Goal: Task Accomplishment & Management: Use online tool/utility

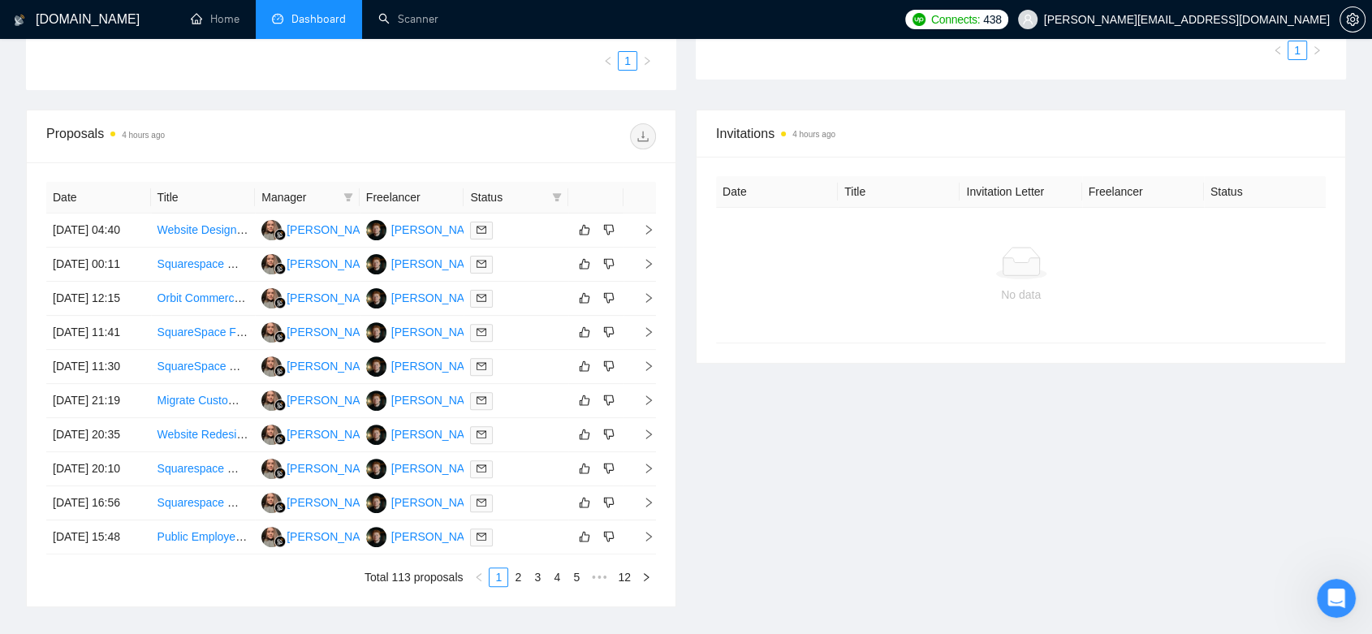
scroll to position [451, 0]
click at [1319, 19] on span "[PERSON_NAME][EMAIL_ADDRESS][DOMAIN_NAME]" at bounding box center [1187, 19] width 286 height 0
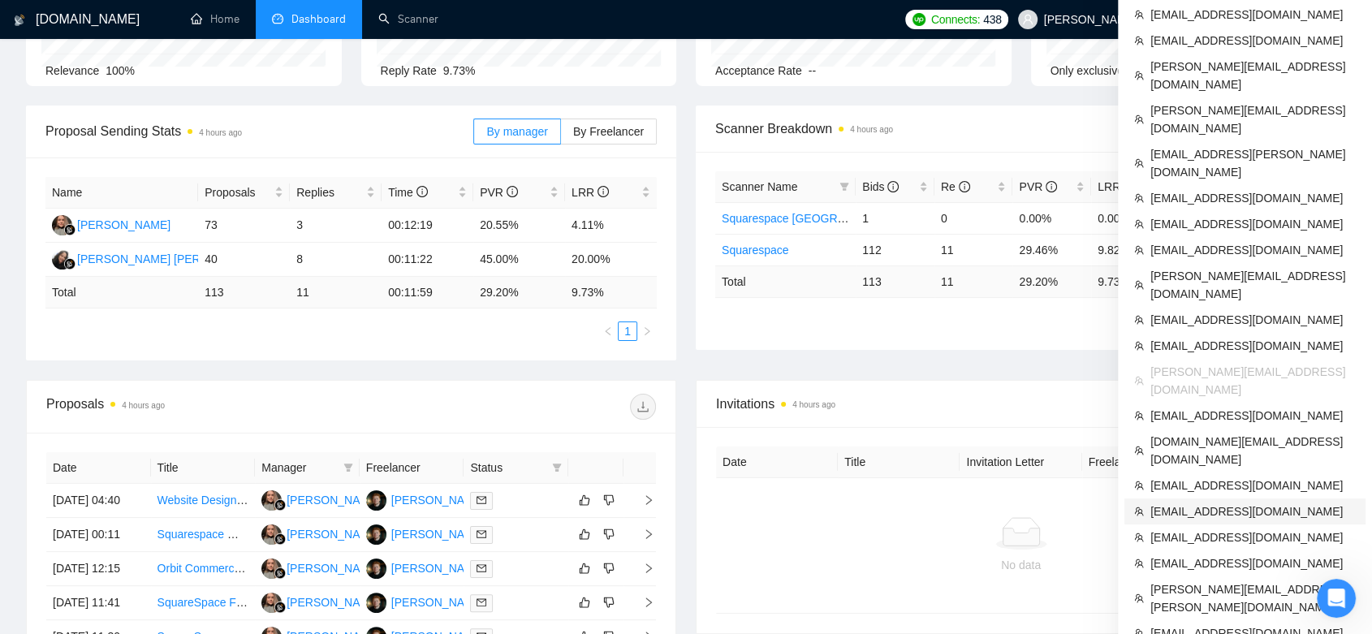
scroll to position [0, 0]
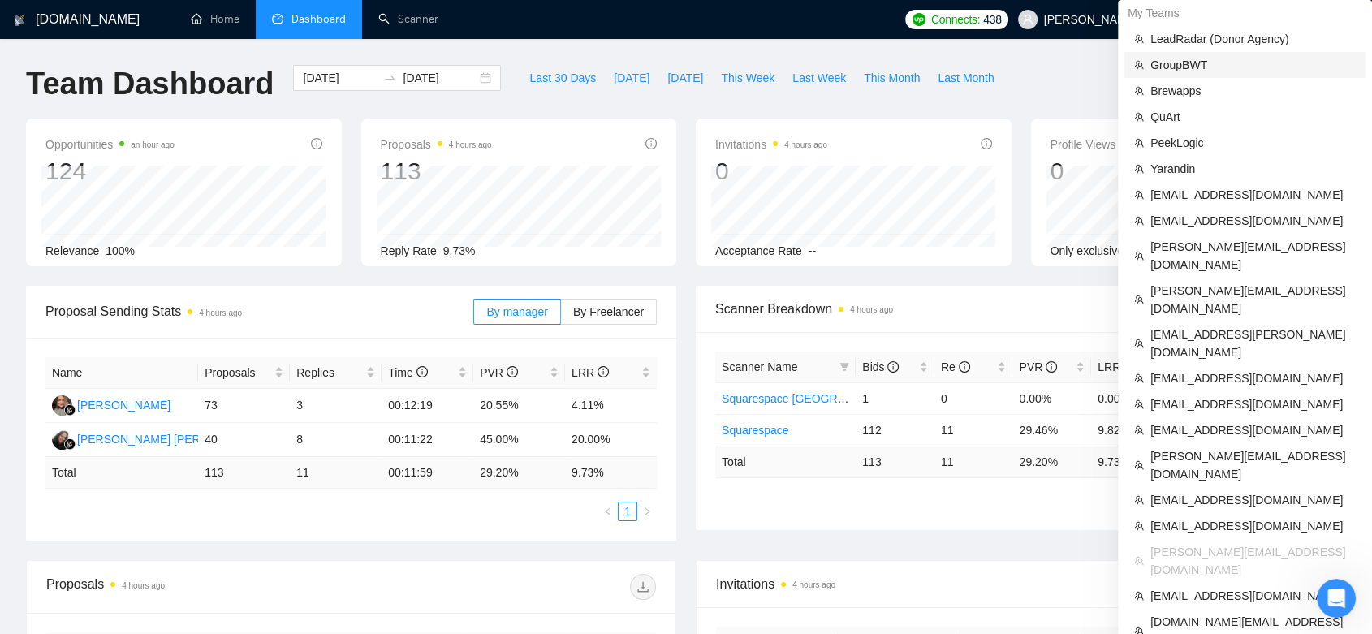
click at [1187, 61] on span "GroupBWT" at bounding box center [1253, 65] width 205 height 18
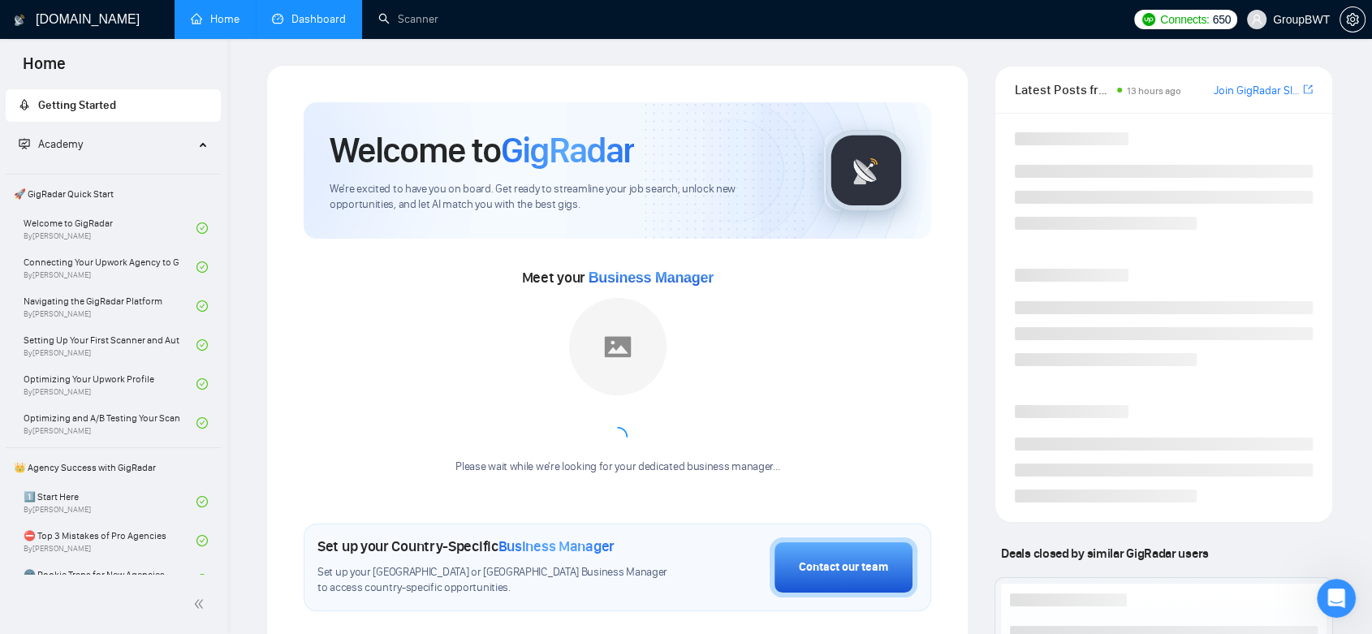
click at [313, 22] on link "Dashboard" at bounding box center [309, 19] width 74 height 14
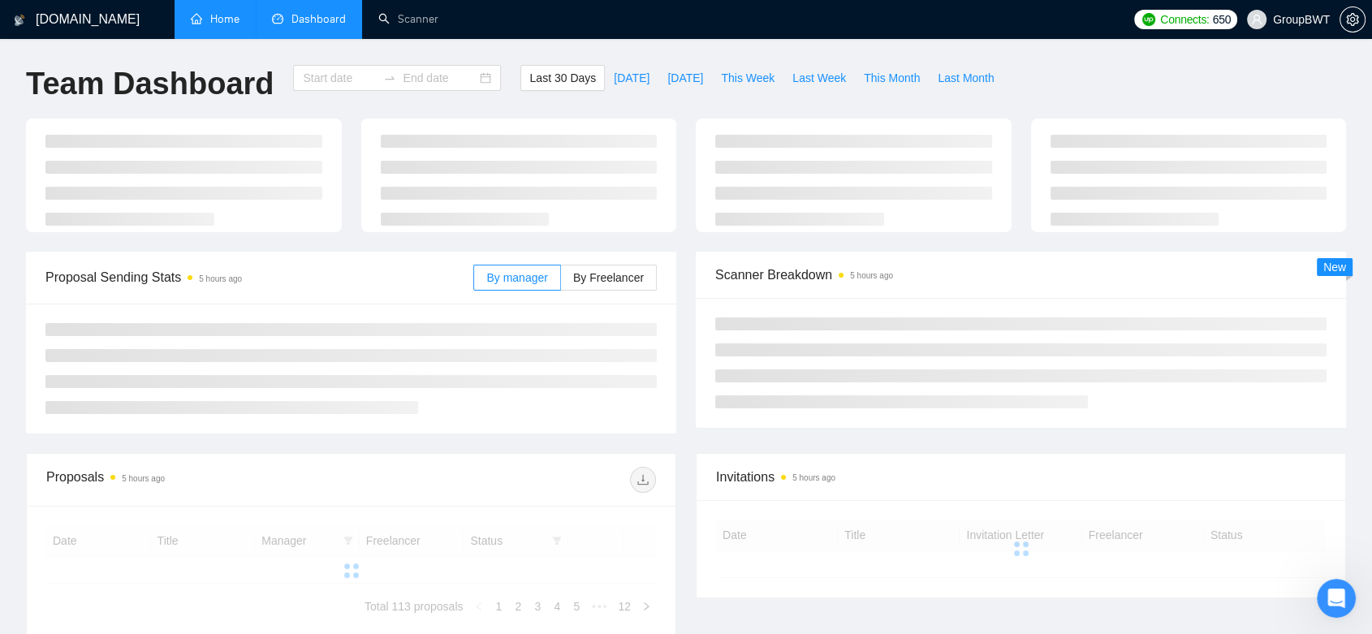
type input "[DATE]"
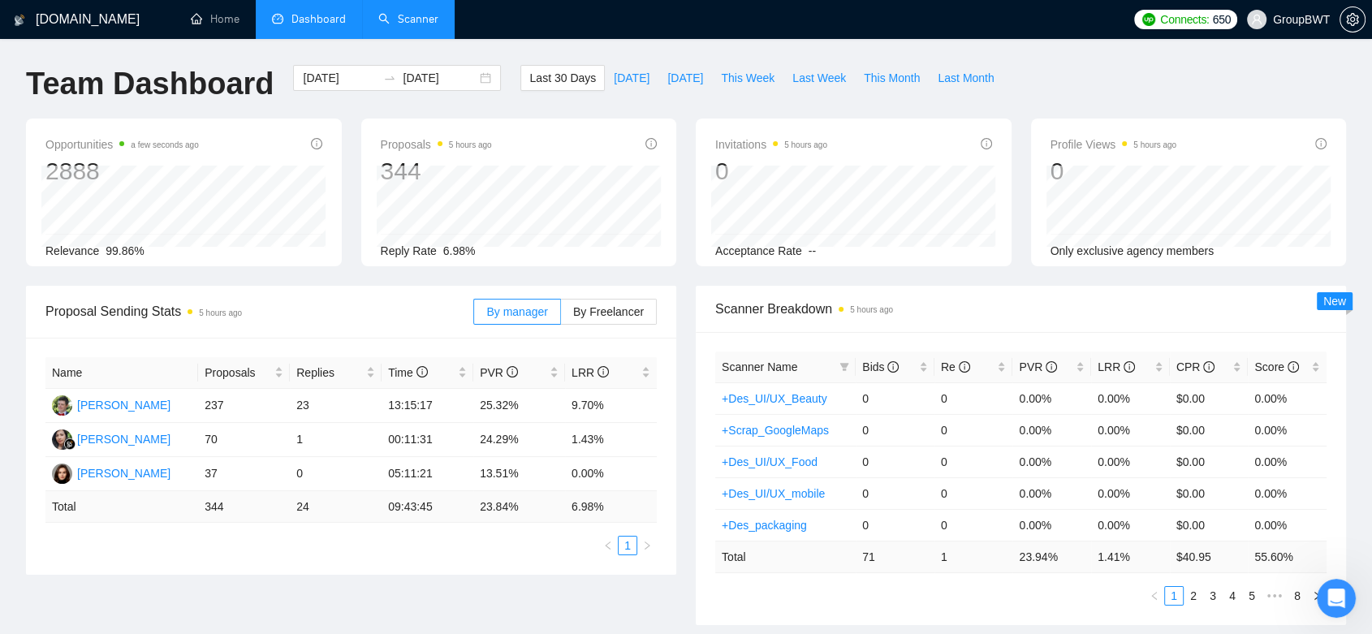
click at [411, 25] on link "Scanner" at bounding box center [408, 19] width 60 height 14
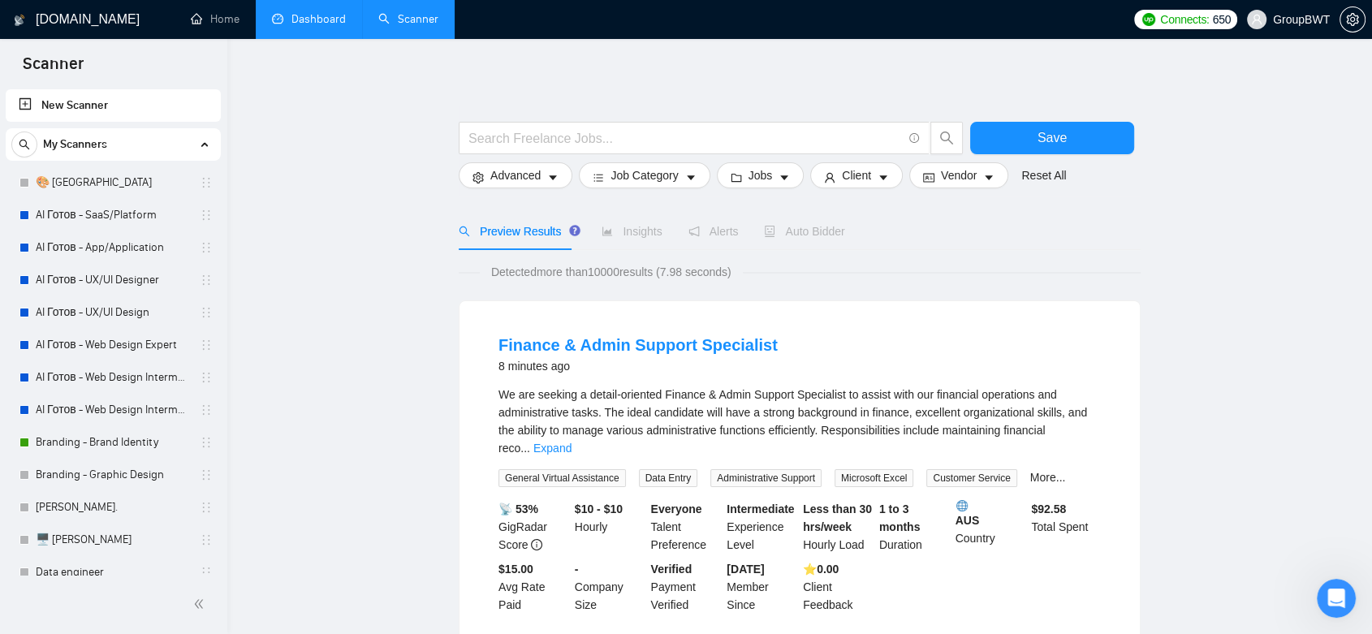
click at [318, 12] on link "Dashboard" at bounding box center [309, 19] width 74 height 14
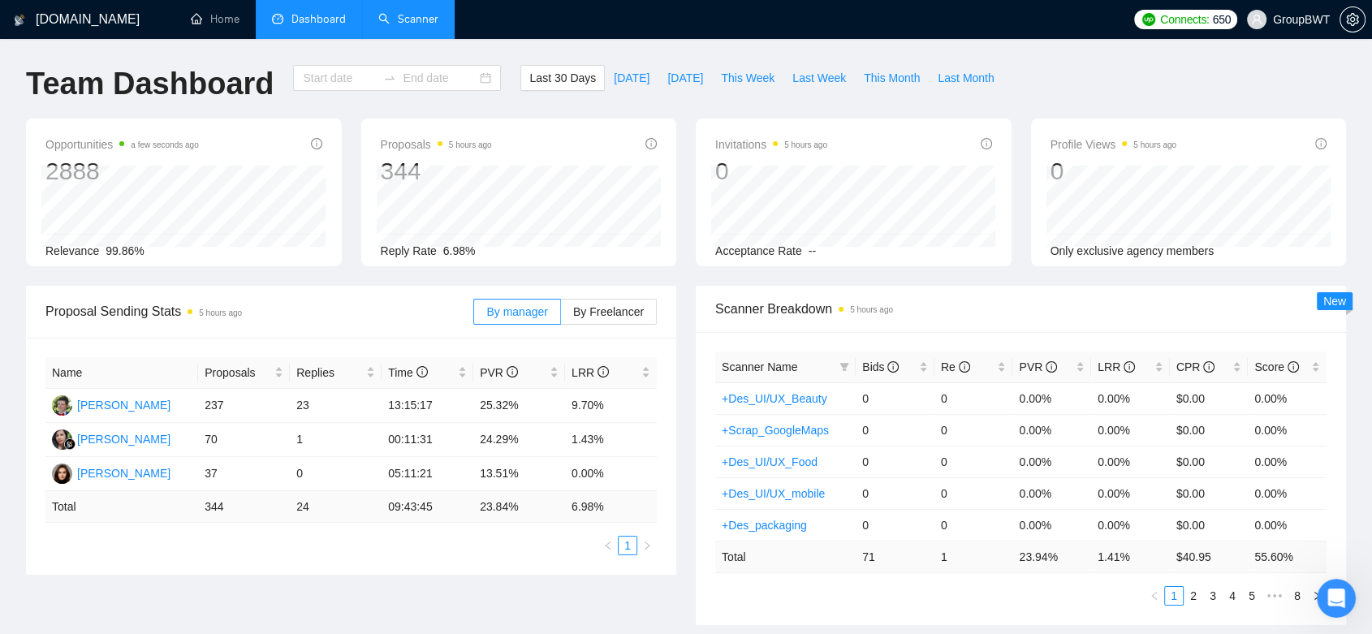
type input "[DATE]"
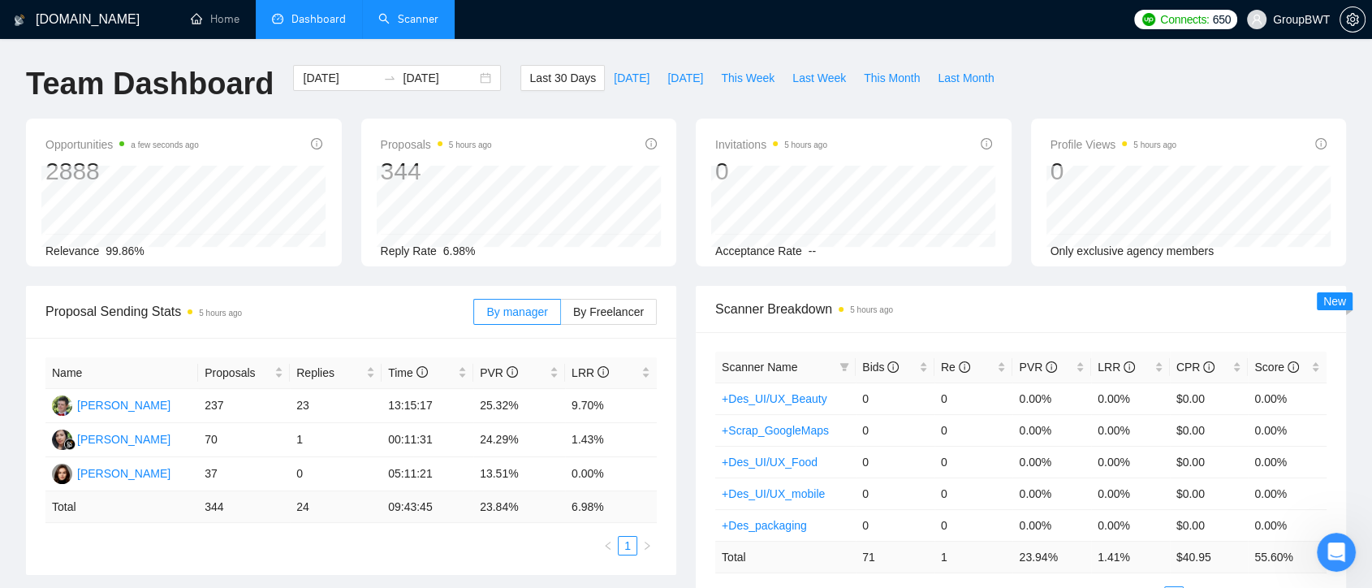
click at [417, 24] on link "Scanner" at bounding box center [408, 19] width 60 height 14
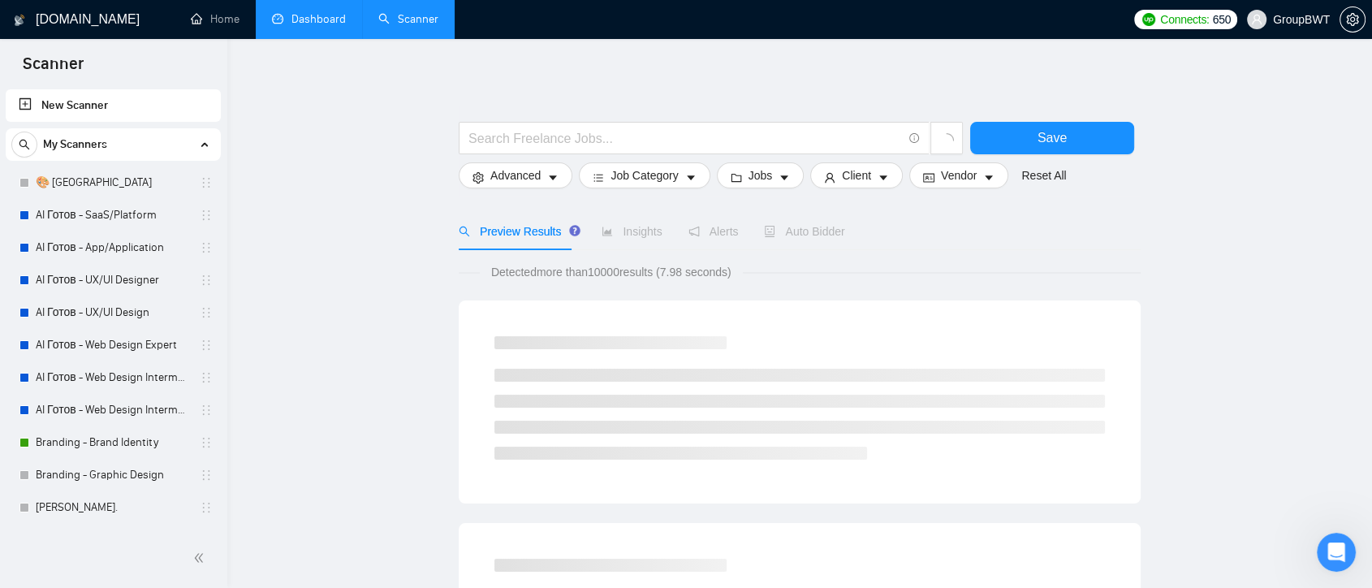
click at [145, 220] on link "AI Готов - SaaS/Platform" at bounding box center [113, 215] width 154 height 32
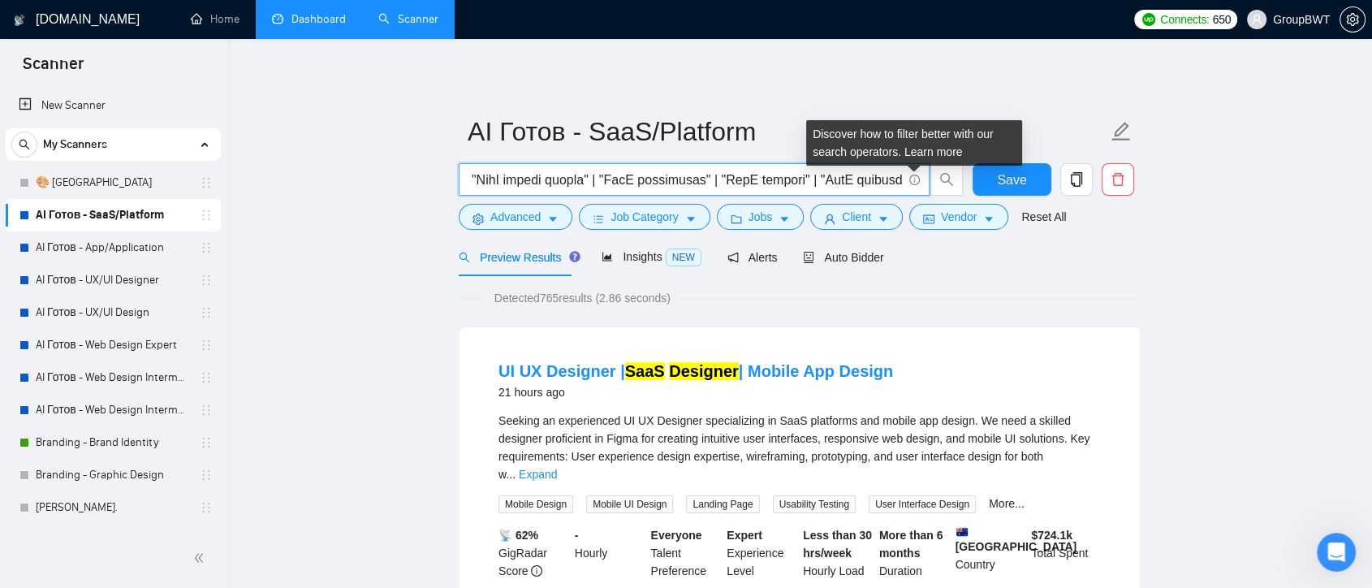
drag, startPoint x: 856, startPoint y: 179, endPoint x: 910, endPoint y: 180, distance: 53.6
click at [910, 180] on span at bounding box center [694, 179] width 471 height 32
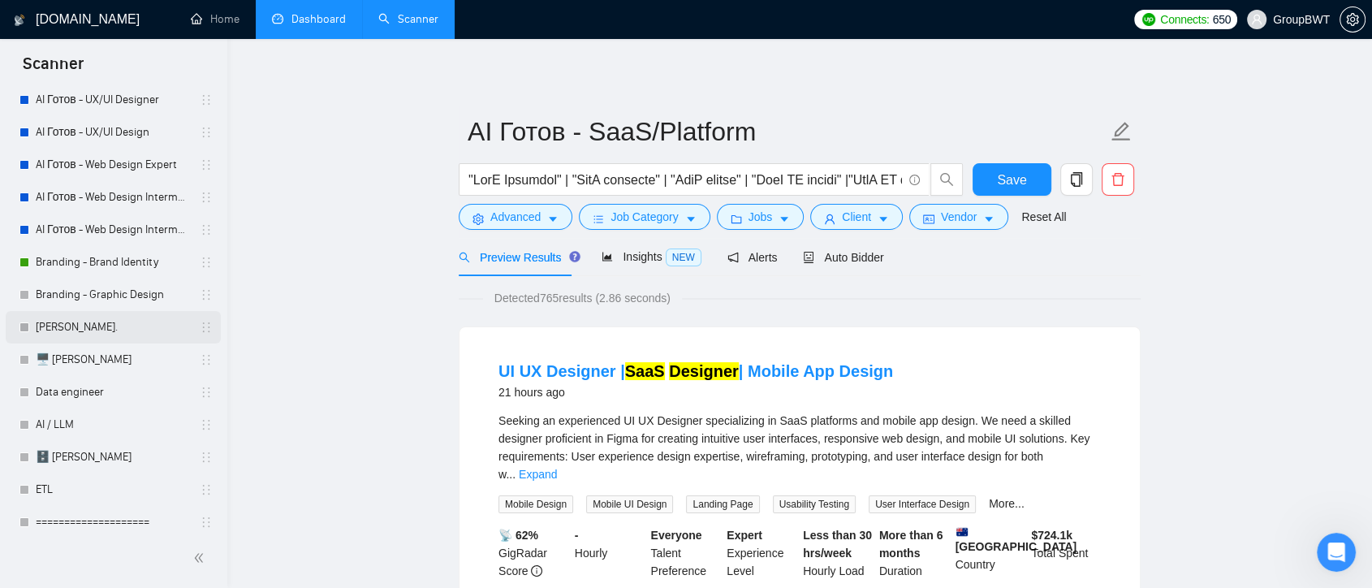
scroll to position [0, 0]
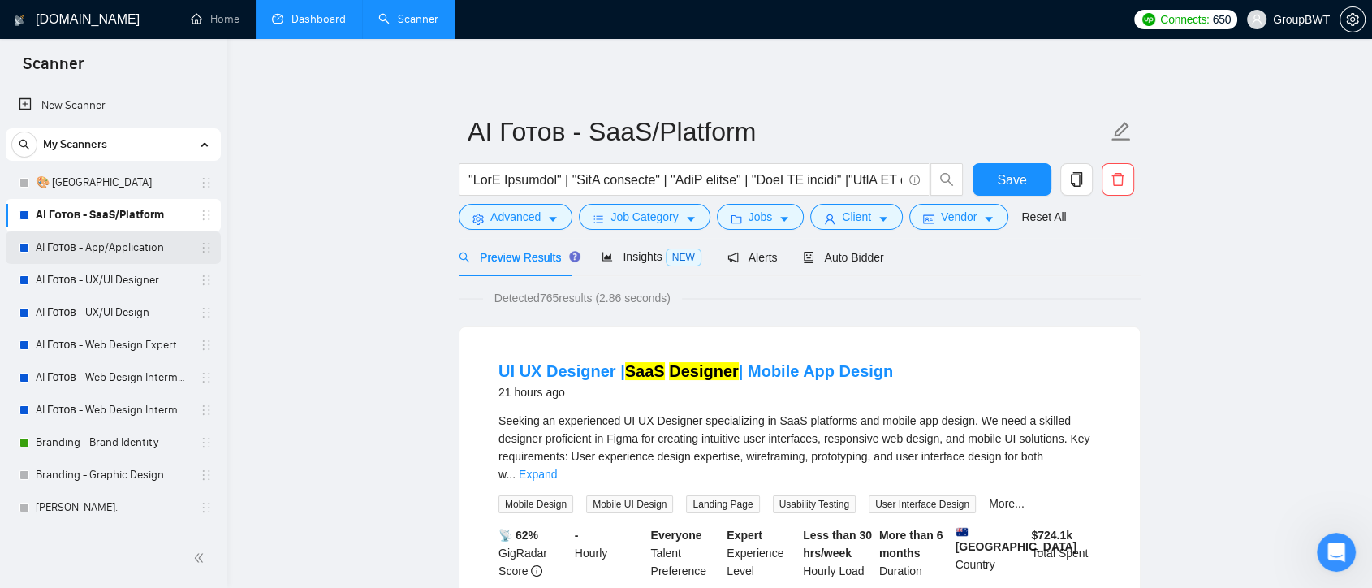
click at [144, 245] on link "AI Готов - App/Application" at bounding box center [113, 247] width 154 height 32
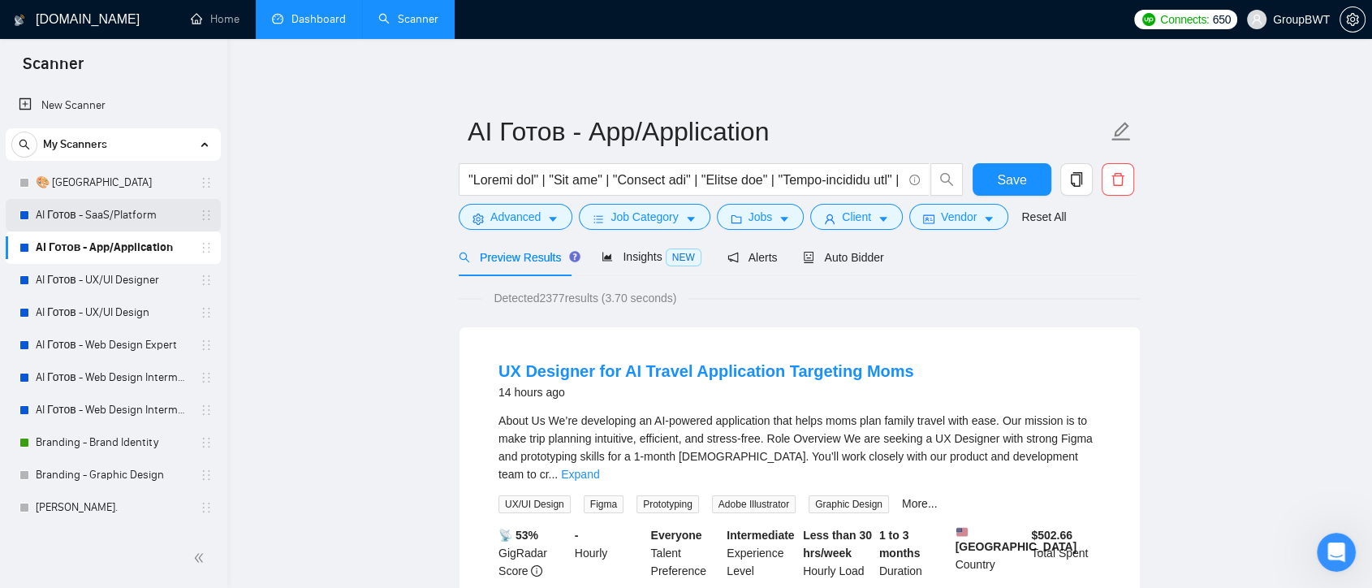
click at [94, 219] on link "AI Готов - SaaS/Platform" at bounding box center [113, 215] width 154 height 32
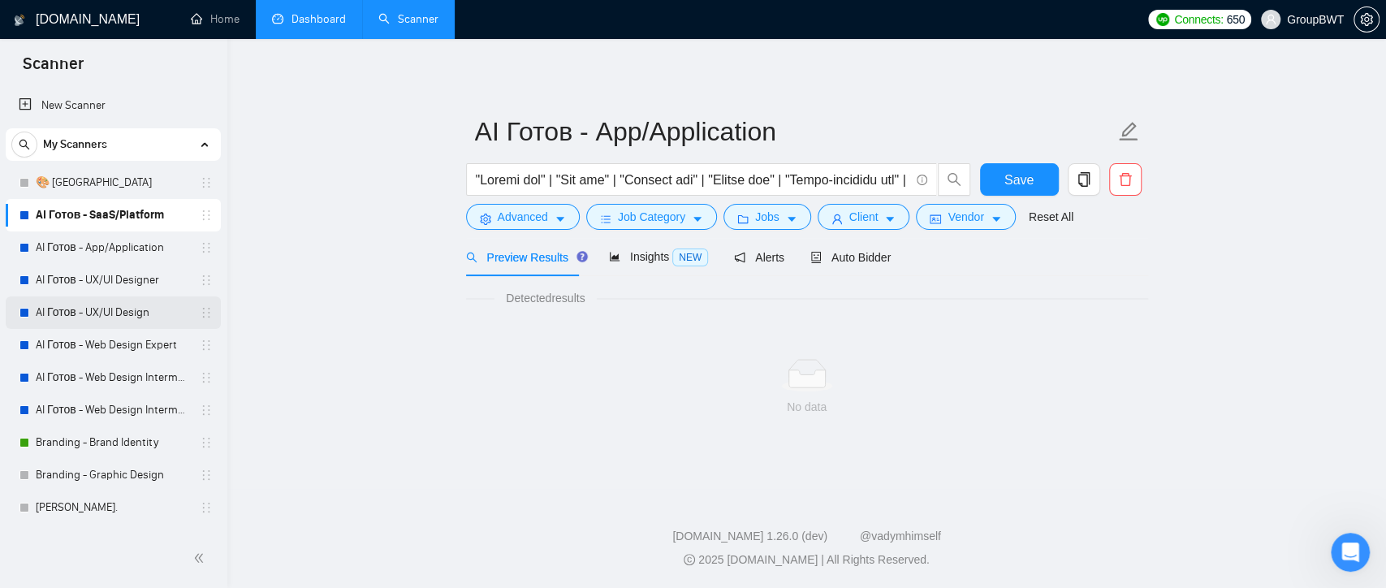
click at [136, 306] on link "AI Готов - UX/UI Design" at bounding box center [113, 312] width 154 height 32
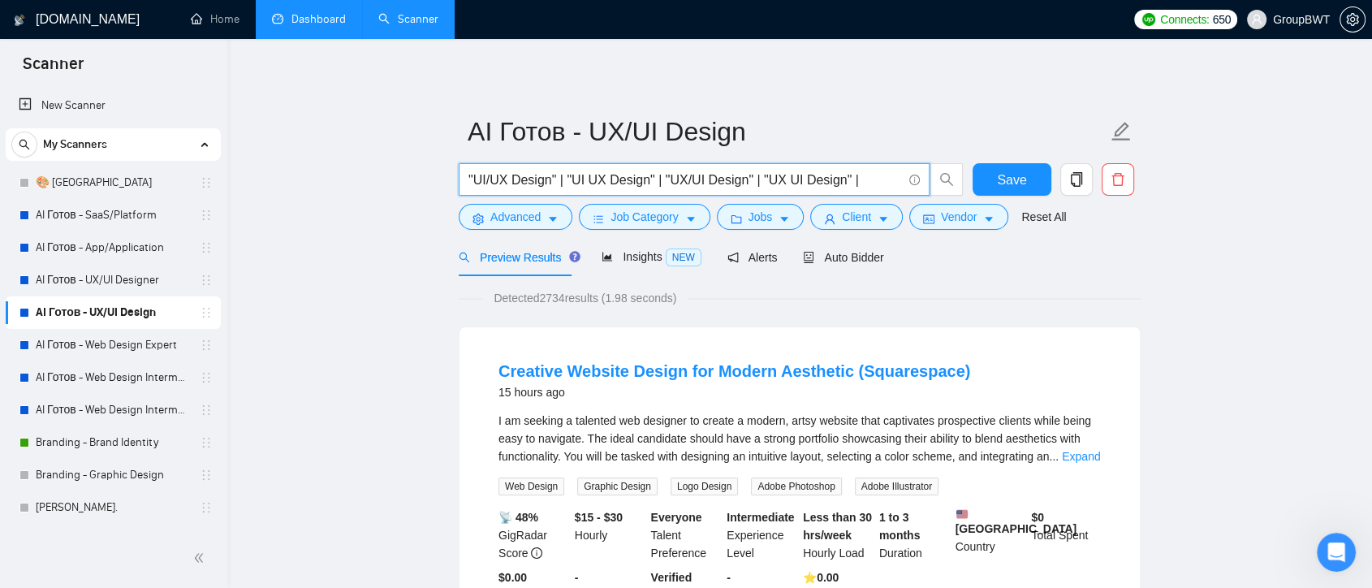
drag, startPoint x: 474, startPoint y: 179, endPoint x: 868, endPoint y: 183, distance: 393.9
click at [911, 193] on span ""UI/UX Design" | "UI UX Design" | "UX/UI Design" | "UX UI Design" |" at bounding box center [694, 179] width 471 height 32
click at [868, 183] on input ""UI/UX Design" | "UI UX Design" | "UX/UI Design" | "UX UI Design" |" at bounding box center [686, 180] width 434 height 20
click at [575, 179] on input ""UI/UX Design" | "UI UX Design" | "UX/UI Design" | "UX UI Design" |" at bounding box center [686, 180] width 434 height 20
drag, startPoint x: 650, startPoint y: 179, endPoint x: 577, endPoint y: 179, distance: 73.9
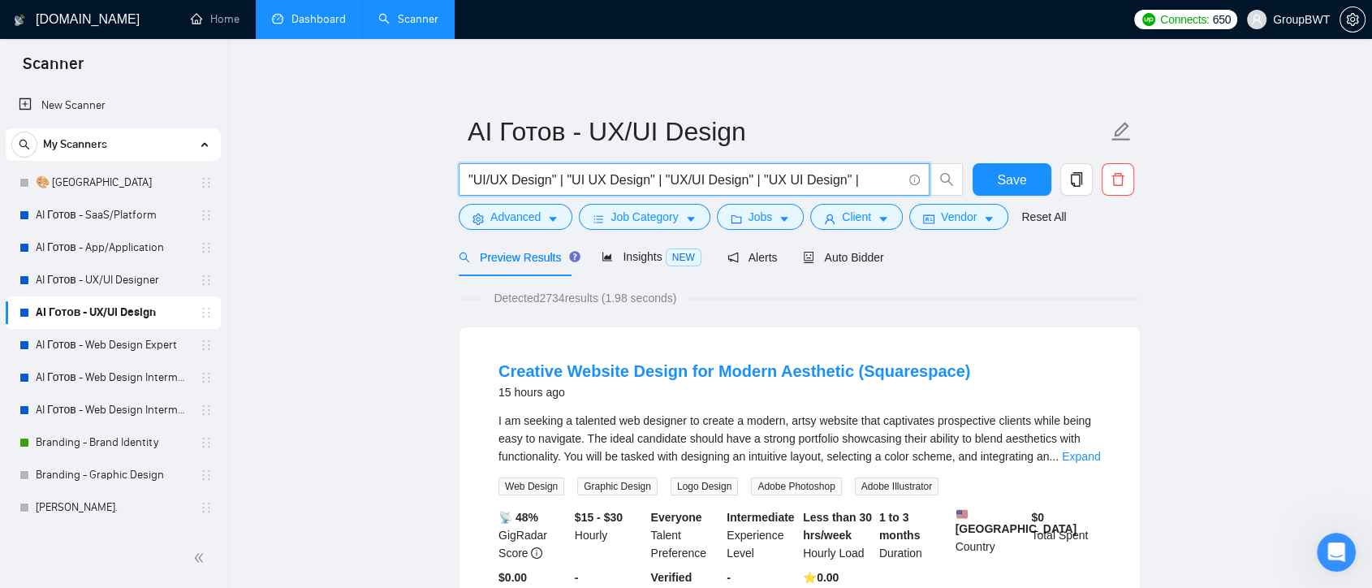
click at [577, 179] on input ""UI/UX Design" | "UI UX Design" | "UX/UI Design" | "UX UI Design" |" at bounding box center [686, 180] width 434 height 20
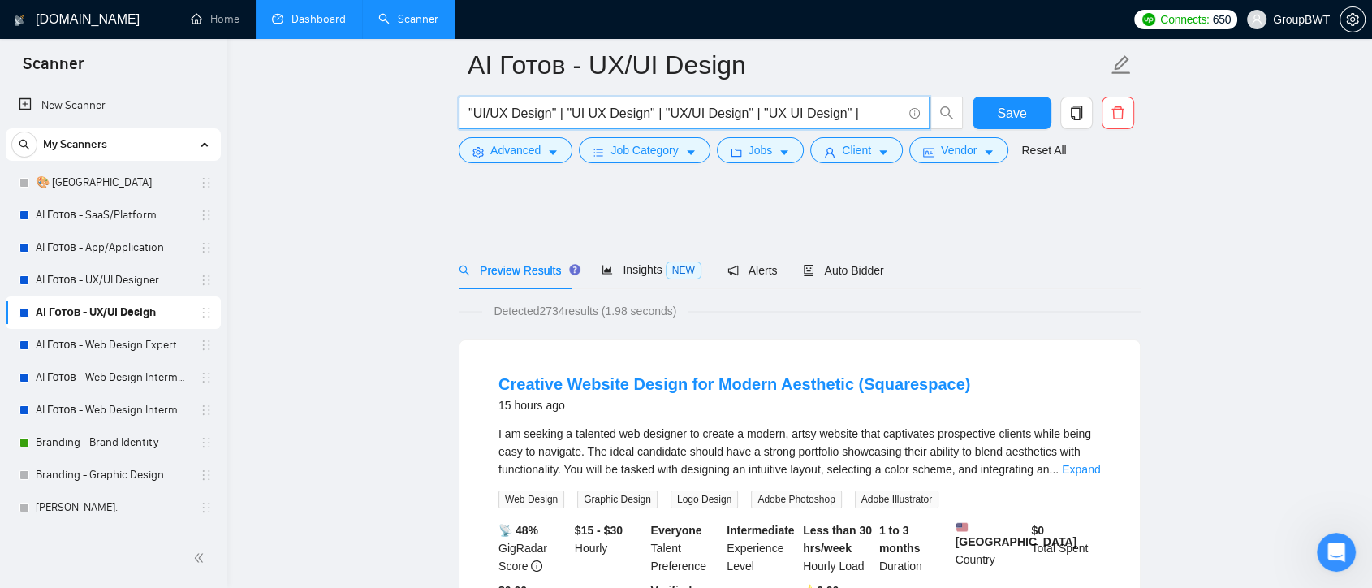
scroll to position [90, 0]
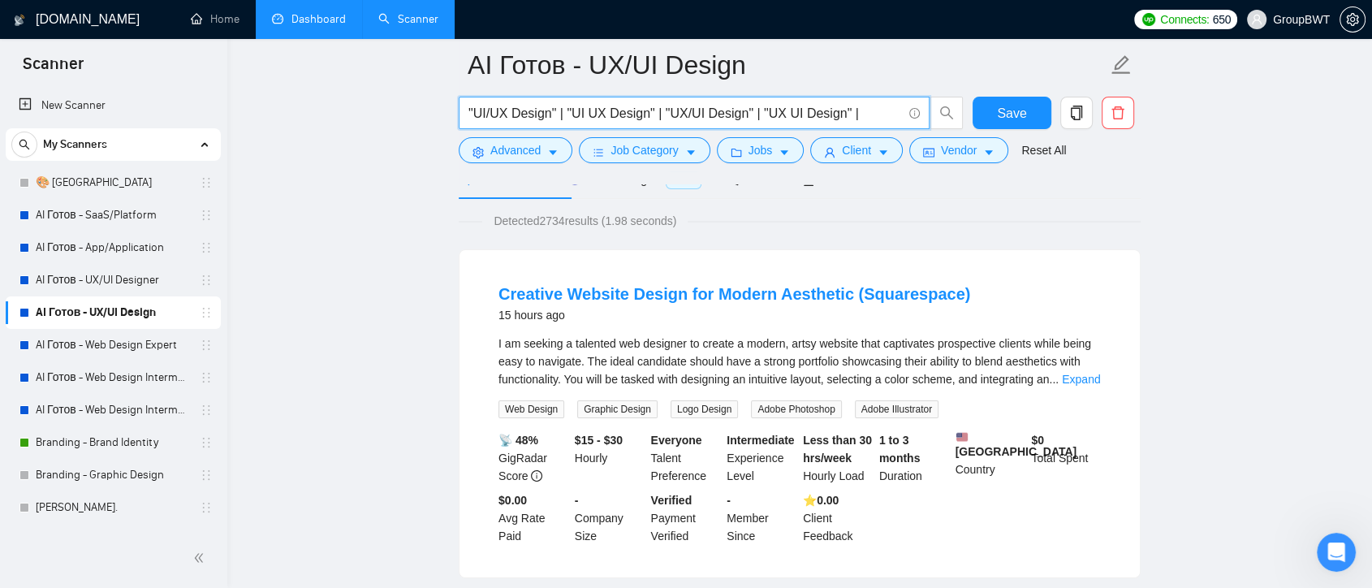
click at [1072, 369] on div "I am seeking a talented web designer to create a modern, artsy website that cap…" at bounding box center [800, 362] width 603 height 54
click at [1070, 381] on link "Expand" at bounding box center [1081, 379] width 38 height 13
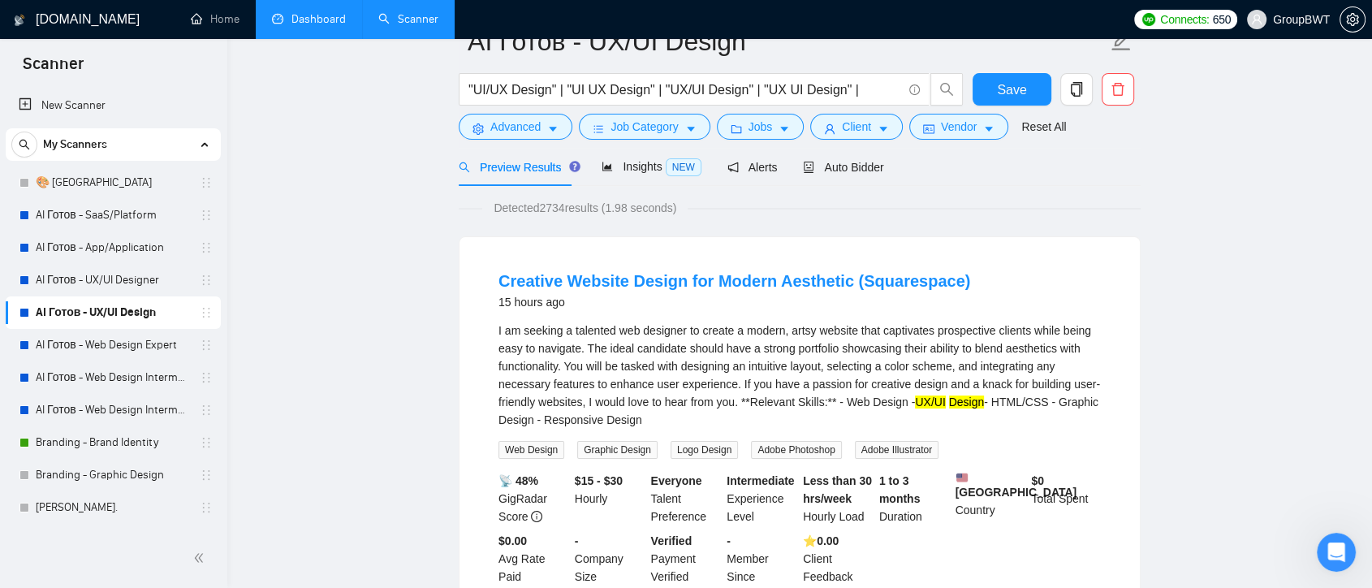
scroll to position [0, 0]
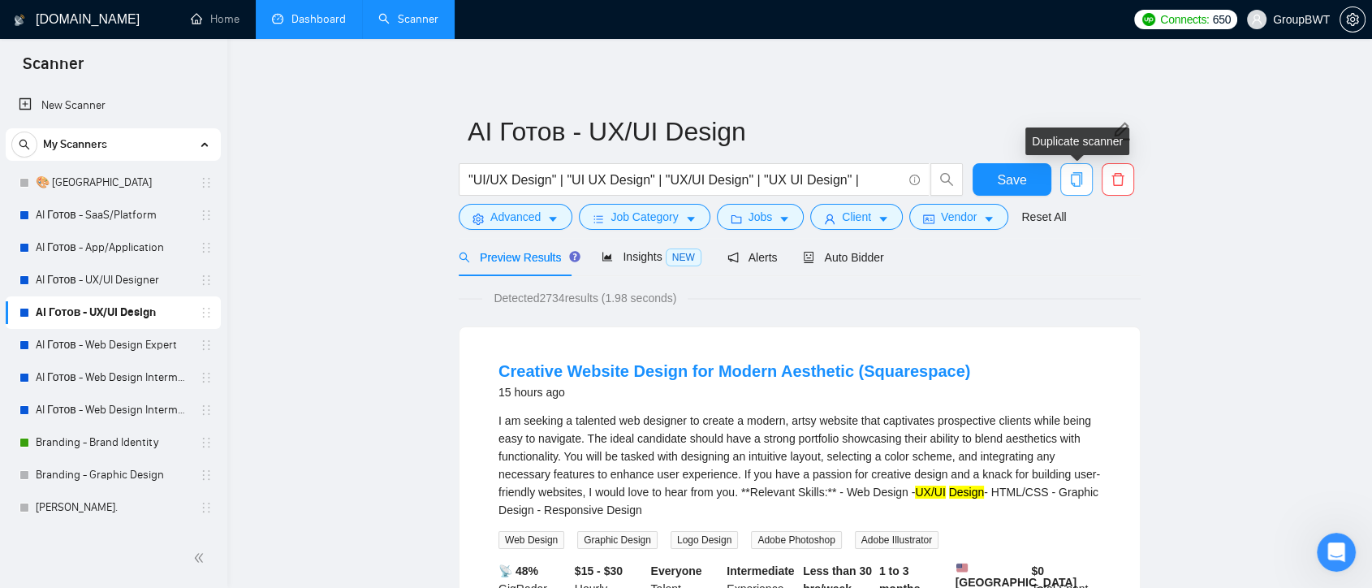
click at [1070, 183] on icon "copy" at bounding box center [1077, 179] width 15 height 15
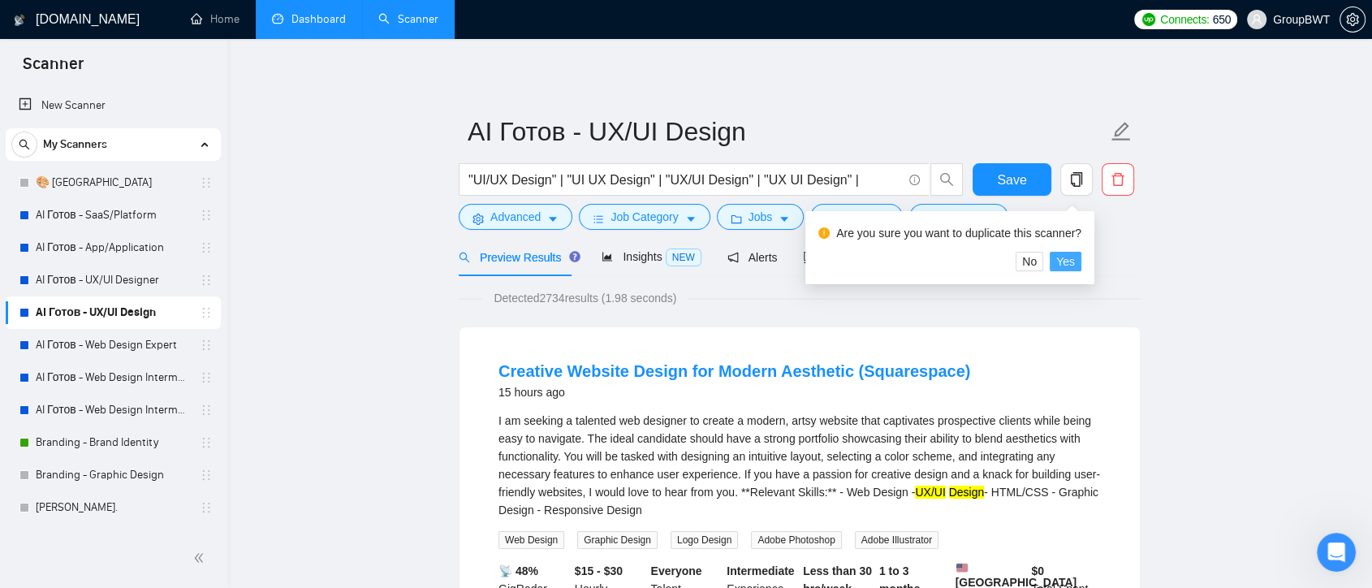
click at [1061, 268] on span "Yes" at bounding box center [1066, 262] width 19 height 18
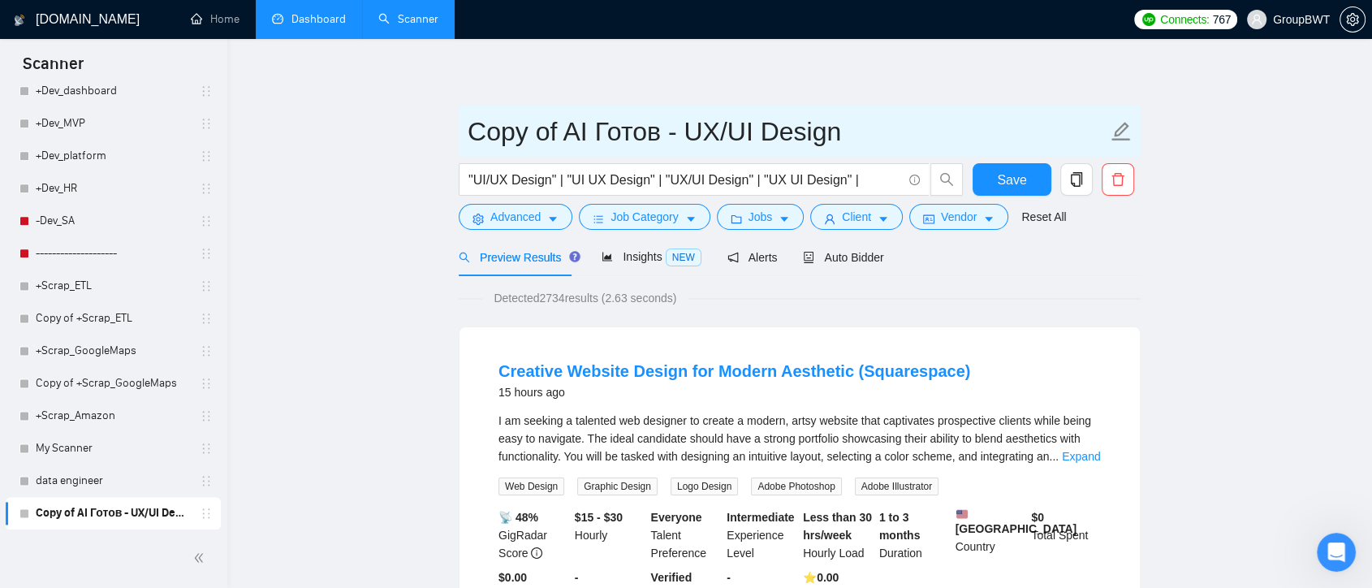
drag, startPoint x: 680, startPoint y: 135, endPoint x: 538, endPoint y: 133, distance: 142.1
click at [538, 133] on input "Copy of AI Готов - UX/UI Design" at bounding box center [788, 131] width 640 height 41
type input "Copy call UX/UI Design"
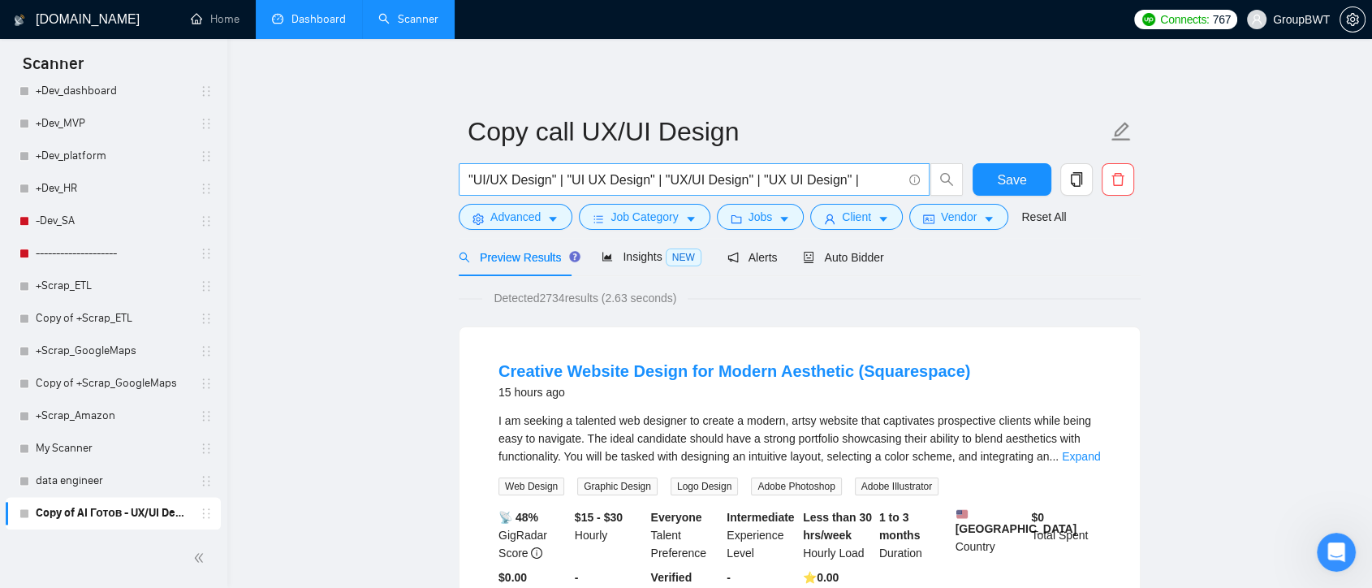
click at [880, 182] on input ""UI/UX Design" | "UI UX Design" | "UX/UI Design" | "UX UI Design" |" at bounding box center [686, 180] width 434 height 20
drag, startPoint x: 481, startPoint y: 179, endPoint x: 492, endPoint y: 179, distance: 11.4
click at [492, 179] on input ""UI/UX Design" | "UI UX Design" | "UX/UI Design" | "UX UI Design" |" at bounding box center [686, 180] width 434 height 20
click at [861, 181] on input ""UI/UX Design" | "UI UX Design" | "UX/UI Design" | "UX UI Design" |" at bounding box center [686, 180] width 434 height 20
drag, startPoint x: 862, startPoint y: 181, endPoint x: 513, endPoint y: 186, distance: 349.2
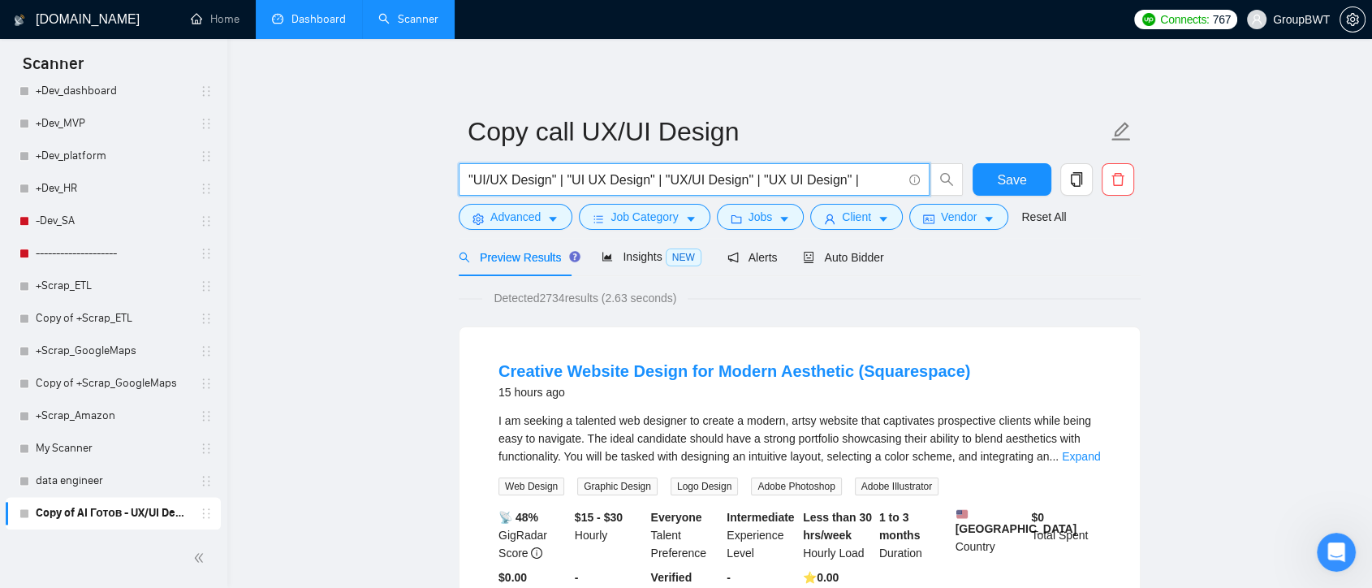
click at [513, 186] on input ""UI/UX Design" | "UI UX Design" | "UX/UI Design" | "UX UI Design" |" at bounding box center [686, 180] width 434 height 20
paste input "(design*) | (redesign*) | "re design" | "re - design""
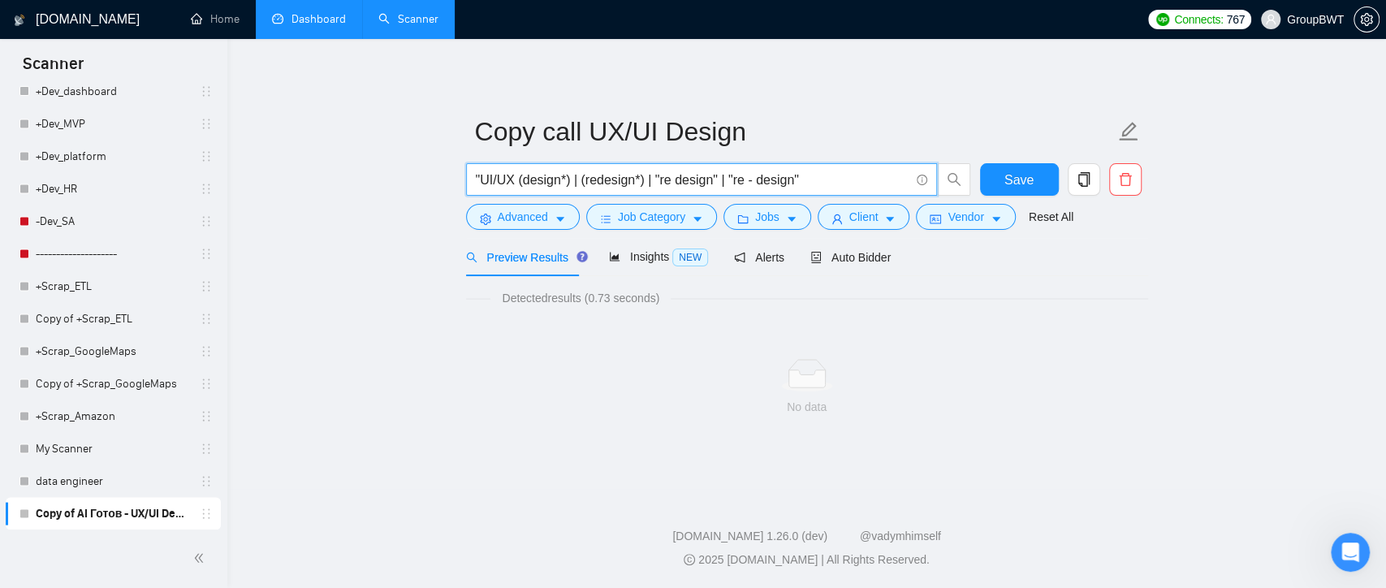
click at [521, 179] on input ""UI/UX (design*) | (redesign*) | "re design" | "re - design"" at bounding box center [693, 180] width 434 height 20
paste input "UX*) | "user experience" ("
paste input "UI*) | "user interface"("
click at [553, 181] on input ""UI/UX (UX*) | "user experience" (UI*) | "user interface" (design*) | (redesign…" at bounding box center [693, 180] width 434 height 20
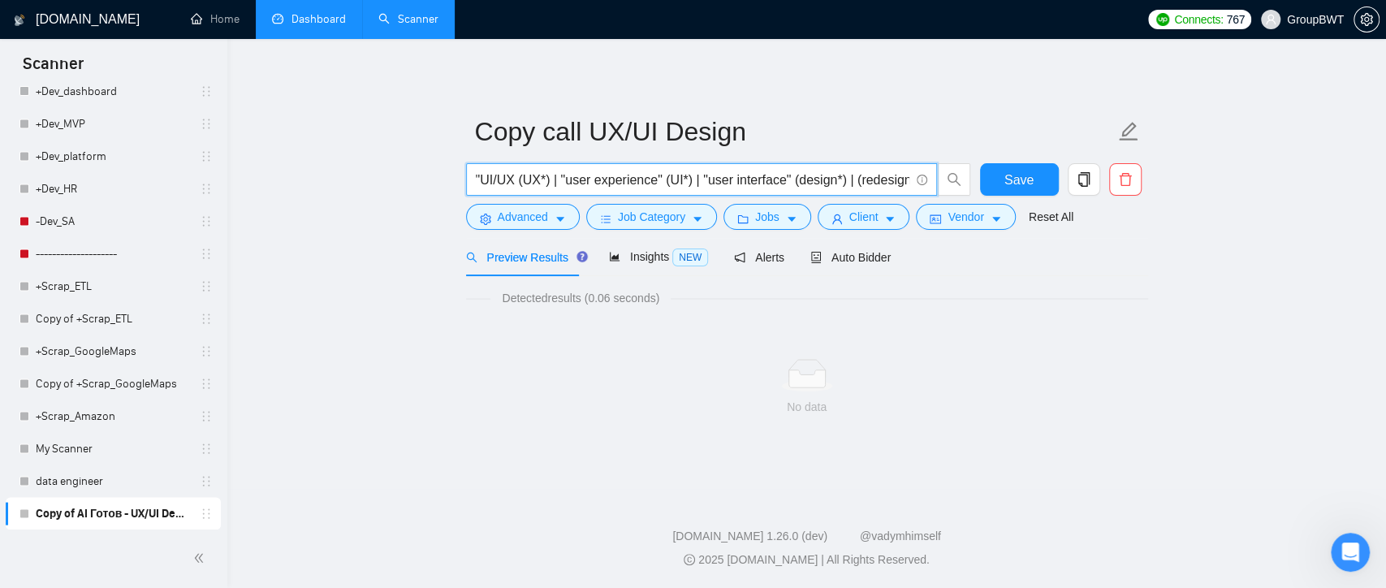
drag, startPoint x: 553, startPoint y: 181, endPoint x: 405, endPoint y: 181, distance: 147.8
click at [405, 181] on main "Copy call UX/UI Design "UI/UX (UX*) | "user experience" (UI*) | "user interface…" at bounding box center [806, 264] width 1107 height 398
click at [542, 177] on input ""UI/UX (UX*) | "user experience" (UI*) | "user interface" (design*) | (redesign…" at bounding box center [693, 180] width 434 height 20
drag, startPoint x: 553, startPoint y: 179, endPoint x: 411, endPoint y: 179, distance: 142.1
click at [411, 179] on main "Copy call UX/UI Design "UI/UX (UX*) | "user experience" (UI*) | "user interface…" at bounding box center [806, 264] width 1107 height 398
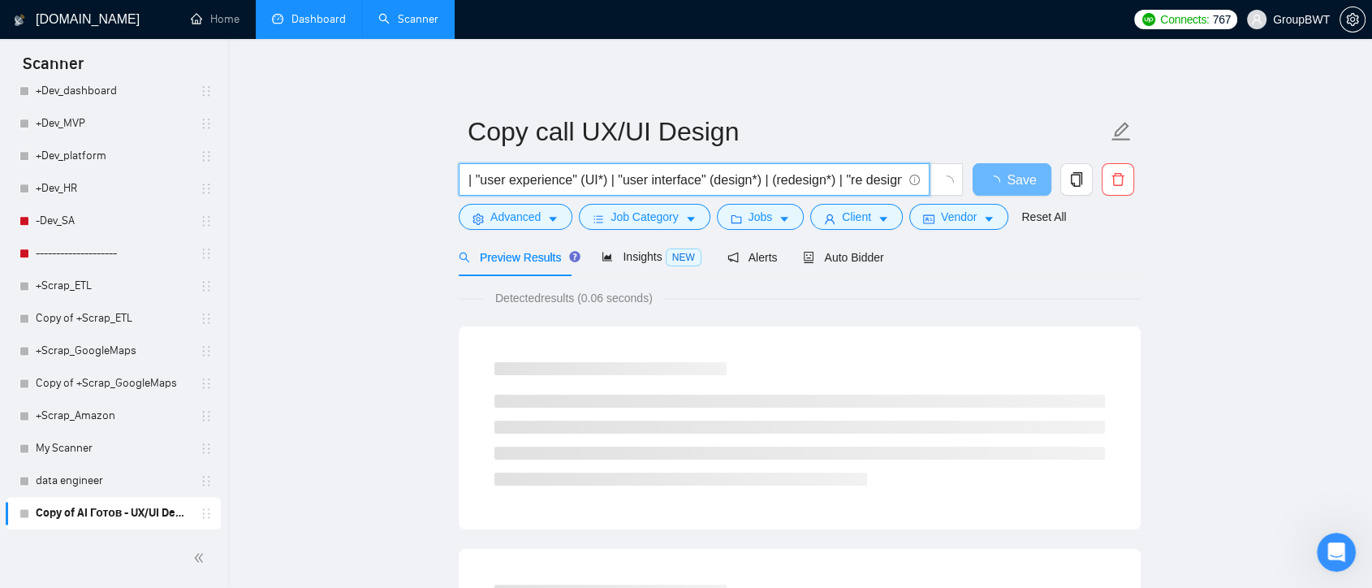
drag, startPoint x: 479, startPoint y: 178, endPoint x: 470, endPoint y: 178, distance: 8.9
click at [470, 178] on input "| "user experience" (UI*) | "user interface" (design*) | (redesign*) | "re desi…" at bounding box center [686, 180] width 434 height 20
click at [519, 179] on input ""UI/UX (UX*) | "user experience" (UI*) | "user interface" (design*) | (redesign…" at bounding box center [686, 180] width 434 height 20
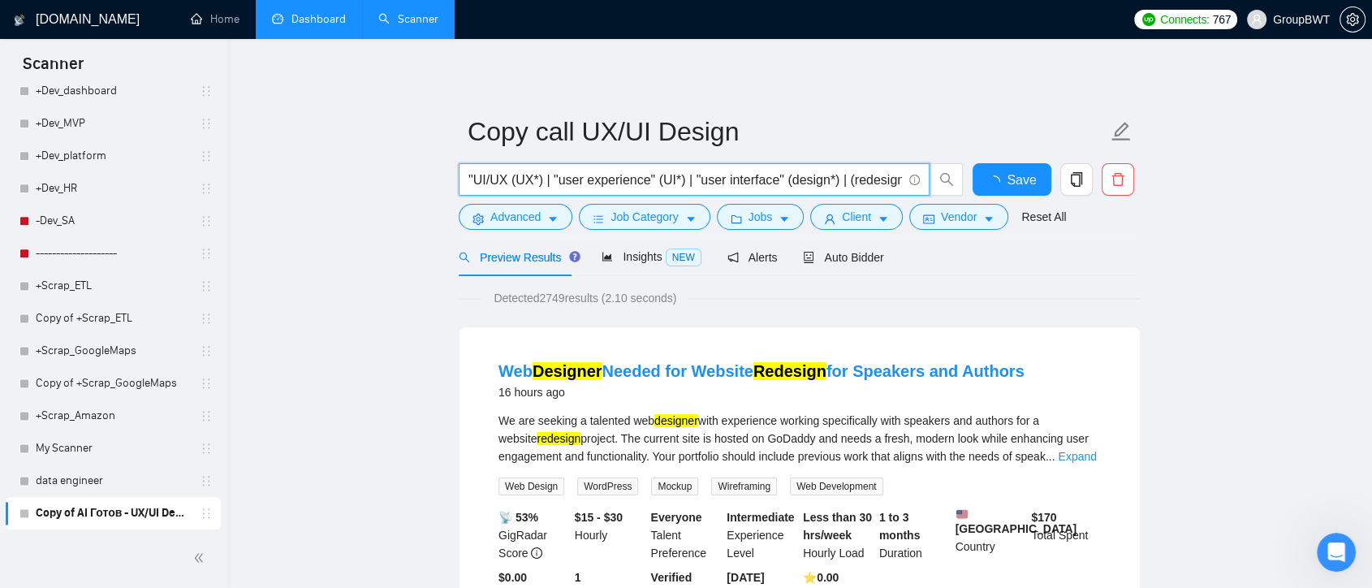
click at [513, 178] on input ""UI/UX (UX*) | "user experience" (UI*) | "user interface" (design*) | (redesign…" at bounding box center [686, 180] width 434 height 20
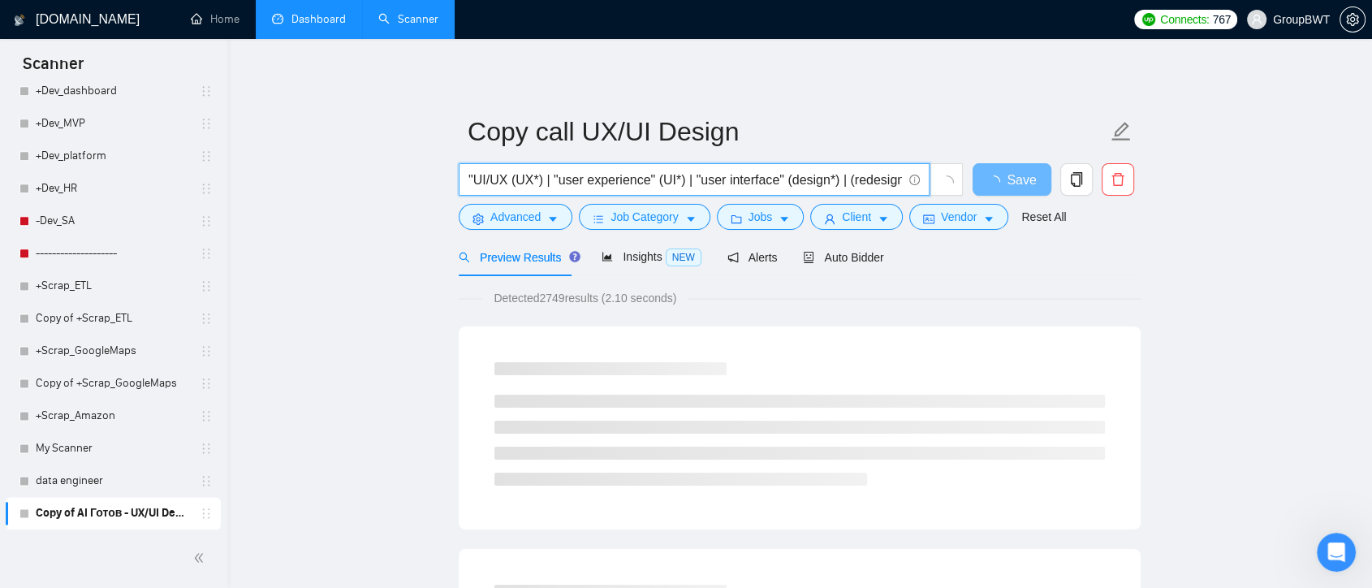
click at [513, 178] on input ""UI/UX (UX*) | "user experience" (UI*) | "user interface" (design*) | (redesign…" at bounding box center [686, 180] width 434 height 20
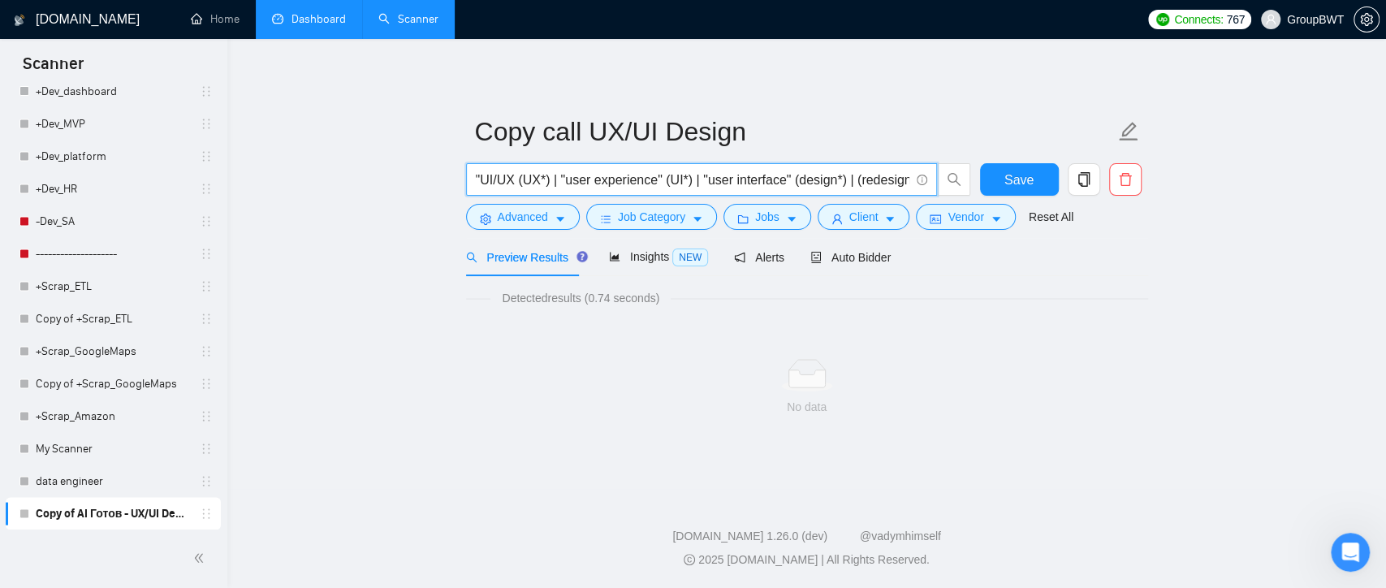
drag, startPoint x: 523, startPoint y: 179, endPoint x: 464, endPoint y: 179, distance: 59.3
click at [464, 179] on div ""UI/UX (UX*) | "user experience" (UI*) | "user interface" (design*) | (redesign…" at bounding box center [719, 183] width 512 height 41
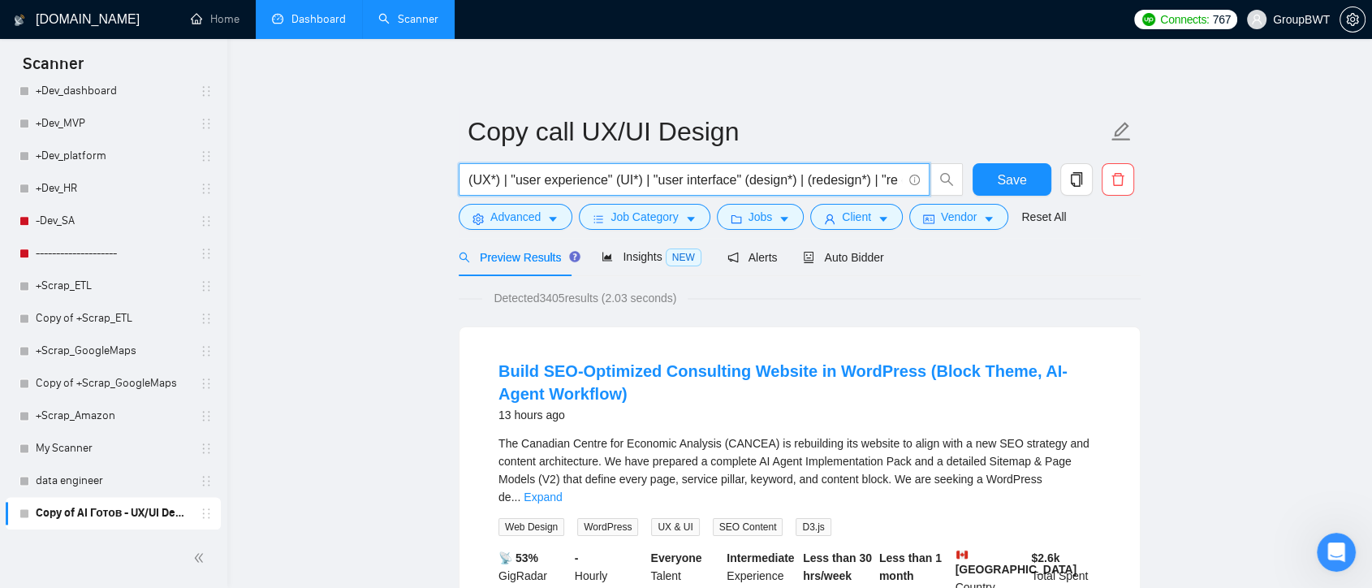
click at [609, 179] on input "(UX*) | "user experience" (UI*) | "user interface" (design*) | (redesign*) | "r…" at bounding box center [686, 180] width 434 height 20
click at [469, 181] on input "(UX*) | "user experience") (UI*) | "user interface" (design*) | (redesign*) | "…" at bounding box center [686, 180] width 434 height 20
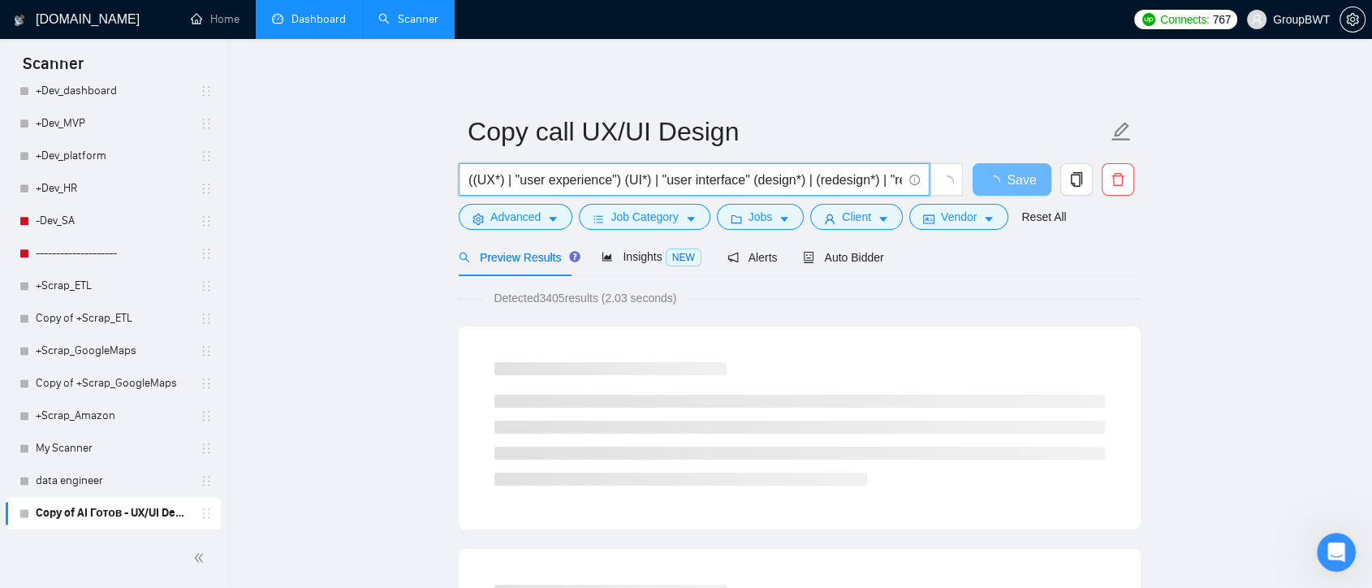
click at [619, 176] on input "((UX*) | "user experience") (UI*) | "user interface" (design*) | (redesign*) | …" at bounding box center [686, 180] width 434 height 20
click at [749, 181] on input "((UX*) | "user experience") ((UI*) | "user interface" (design*) | (redesign*) |…" at bounding box center [686, 180] width 434 height 20
click at [799, 180] on input "((UX*) | "user experience") ((UI*) | "user interface") ((design*) | (redesign*)…" at bounding box center [686, 180] width 434 height 20
drag, startPoint x: 928, startPoint y: 185, endPoint x: 786, endPoint y: 178, distance: 142.3
click at [801, 178] on input "((UX*) | "user experience") ((UI*) | "user interface") ((desig*) | (redesign*) …" at bounding box center [686, 180] width 434 height 20
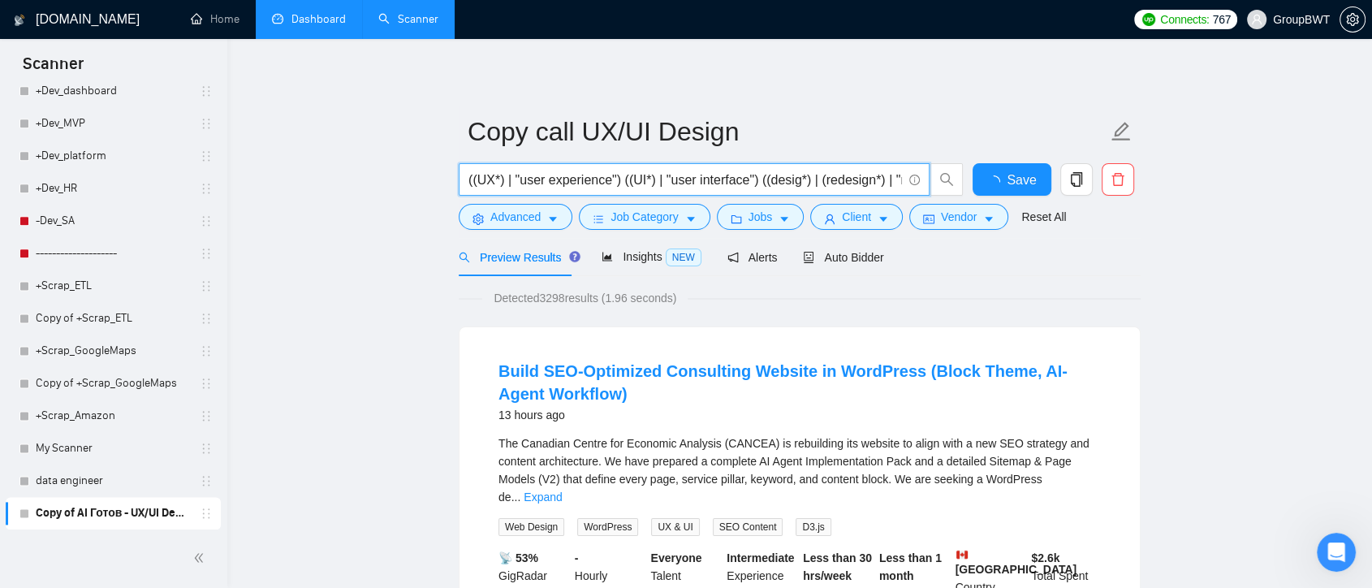
click at [650, 182] on input "((UX*) | "user experience") ((UI*) | "user interface") ((desig*) | (redesign*) …" at bounding box center [686, 180] width 434 height 20
click at [616, 180] on input "((UX*) | "user experience") ((UI*) | "user interface") ((desig*) | (redesign*) …" at bounding box center [686, 180] width 434 height 20
paste input "|"
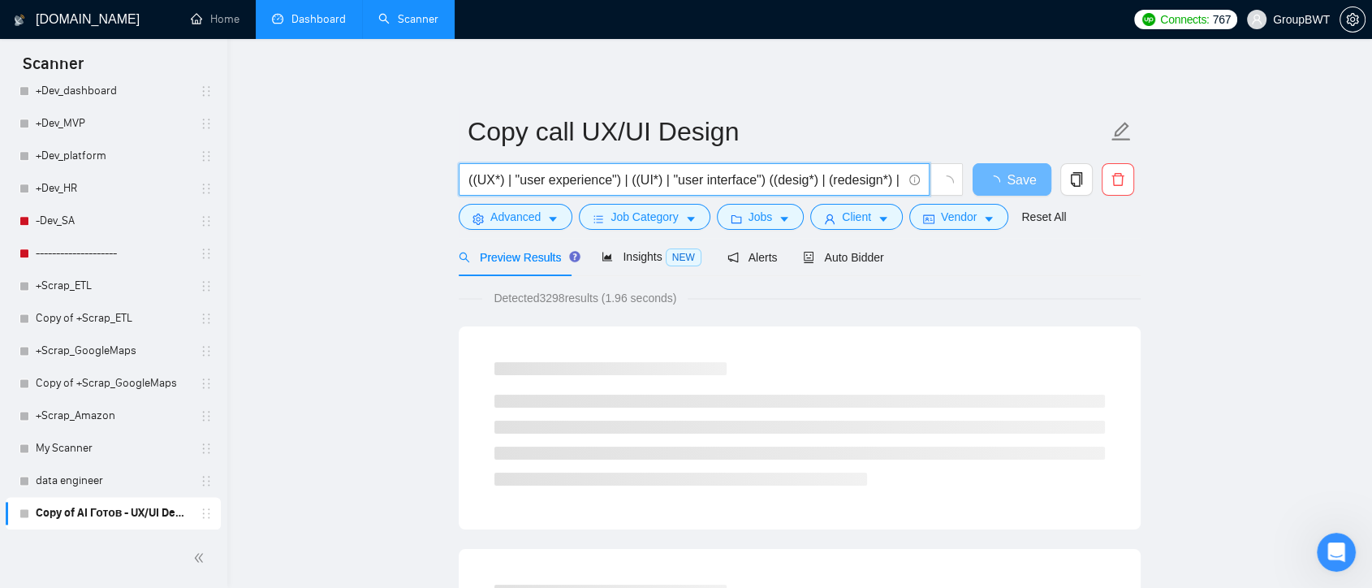
click at [758, 179] on input "((UX*) | "user experience") | ((UI*) | "user interface") ((desig*) | (redesign*…" at bounding box center [686, 180] width 434 height 20
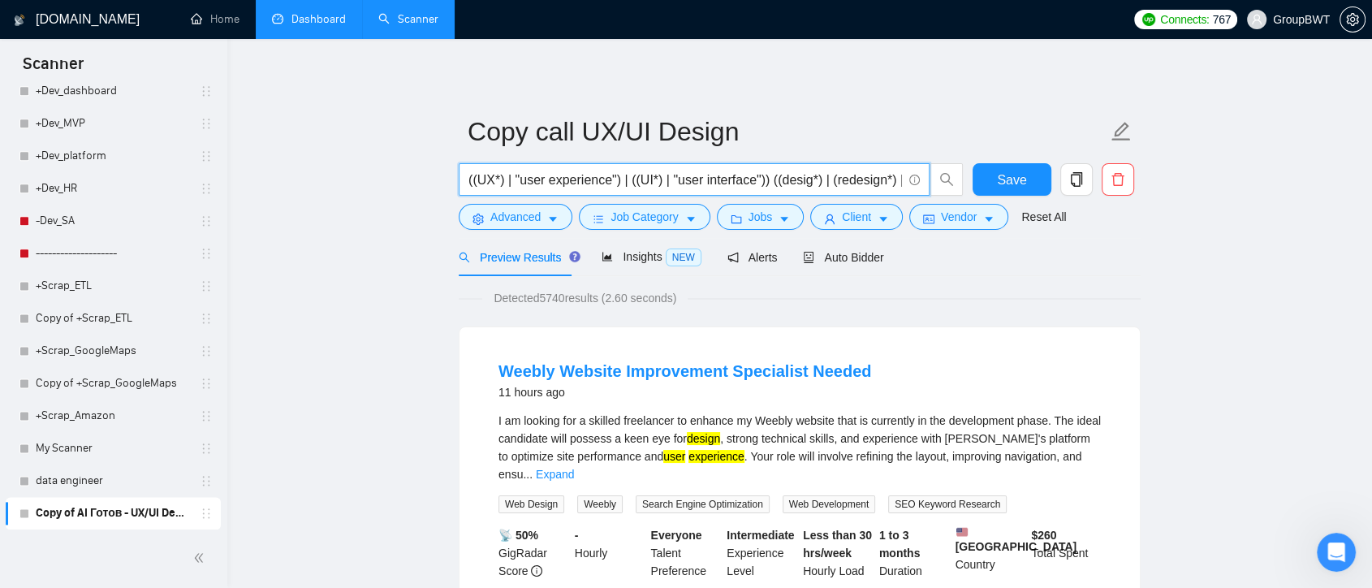
click at [469, 184] on input "((UX*) | "user experience") | ((UI*) | "user interface")) ((desig*) | (redesign…" at bounding box center [686, 180] width 434 height 20
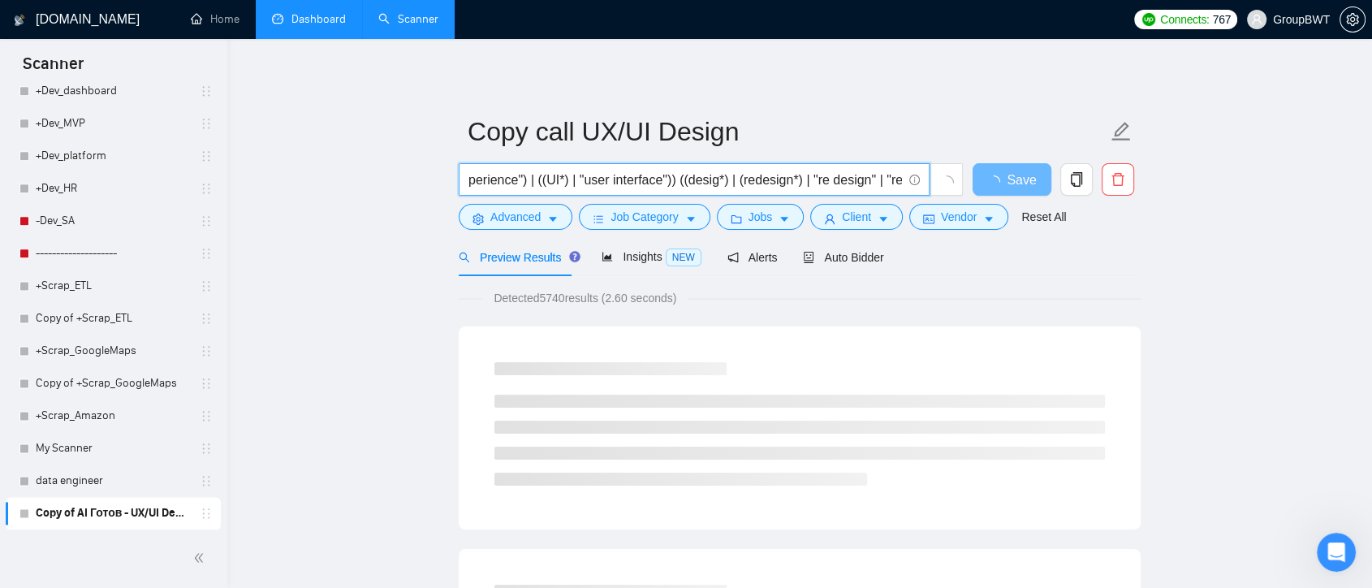
scroll to position [0, 143]
drag, startPoint x: 832, startPoint y: 181, endPoint x: 906, endPoint y: 182, distance: 74.7
click at [906, 182] on span "(((UX*) | "user experience") | ((UI*) | "user interface")) ((desig*) | (redesig…" at bounding box center [694, 179] width 471 height 32
click at [899, 179] on input "(((UX*) | "user experience") | ((UI*) | "user interface")) ((desig*) | (redesig…" at bounding box center [686, 180] width 434 height 20
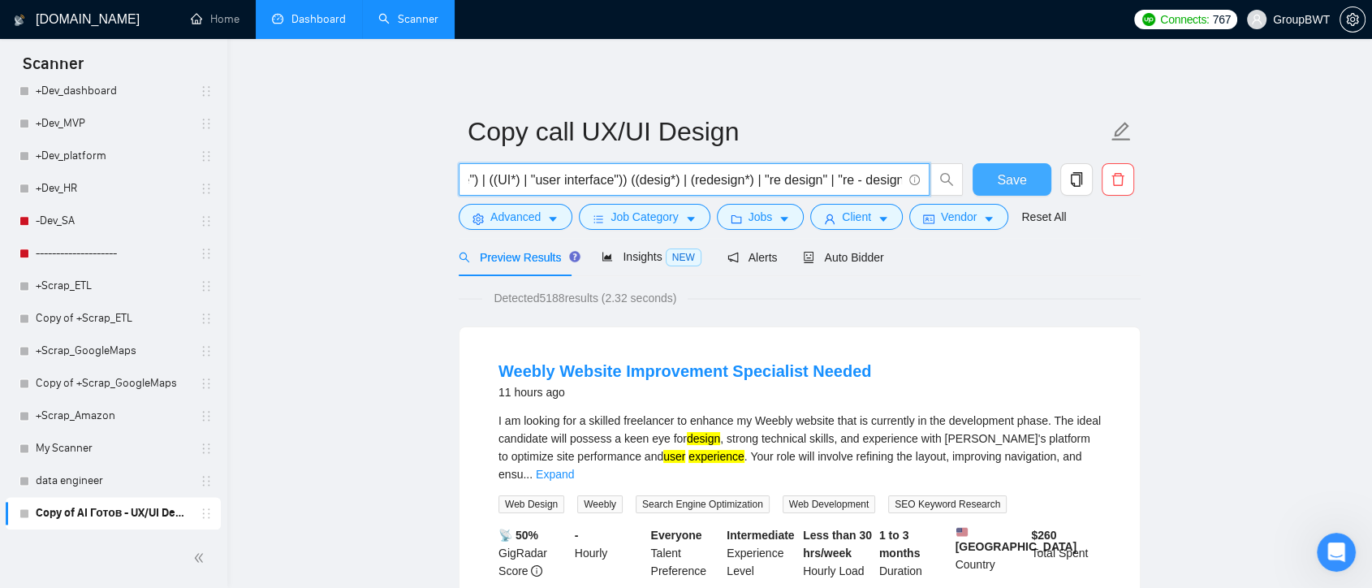
click at [1005, 180] on span "Save" at bounding box center [1011, 180] width 29 height 20
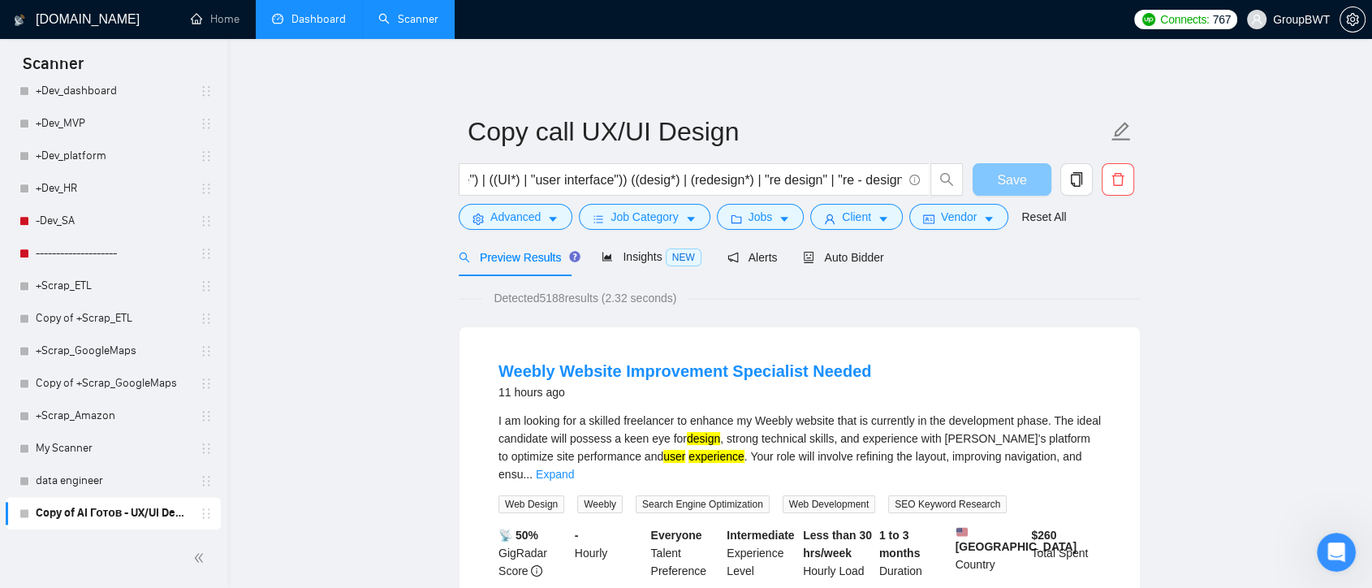
scroll to position [0, 0]
click at [767, 180] on input "(((UX*) | "user experience") | ((UI*) | "user interface")) ((desig*) | (redesig…" at bounding box center [686, 180] width 434 height 20
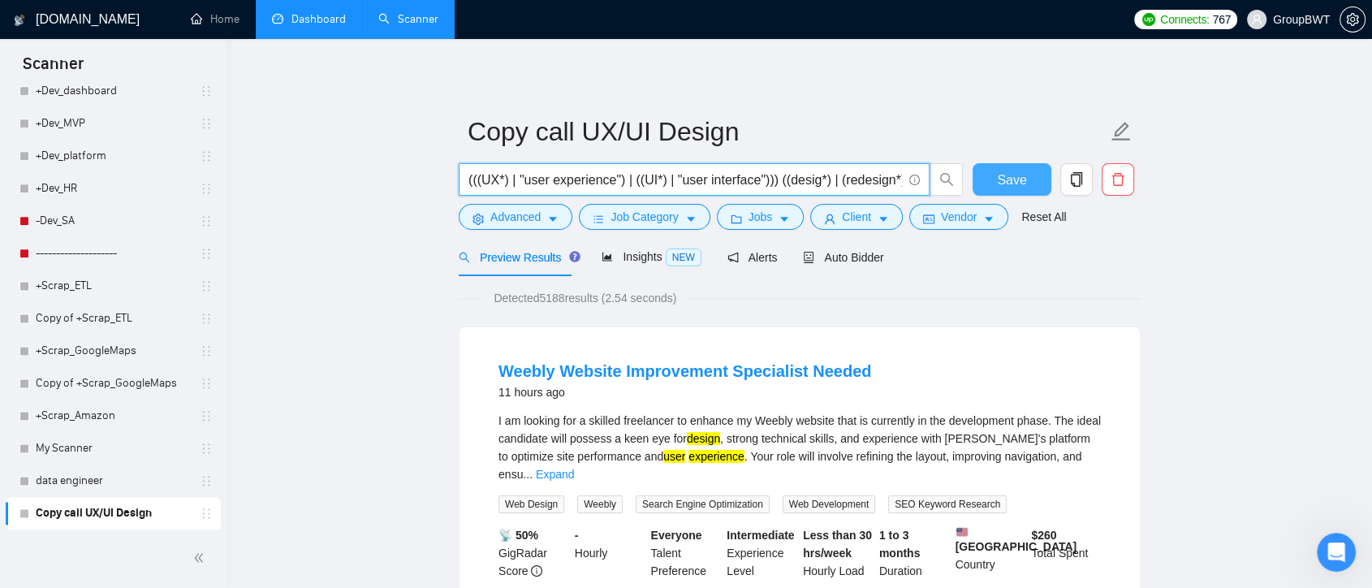
type input "(((UX*) | "user experience") | ((UI*) | "user interface"))) ((desig*) | (redesi…"
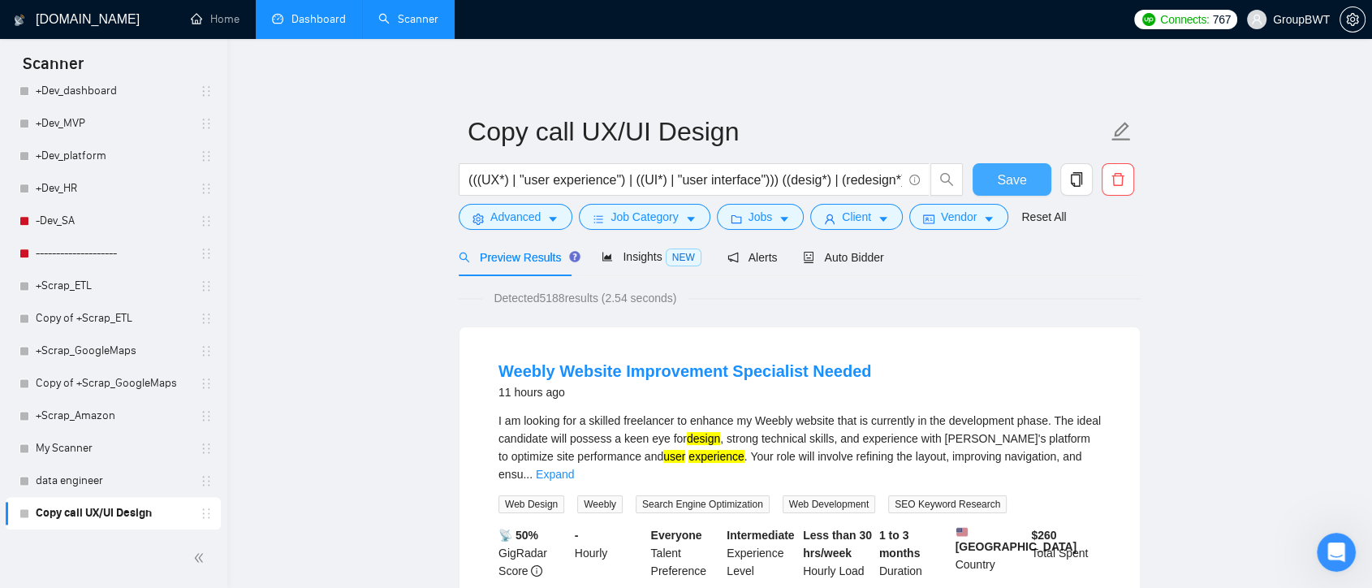
click at [1013, 178] on span "Save" at bounding box center [1011, 180] width 29 height 20
click at [536, 214] on span "Advanced" at bounding box center [516, 217] width 50 height 18
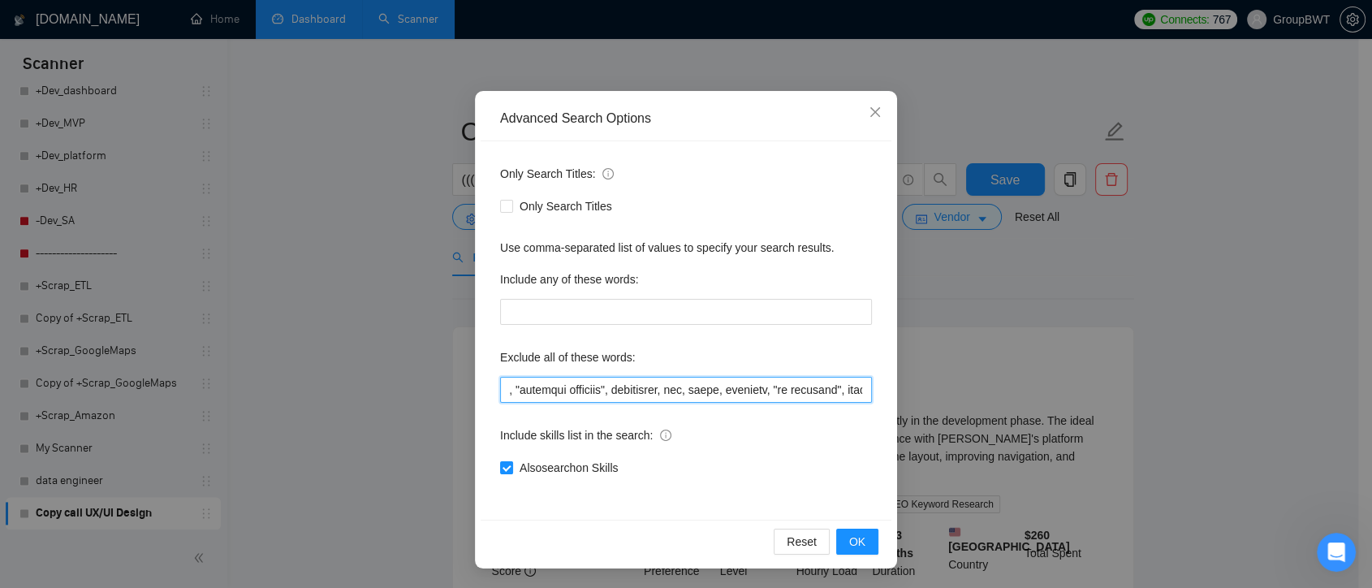
scroll to position [0, 4489]
drag, startPoint x: 522, startPoint y: 390, endPoint x: 927, endPoint y: 392, distance: 405.2
click at [927, 392] on div "Advanced Search Options Only Search Titles: Only Search Titles Use comma-separa…" at bounding box center [686, 294] width 1372 height 588
click at [777, 451] on div "Include skills list in the search:" at bounding box center [686, 438] width 372 height 32
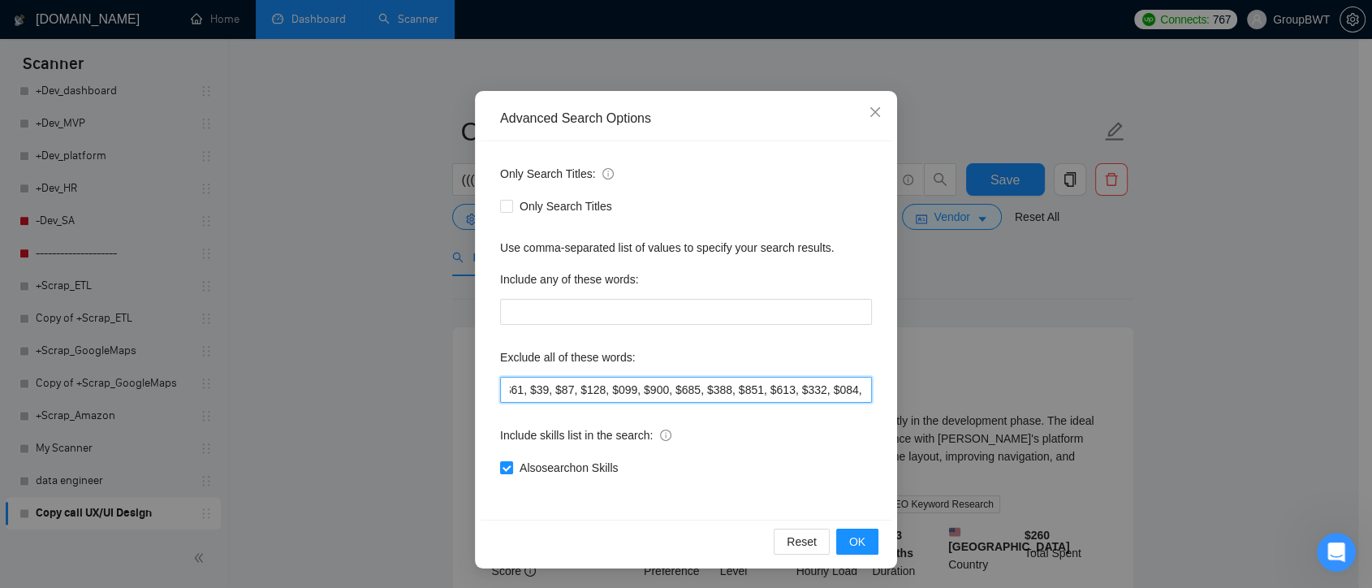
drag, startPoint x: 748, startPoint y: 389, endPoint x: 919, endPoint y: 383, distance: 171.4
click at [919, 383] on div "Advanced Search Options Only Search Titles: Only Search Titles Use comma-separa…" at bounding box center [686, 294] width 1372 height 588
click at [827, 388] on input "text" at bounding box center [686, 390] width 372 height 26
click at [734, 427] on div "Include skills list in the search:" at bounding box center [686, 438] width 372 height 32
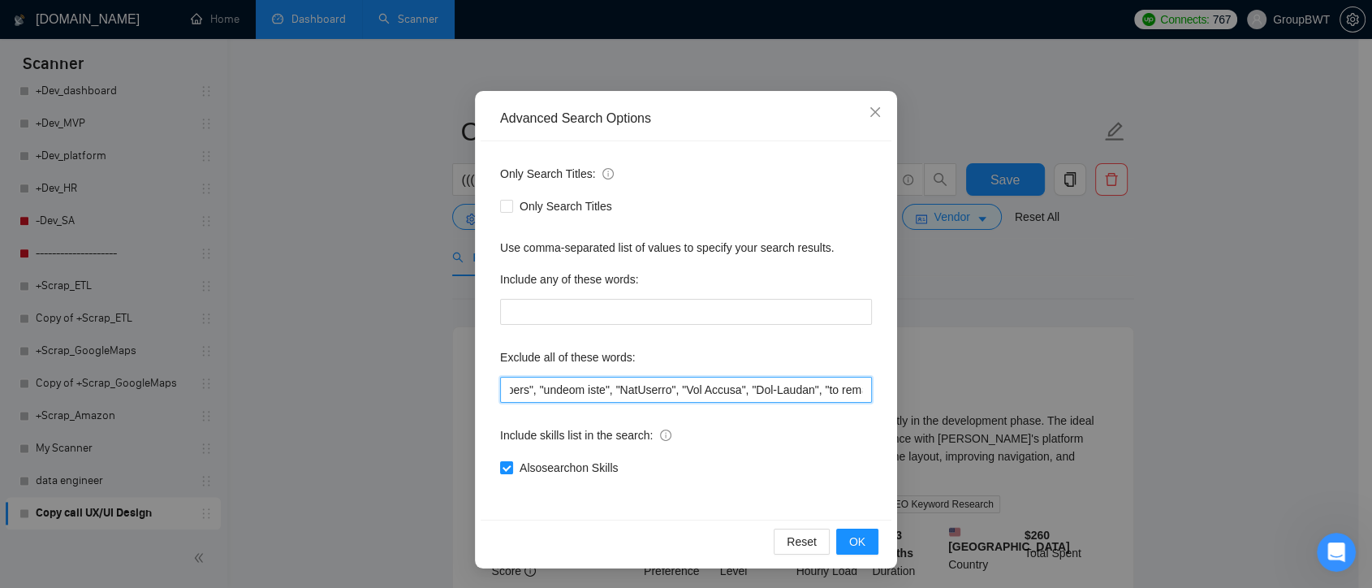
scroll to position [0, 8400]
drag, startPoint x: 775, startPoint y: 395, endPoint x: 640, endPoint y: 389, distance: 134.9
click at [640, 389] on input "text" at bounding box center [686, 390] width 372 height 26
click at [869, 106] on icon "close" at bounding box center [875, 112] width 13 height 13
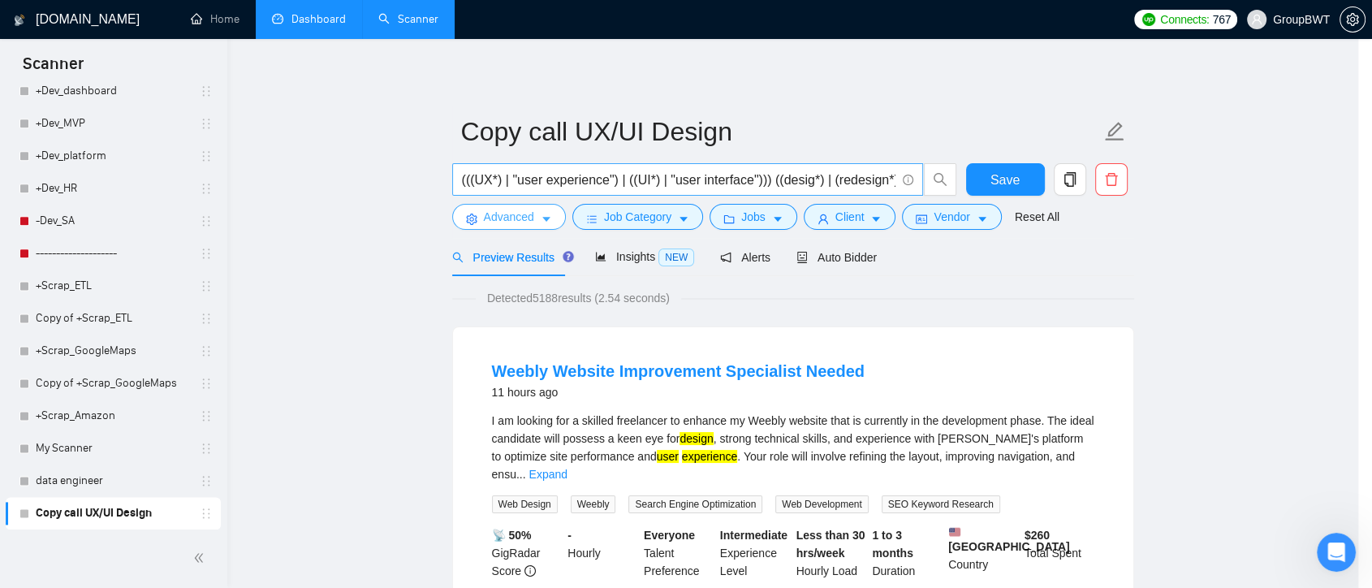
scroll to position [0, 0]
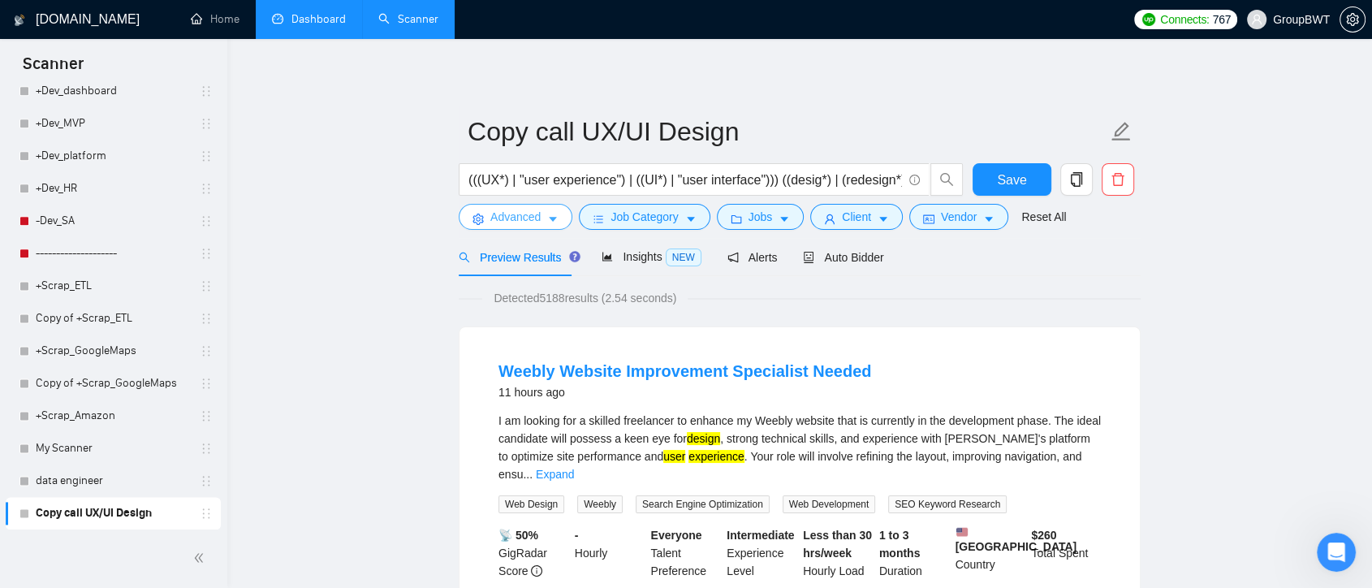
click at [547, 214] on icon "caret-down" at bounding box center [552, 219] width 11 height 11
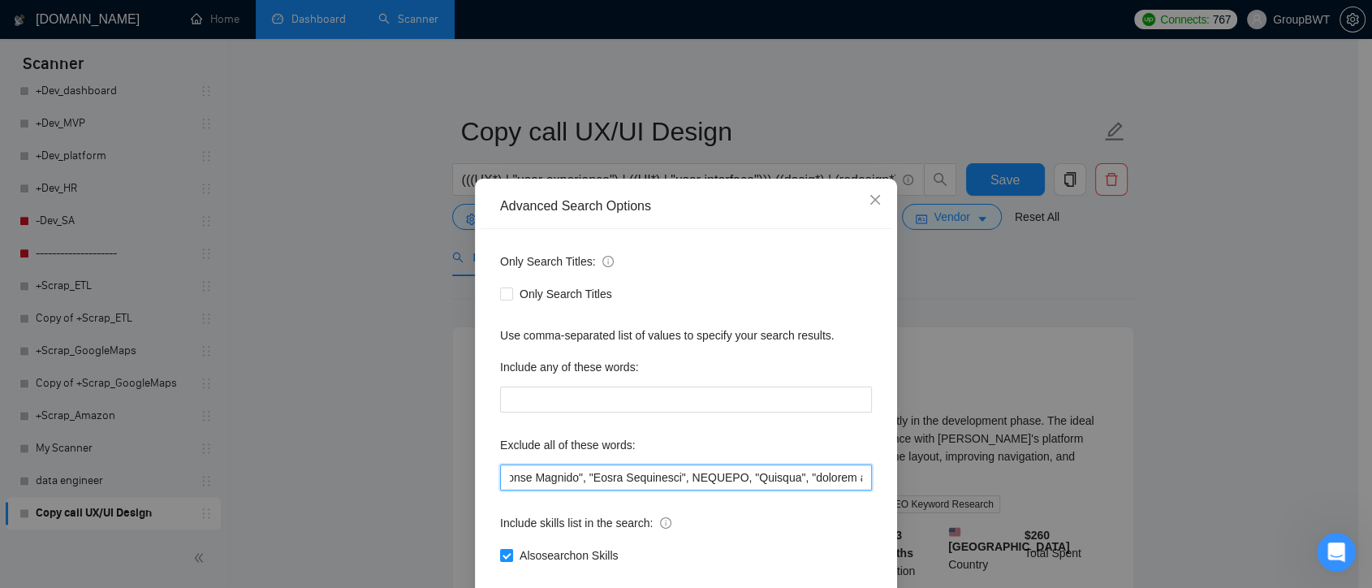
drag, startPoint x: 511, startPoint y: 481, endPoint x: 884, endPoint y: 488, distance: 372.8
click at [884, 488] on div "Only Search Titles: Only Search Titles Use comma-separated list of values to sp…" at bounding box center [686, 418] width 411 height 378
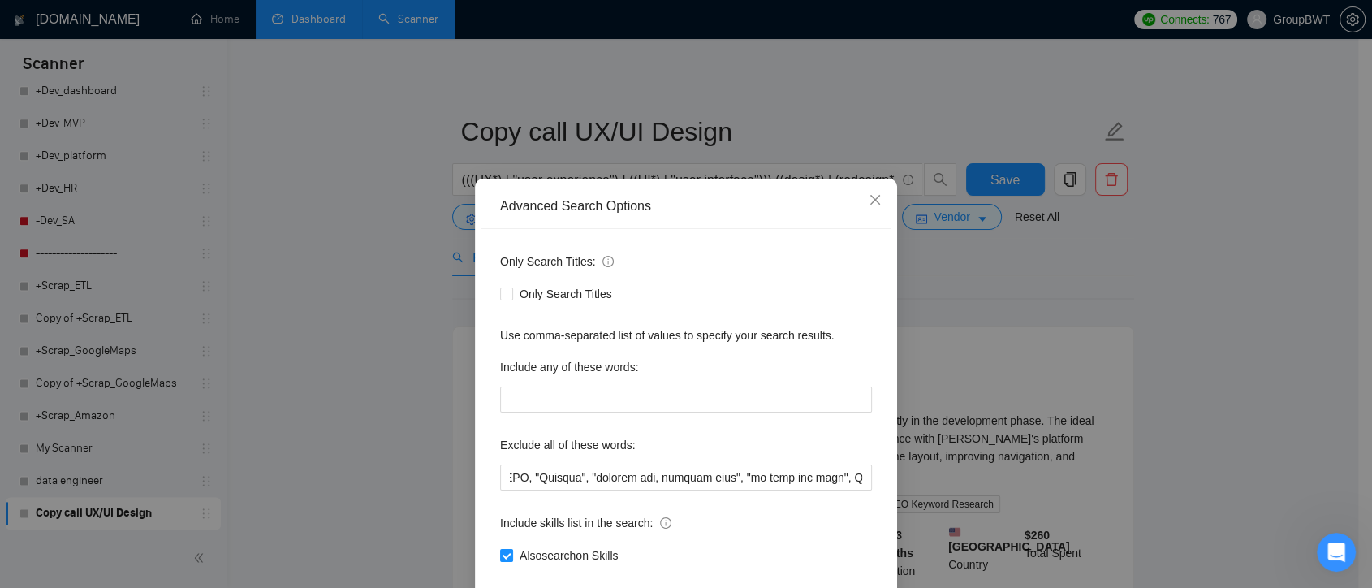
click at [821, 520] on div "Include skills list in the search:" at bounding box center [686, 526] width 372 height 32
click at [859, 197] on span "Close" at bounding box center [876, 201] width 44 height 44
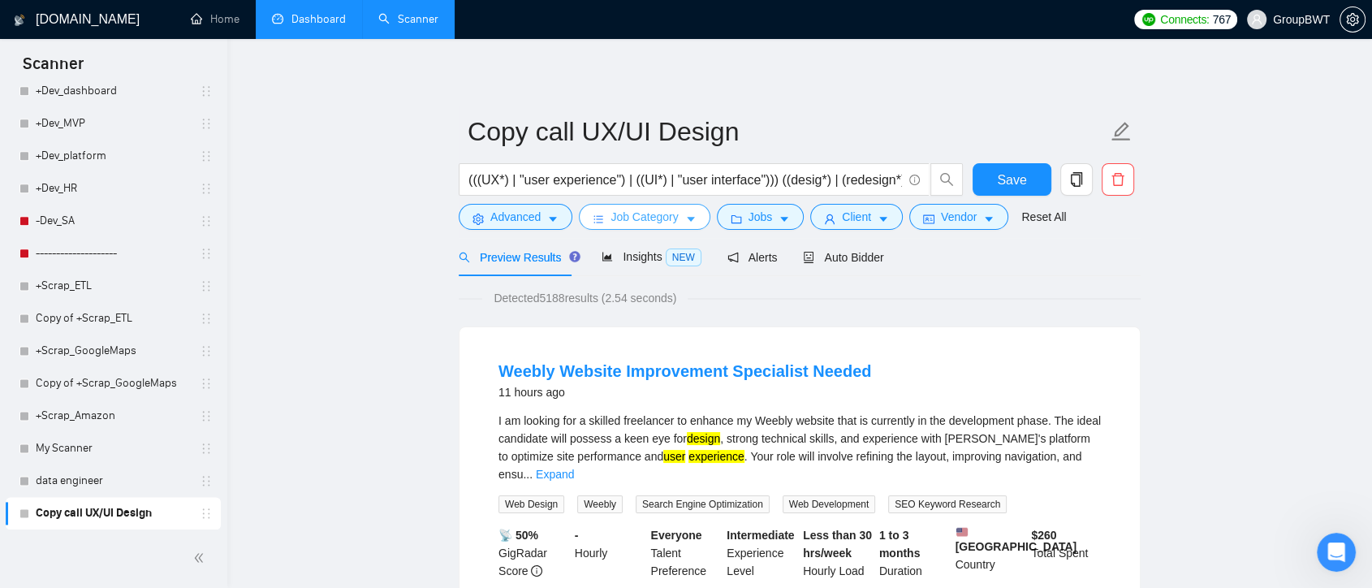
click at [677, 222] on button "Job Category" at bounding box center [644, 217] width 131 height 26
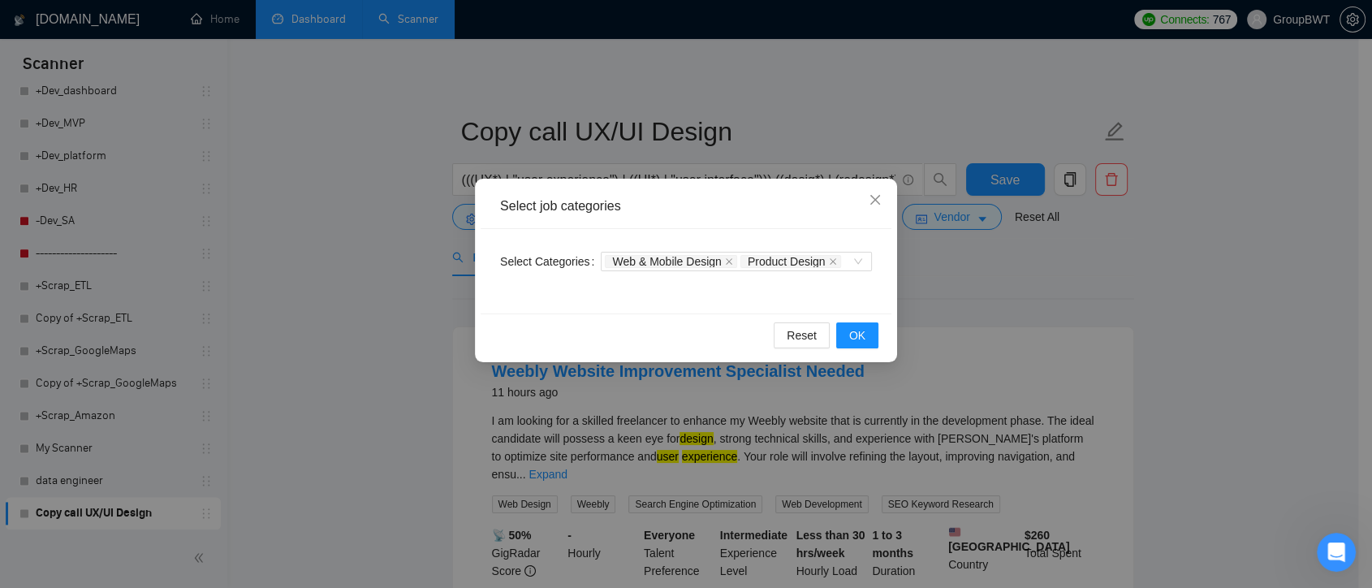
click at [980, 291] on div "Select job categories Select Categories Web & Mobile Design Product Design Rese…" at bounding box center [686, 294] width 1372 height 588
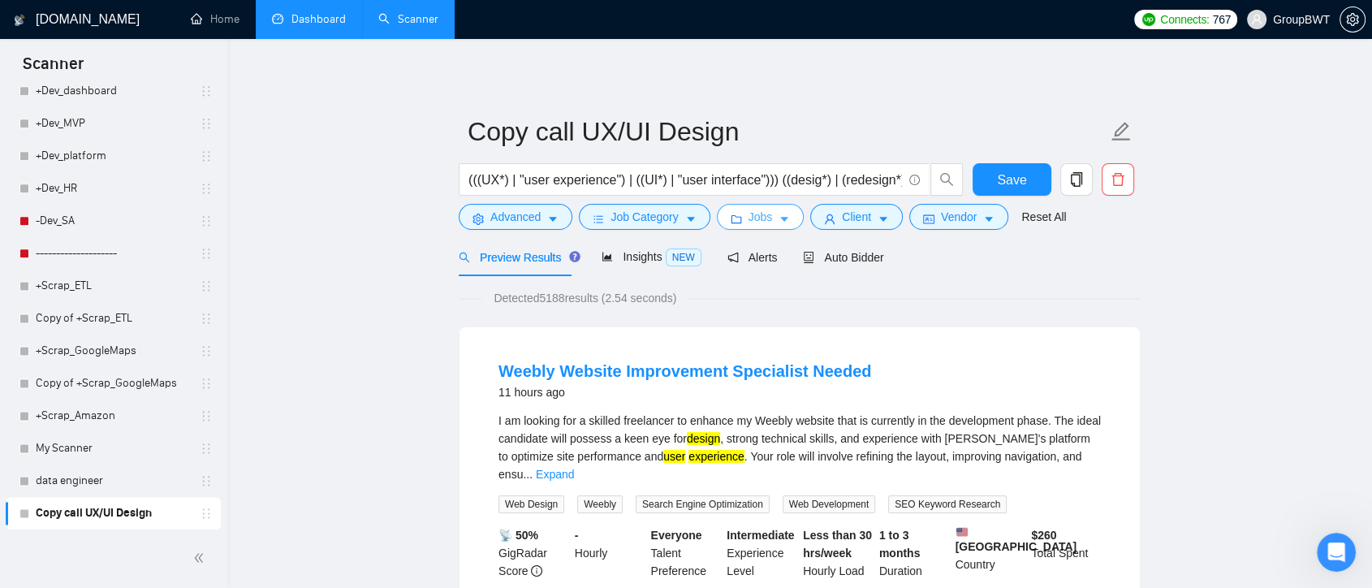
click at [754, 218] on span "Jobs" at bounding box center [761, 217] width 24 height 18
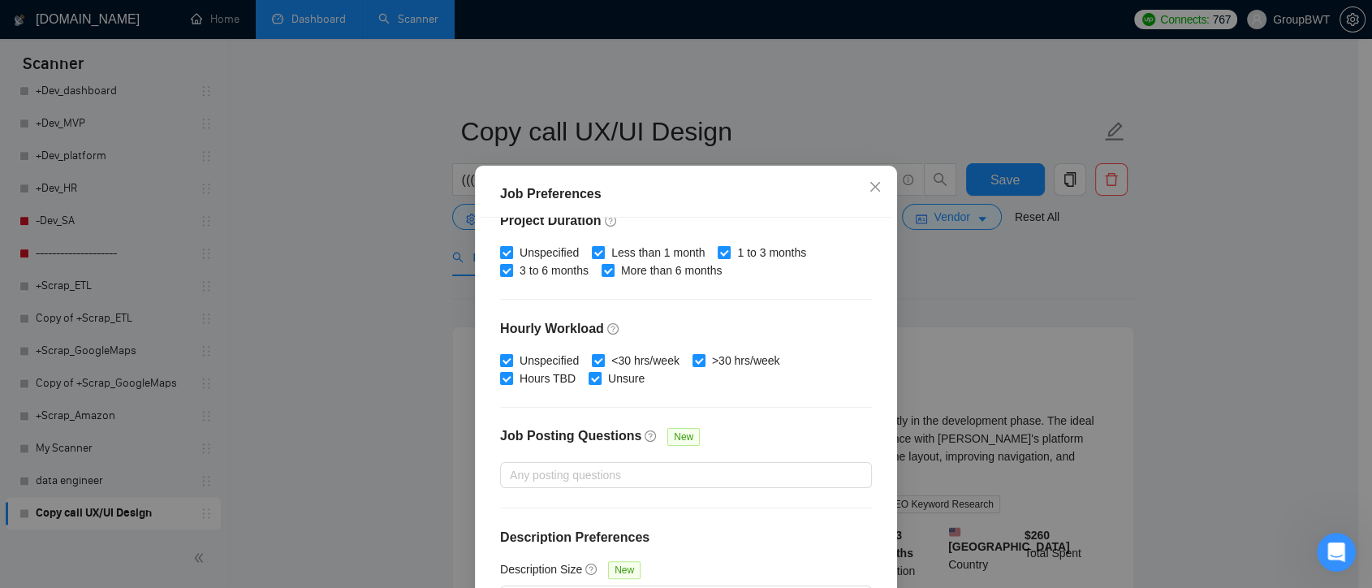
click at [954, 330] on div "Job Preferences Budget Project Type All Fixed Price Hourly Rate Fixed Price Bud…" at bounding box center [686, 294] width 1372 height 588
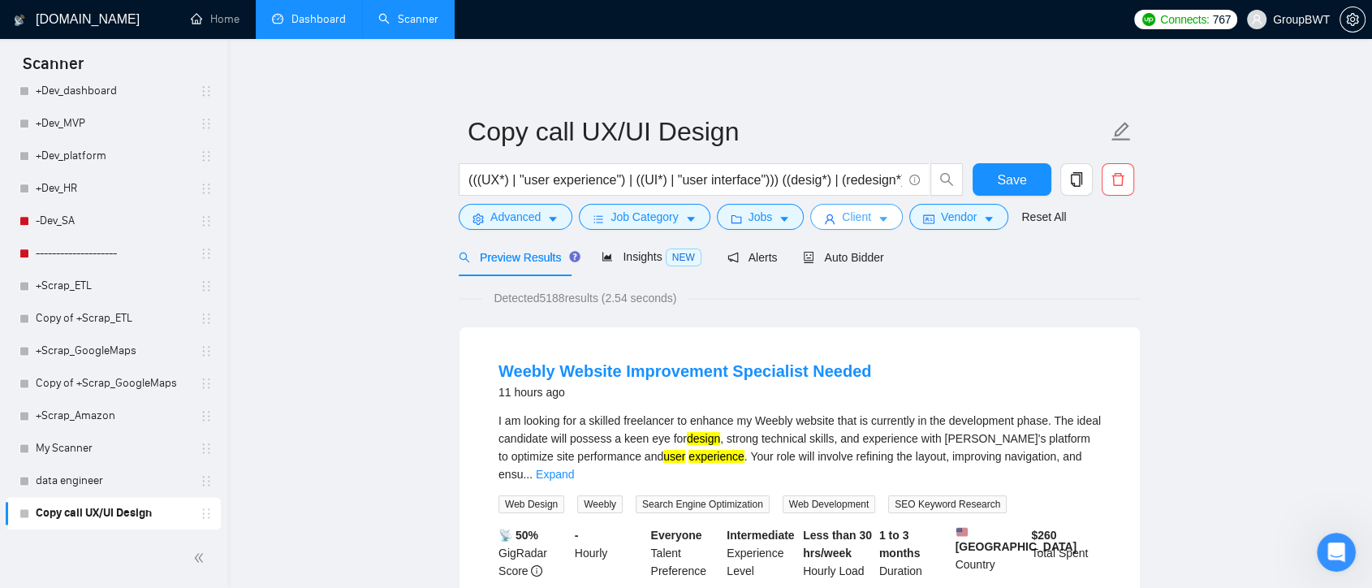
click at [851, 216] on span "Client" at bounding box center [856, 217] width 29 height 18
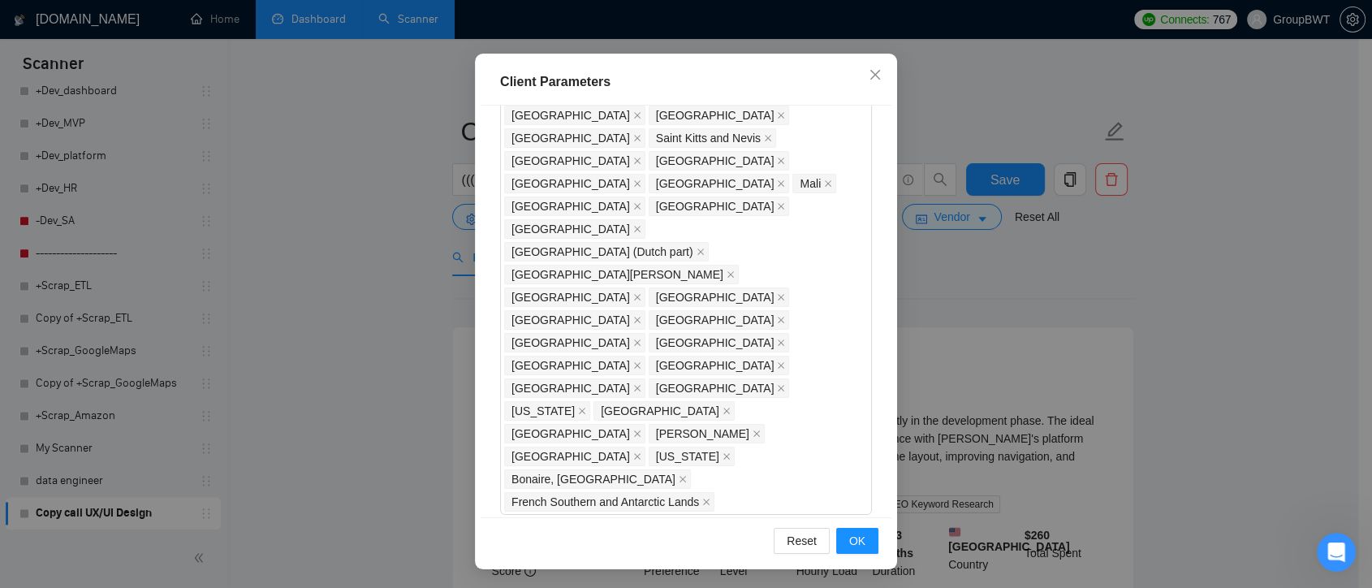
scroll to position [1396, 0]
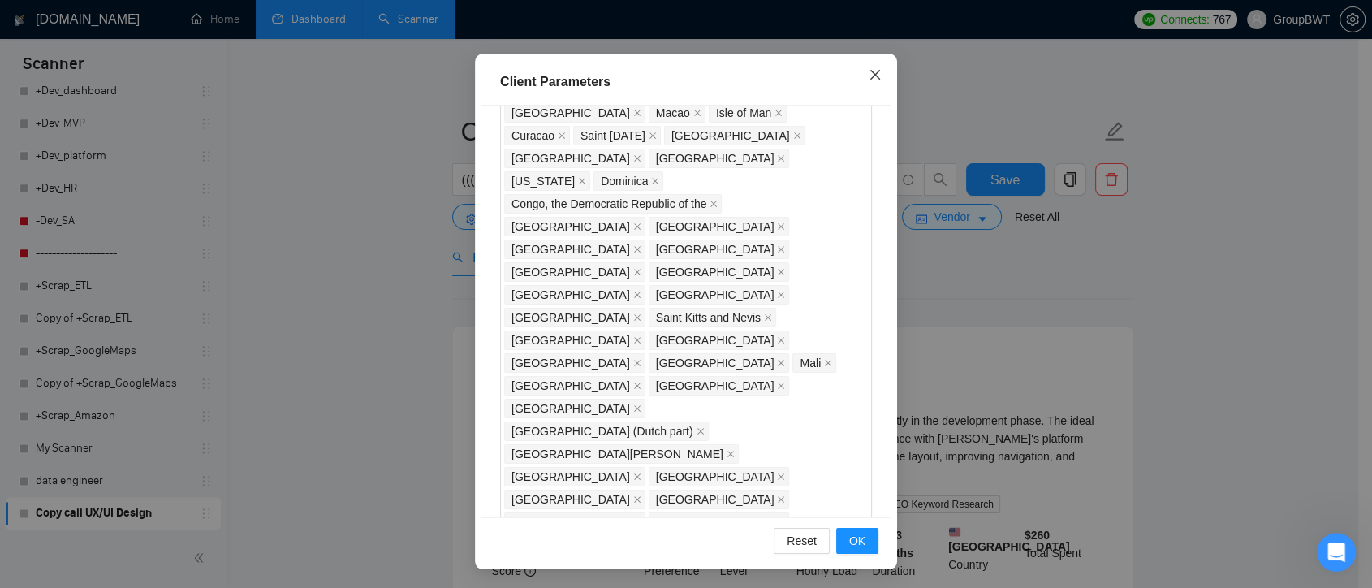
click at [871, 76] on icon "close" at bounding box center [876, 75] width 10 height 10
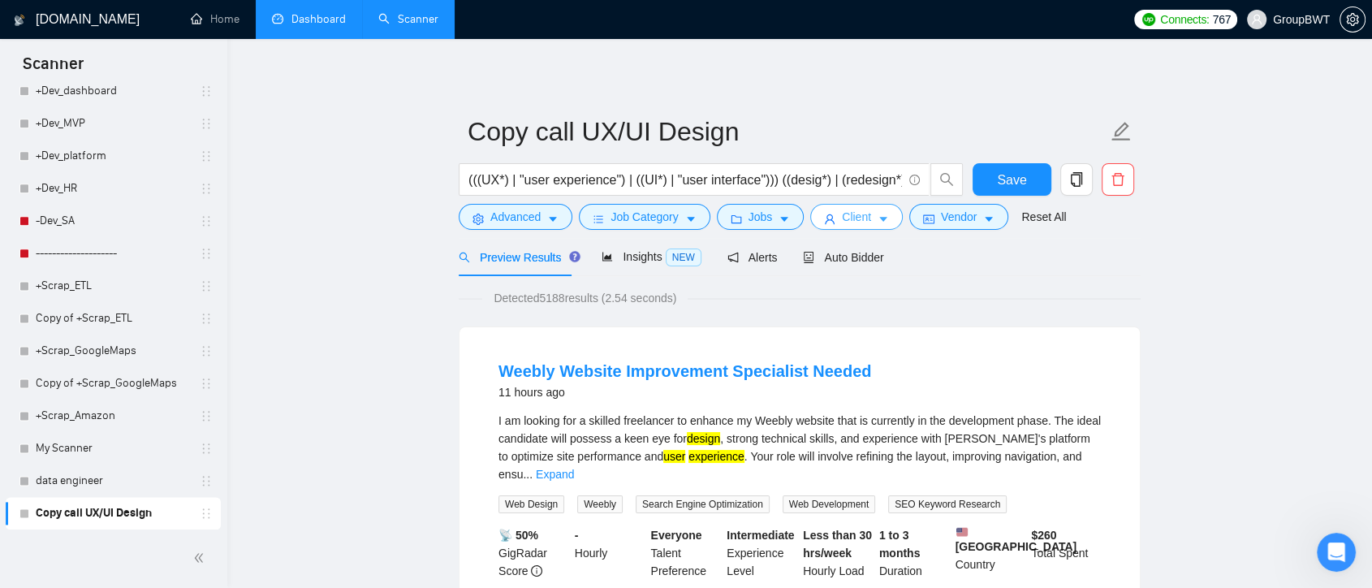
scroll to position [0, 0]
click at [971, 219] on button "Vendor" at bounding box center [959, 217] width 99 height 26
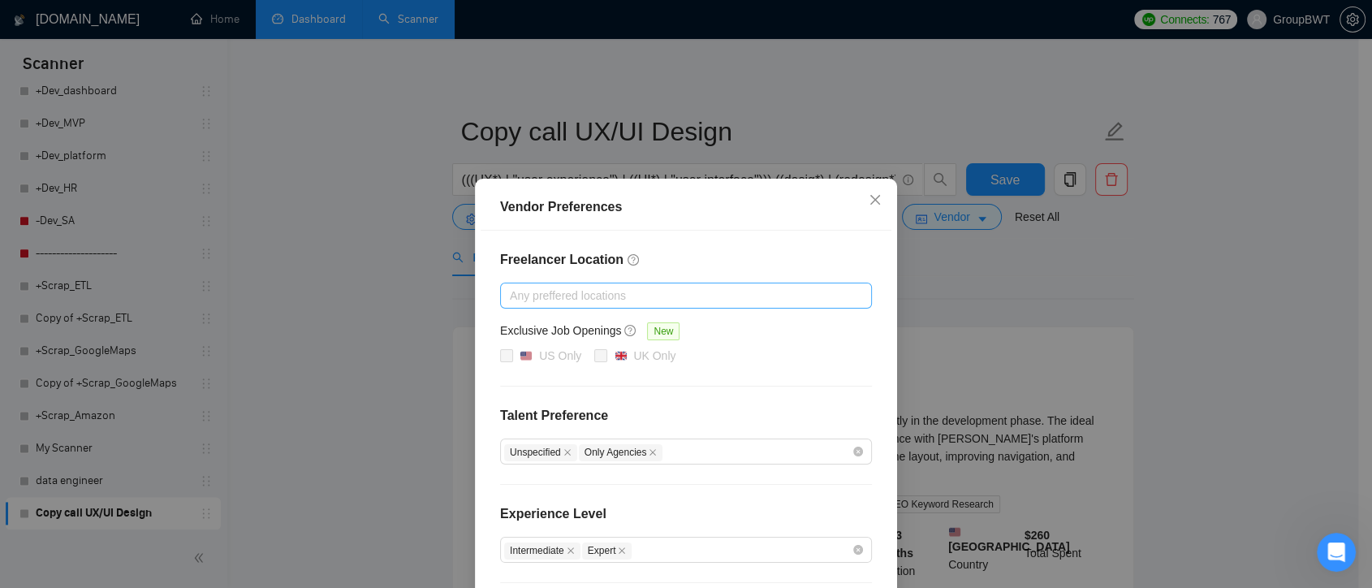
scroll to position [162, 0]
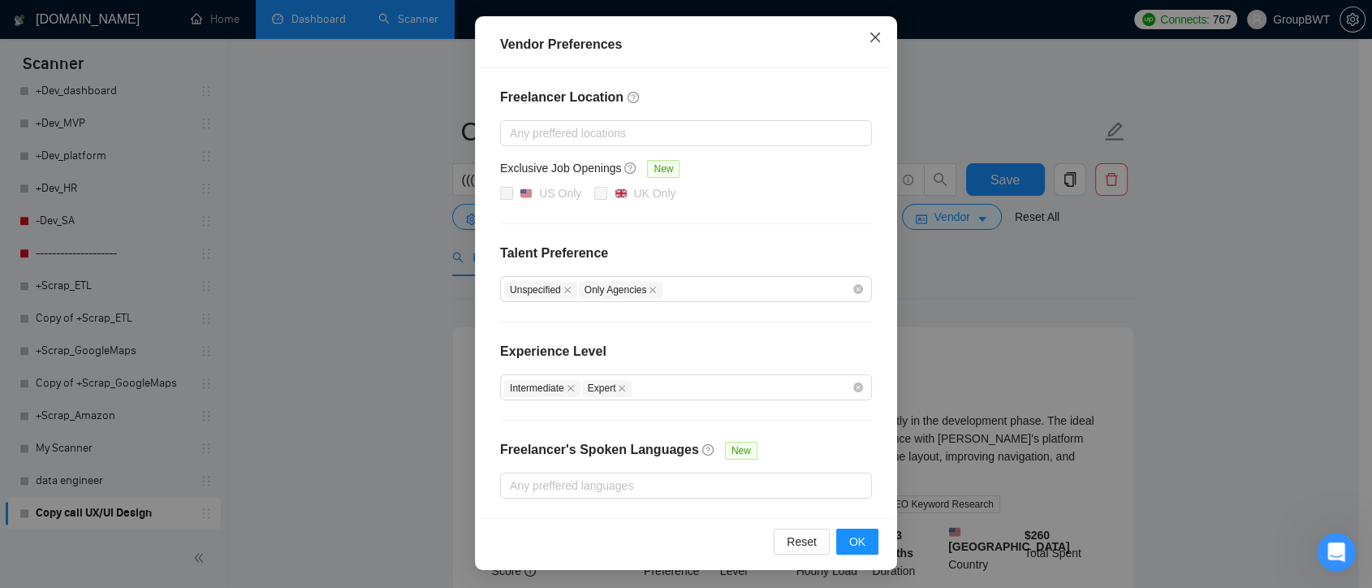
click at [871, 34] on icon "close" at bounding box center [876, 37] width 10 height 10
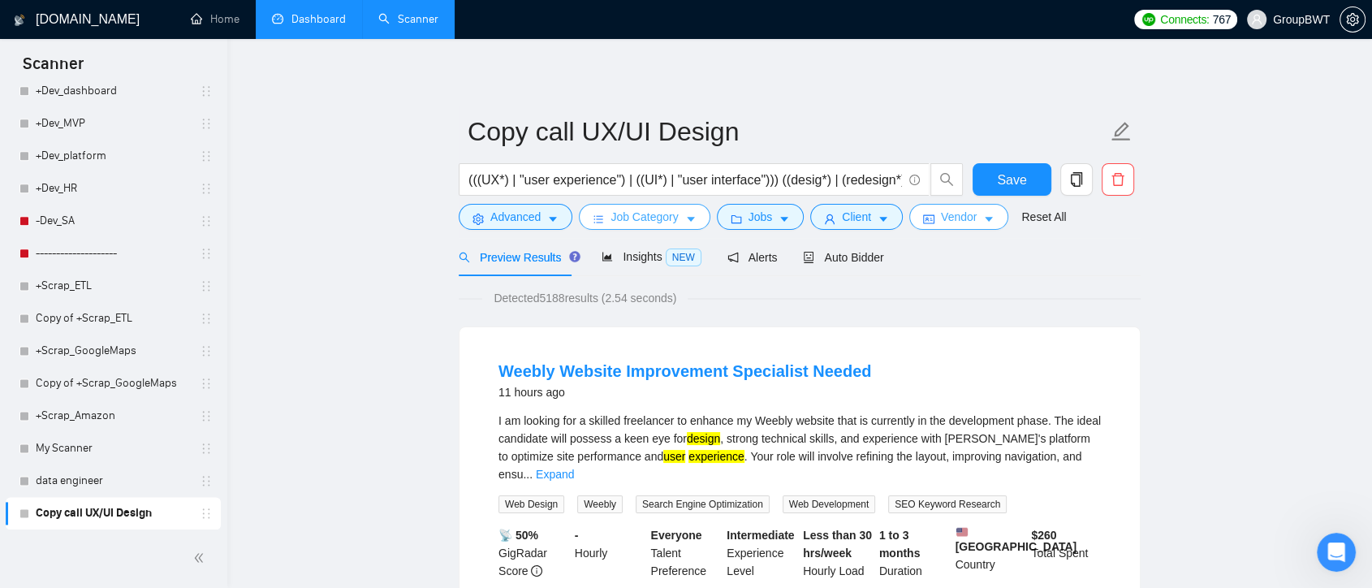
scroll to position [0, 0]
click at [496, 223] on span "Advanced" at bounding box center [516, 217] width 50 height 18
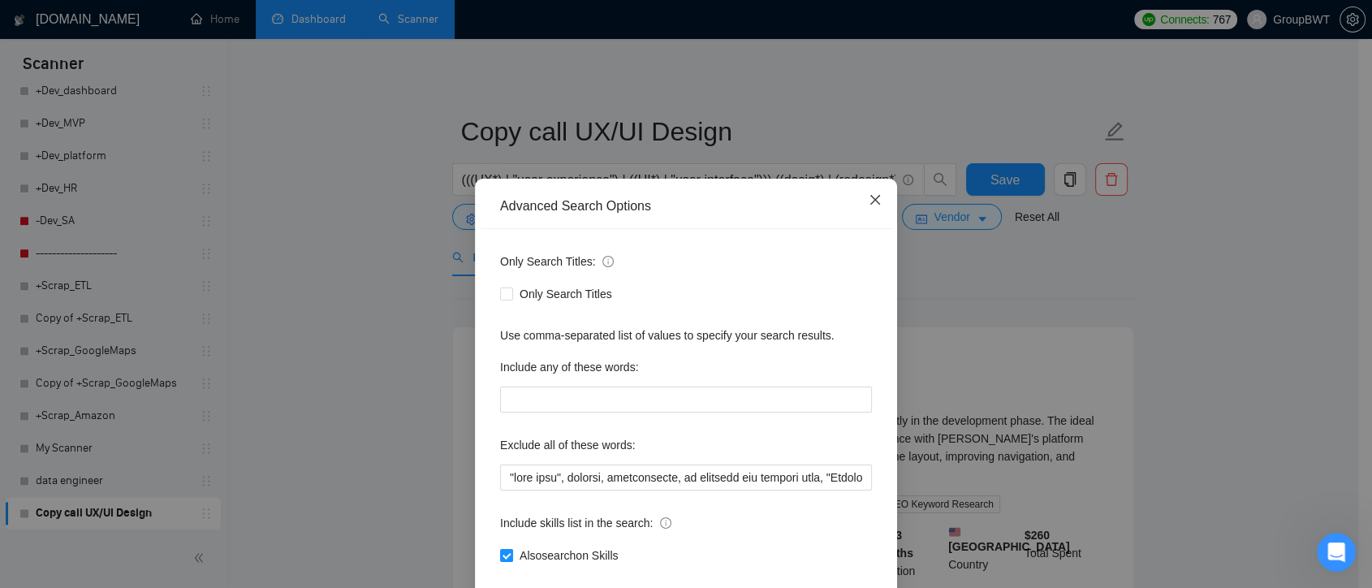
click at [871, 198] on icon "close" at bounding box center [875, 199] width 13 height 13
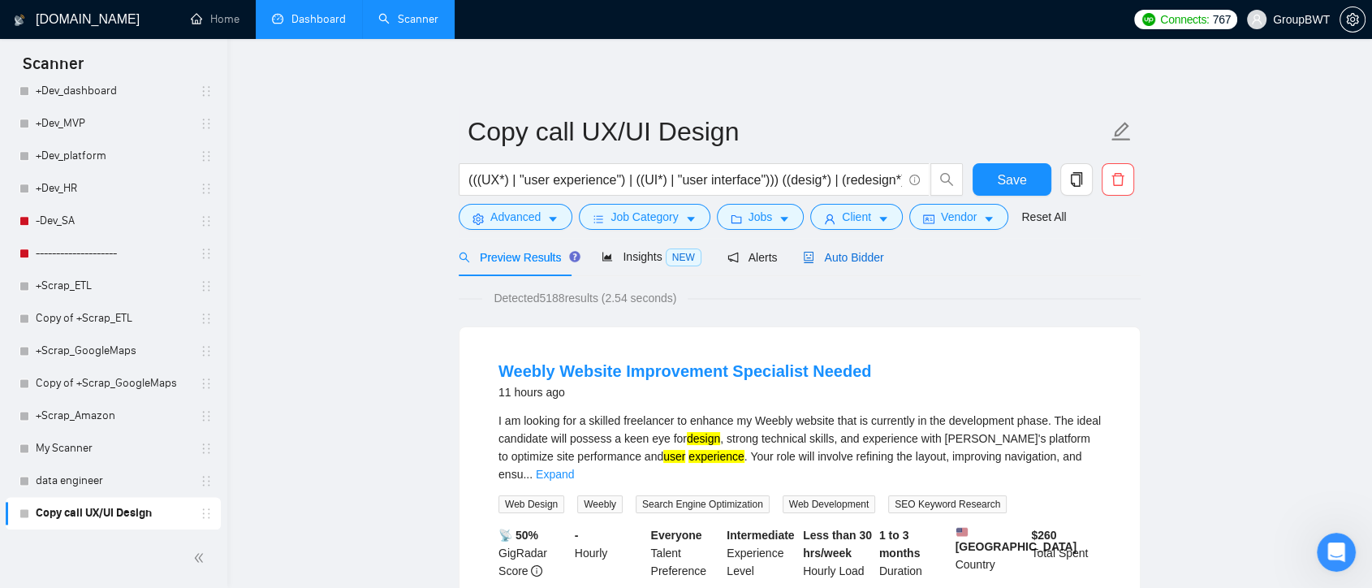
click at [849, 262] on span "Auto Bidder" at bounding box center [843, 257] width 80 height 13
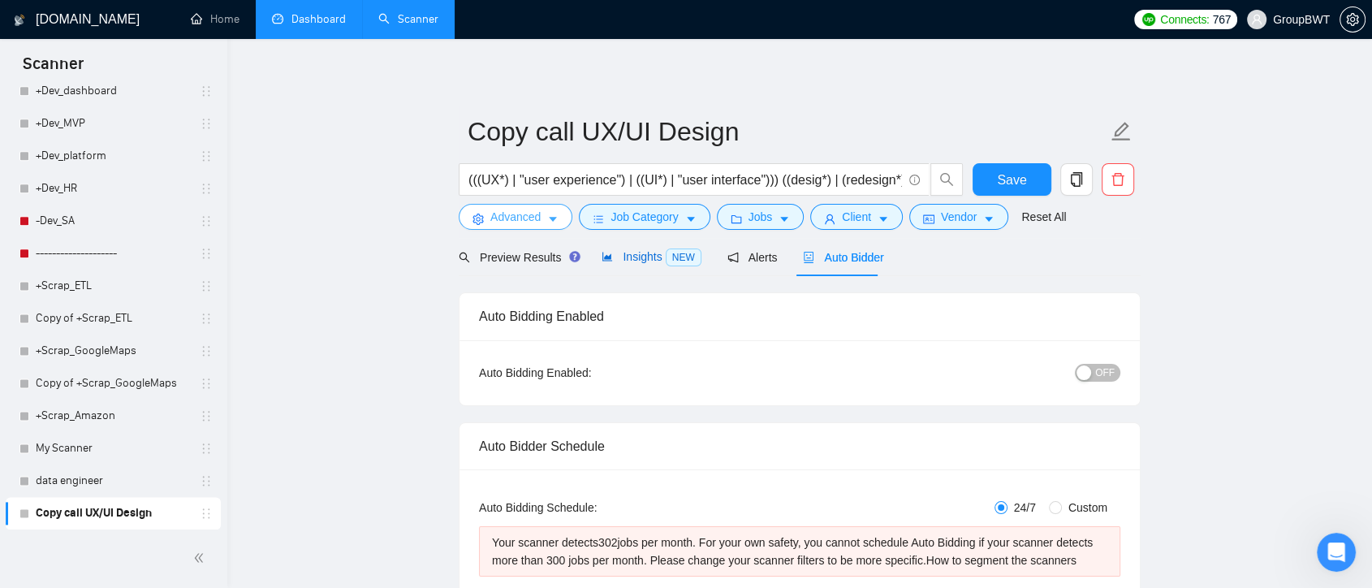
click at [643, 253] on span "Insights NEW" at bounding box center [651, 256] width 99 height 13
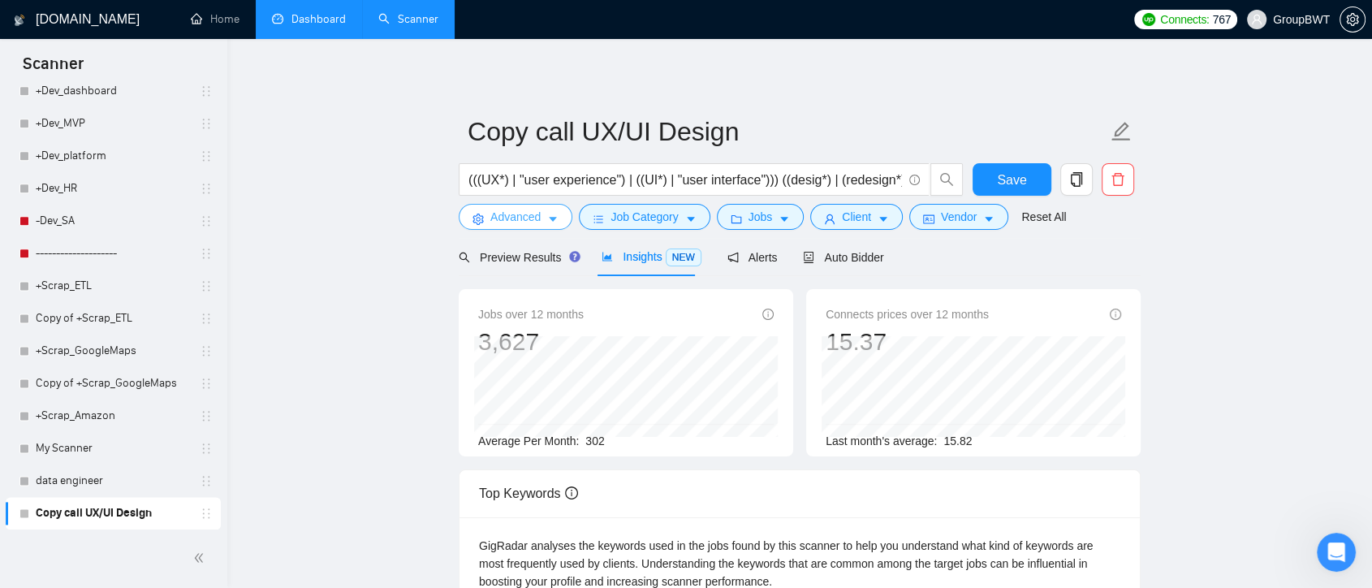
click at [532, 226] on button "Advanced" at bounding box center [516, 217] width 114 height 26
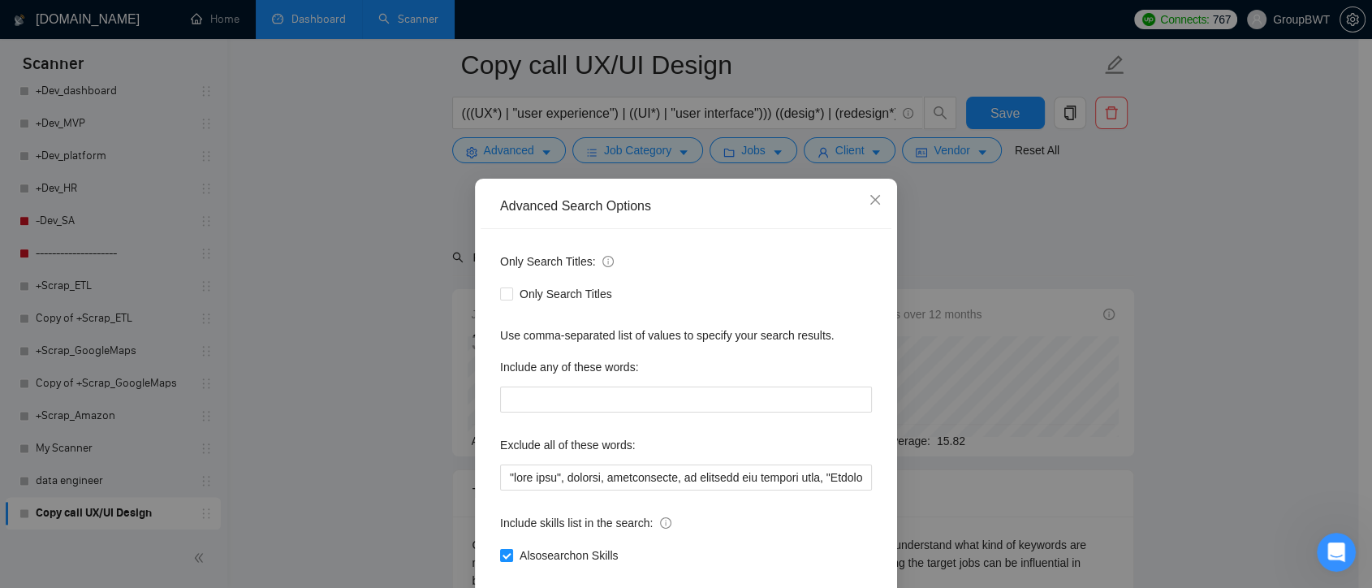
scroll to position [361, 0]
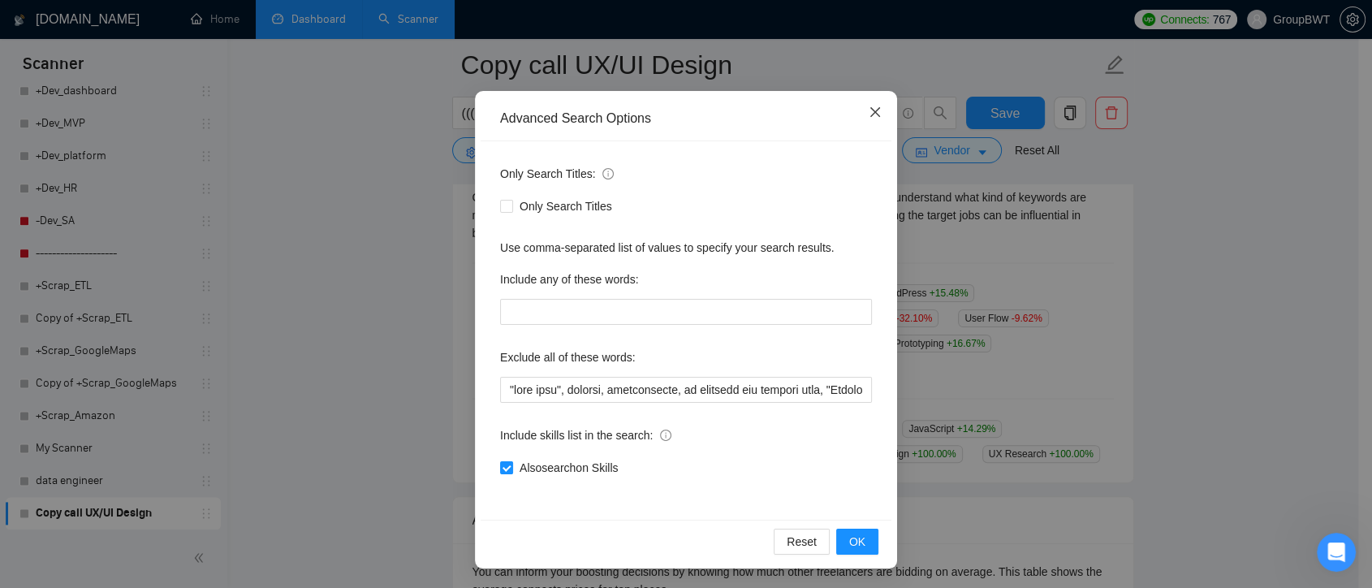
click at [869, 116] on icon "close" at bounding box center [875, 112] width 13 height 13
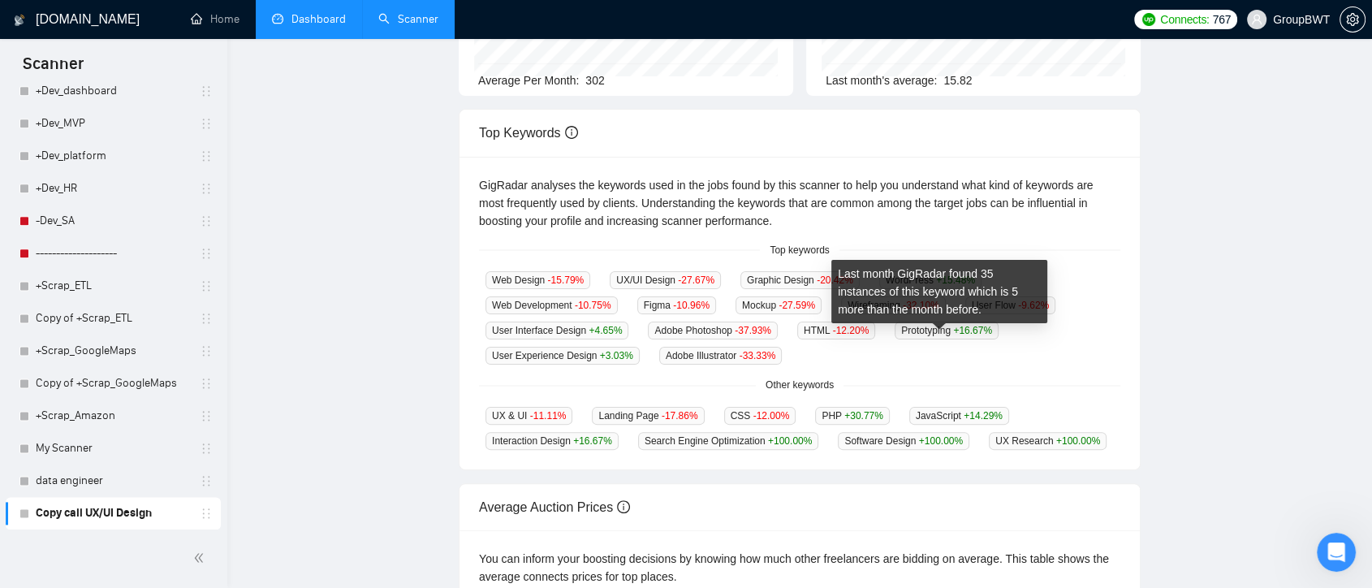
scroll to position [0, 0]
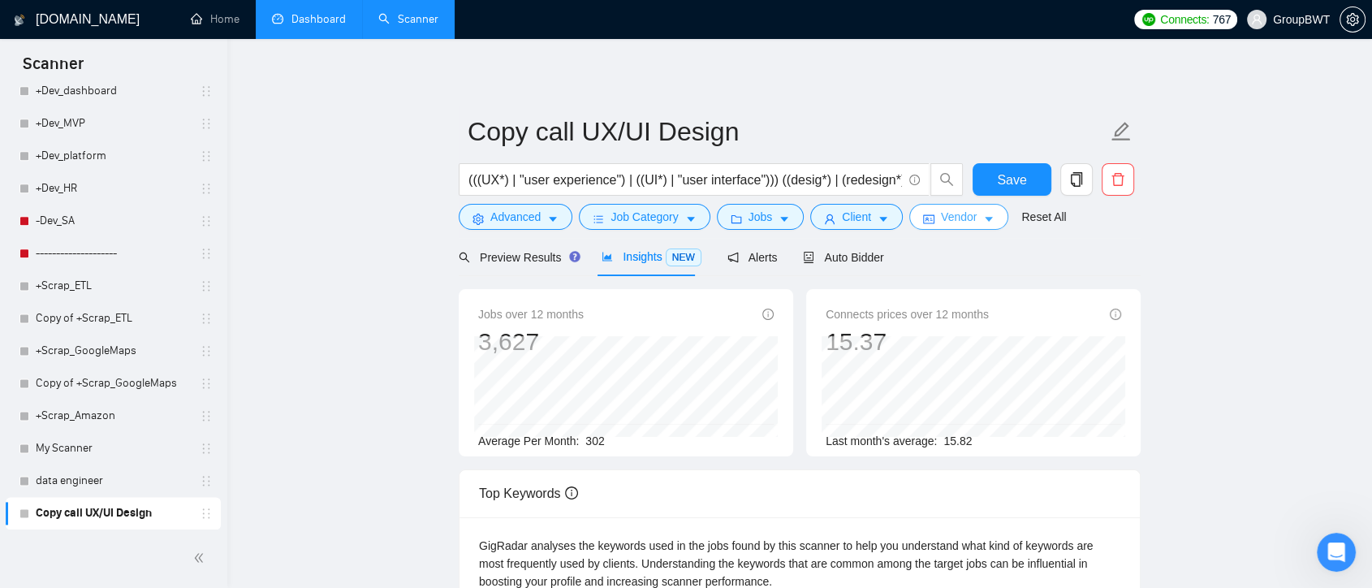
click at [968, 218] on span "Vendor" at bounding box center [959, 217] width 36 height 18
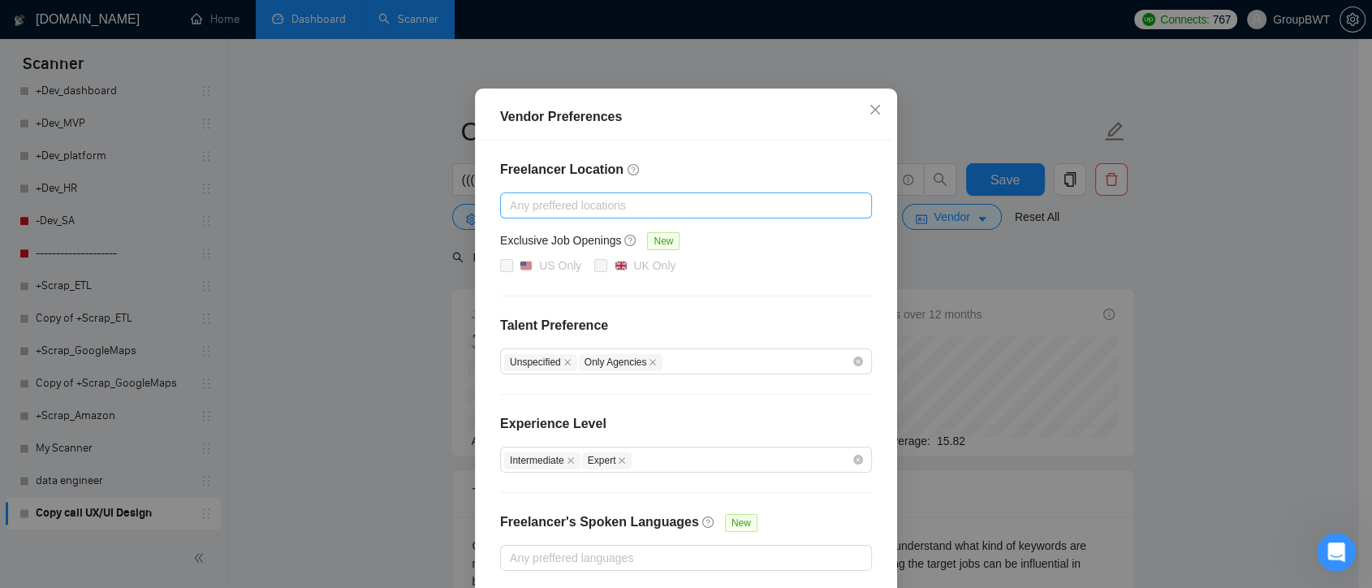
scroll to position [162, 0]
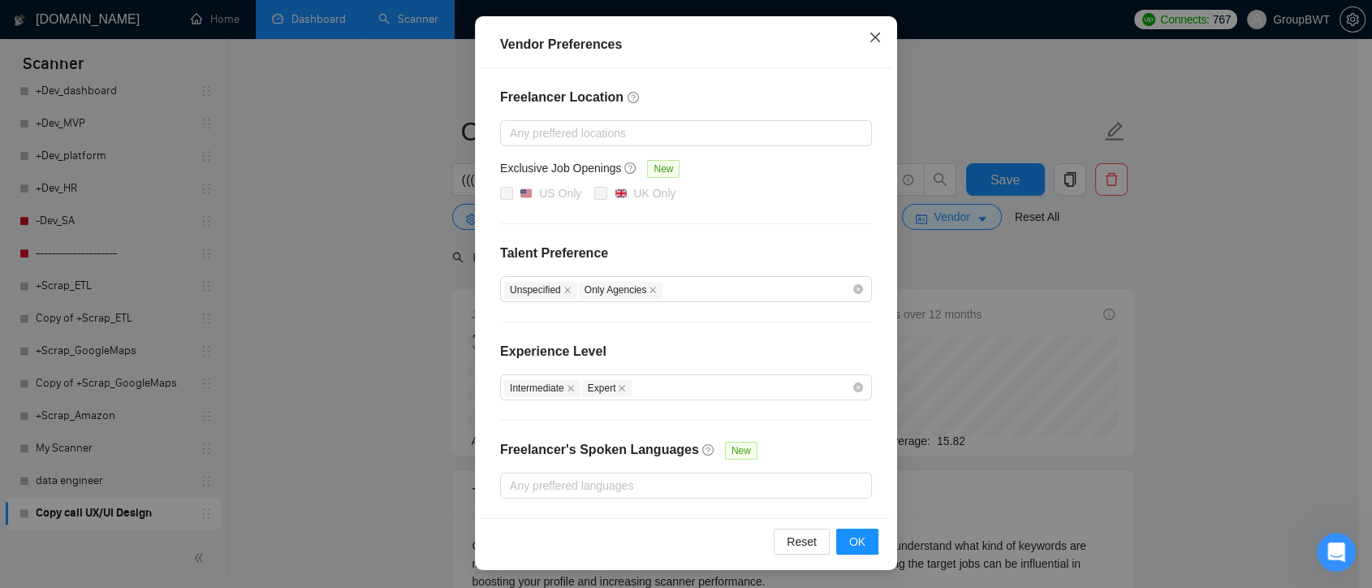
click at [880, 41] on span "Close" at bounding box center [876, 38] width 44 height 44
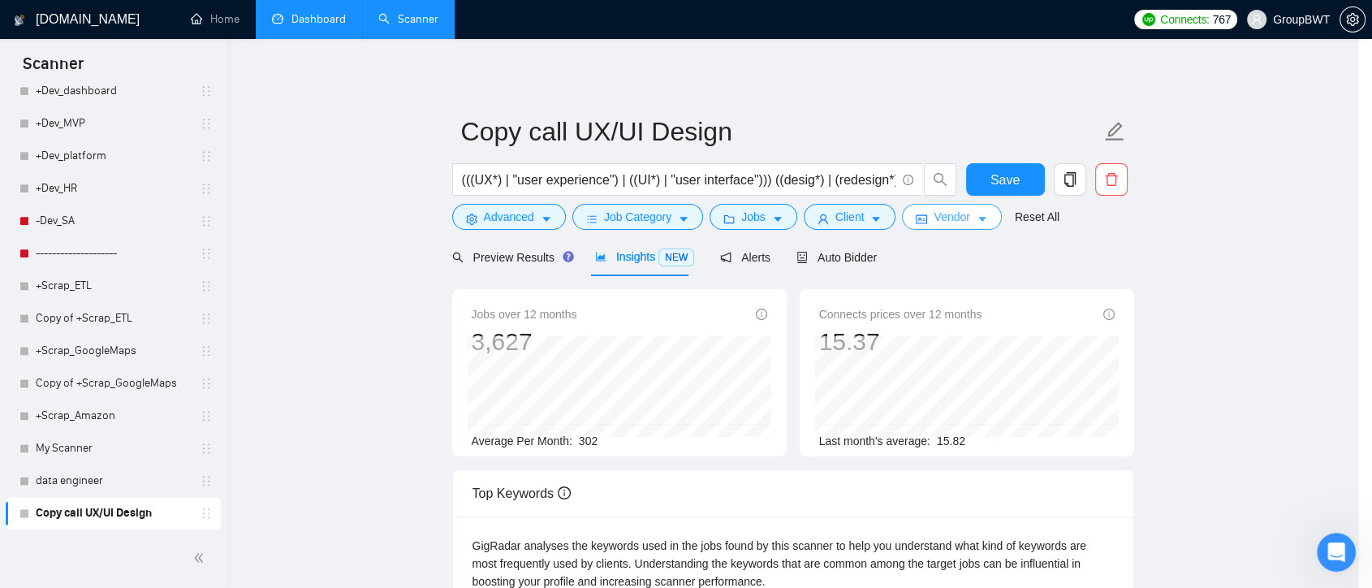
scroll to position [0, 0]
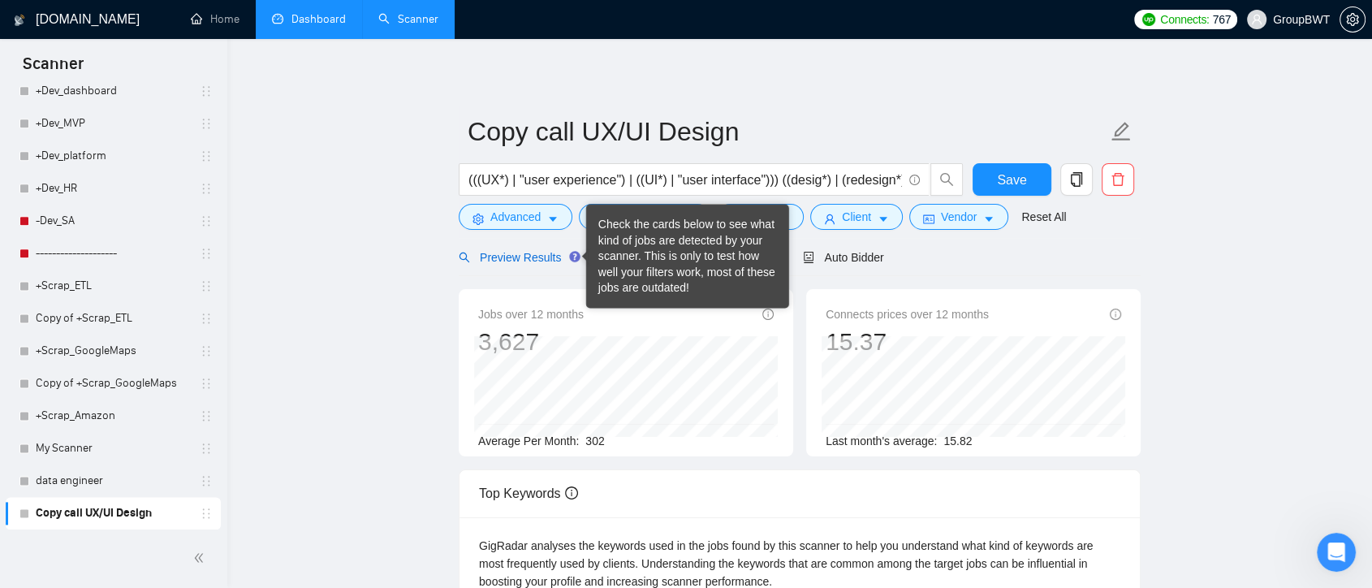
click at [536, 251] on span "Preview Results" at bounding box center [517, 257] width 117 height 13
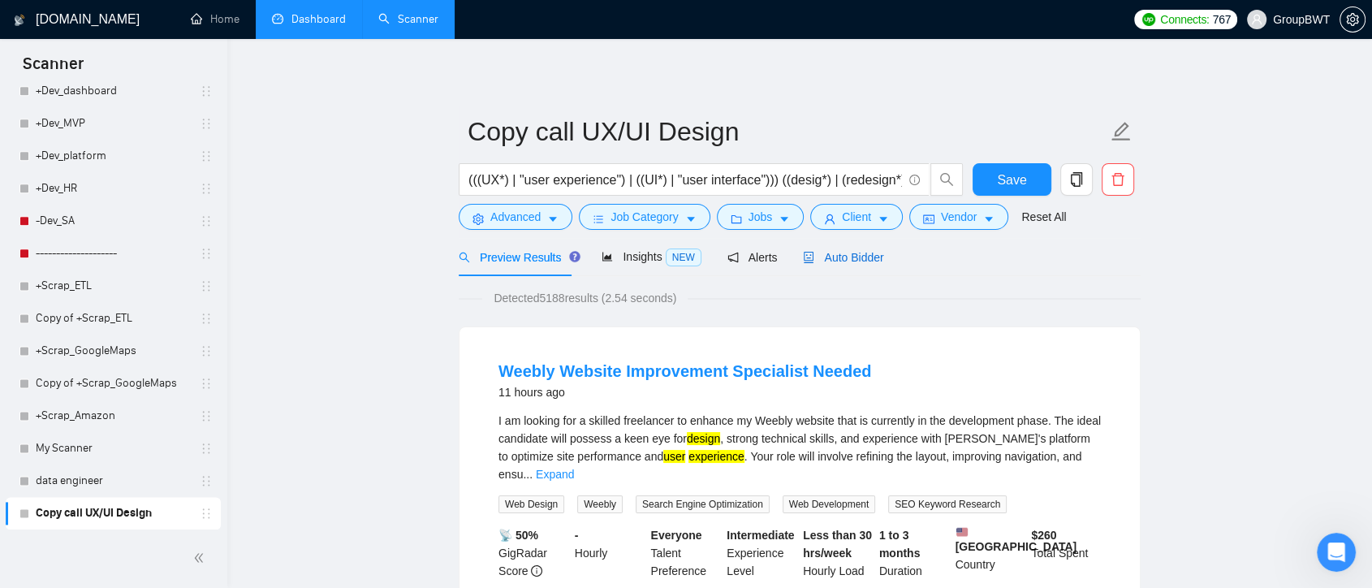
click at [838, 254] on span "Auto Bidder" at bounding box center [843, 257] width 80 height 13
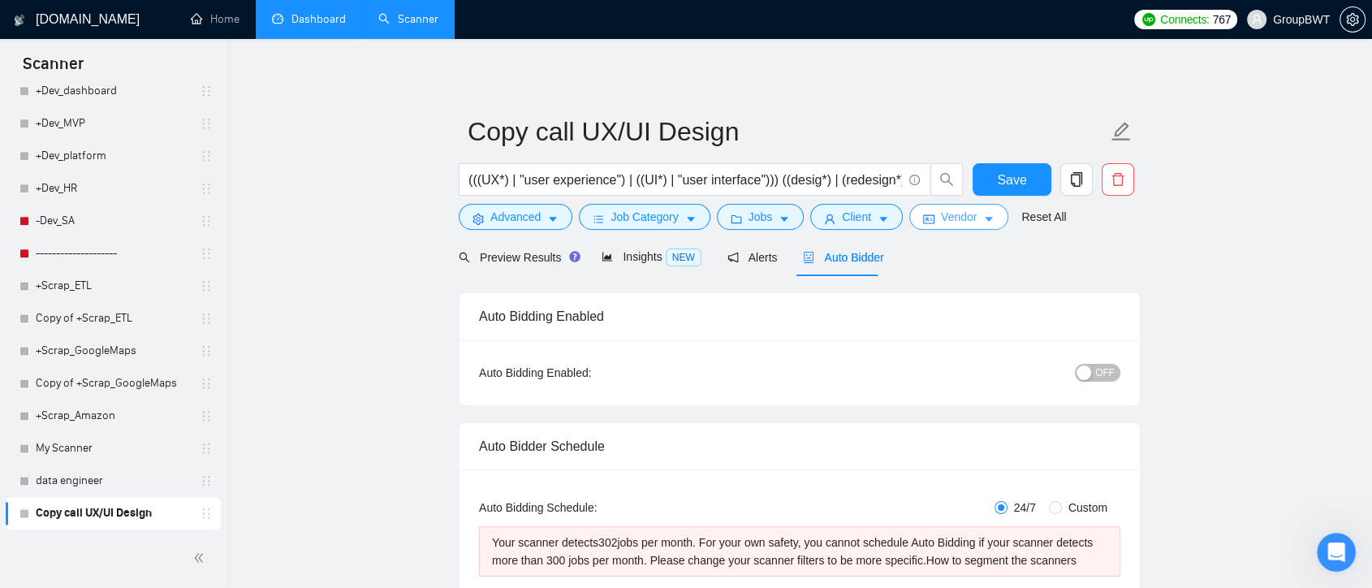
click at [985, 219] on icon "caret-down" at bounding box center [989, 220] width 8 height 5
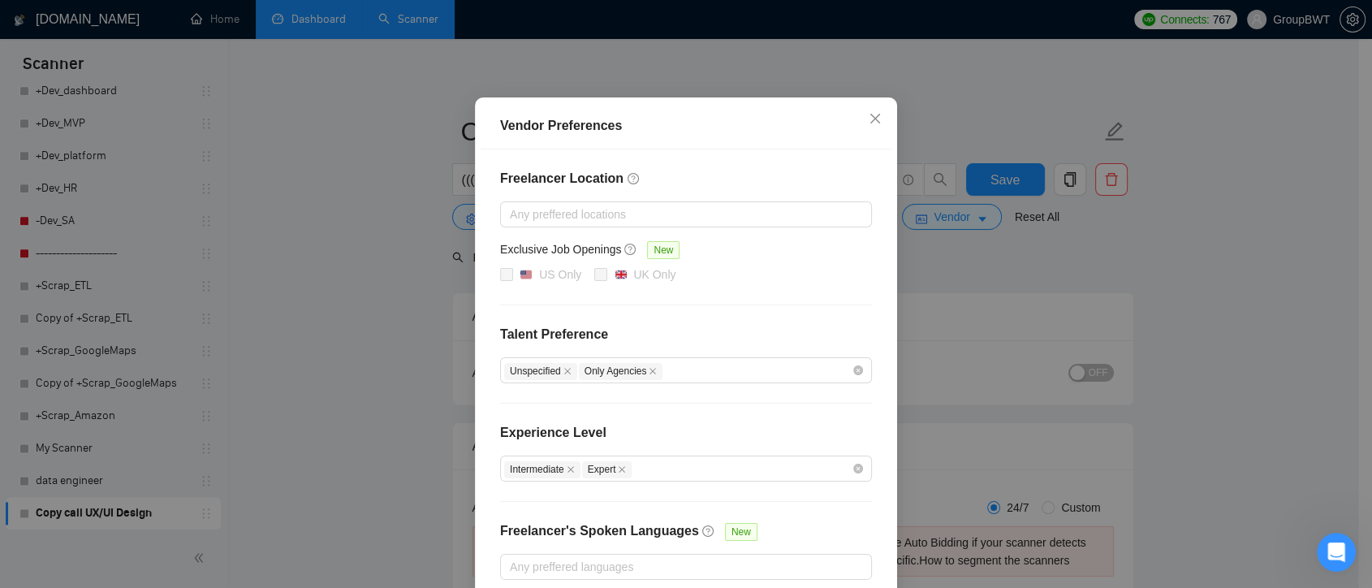
scroll to position [162, 0]
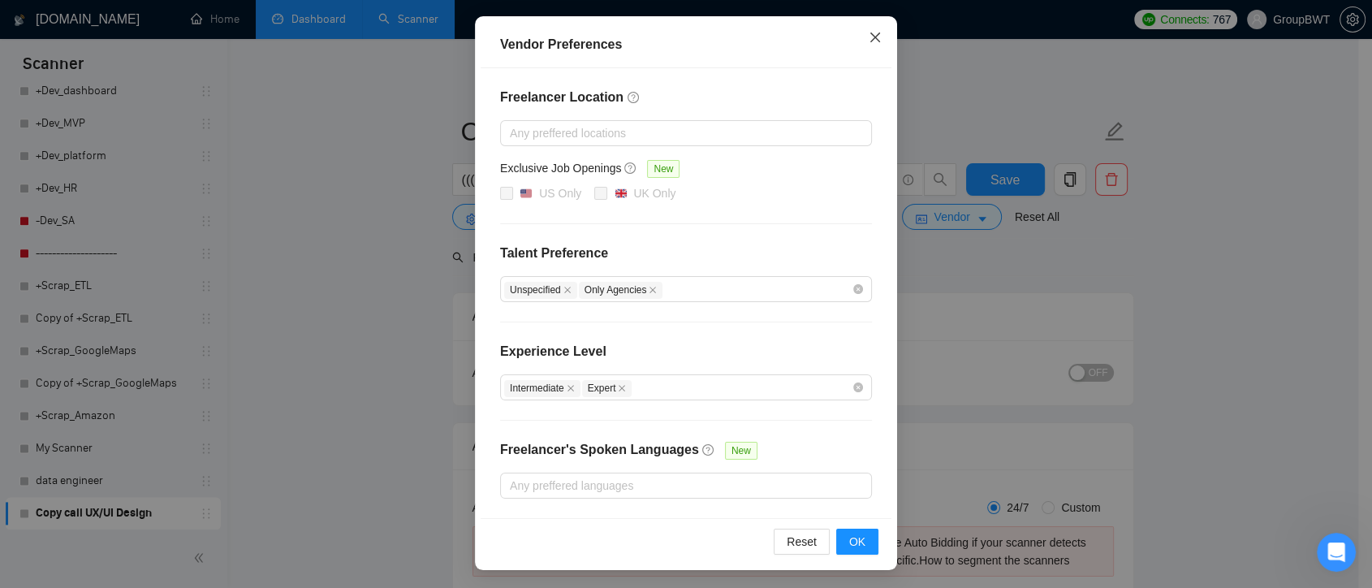
click at [871, 38] on icon "close" at bounding box center [876, 37] width 10 height 10
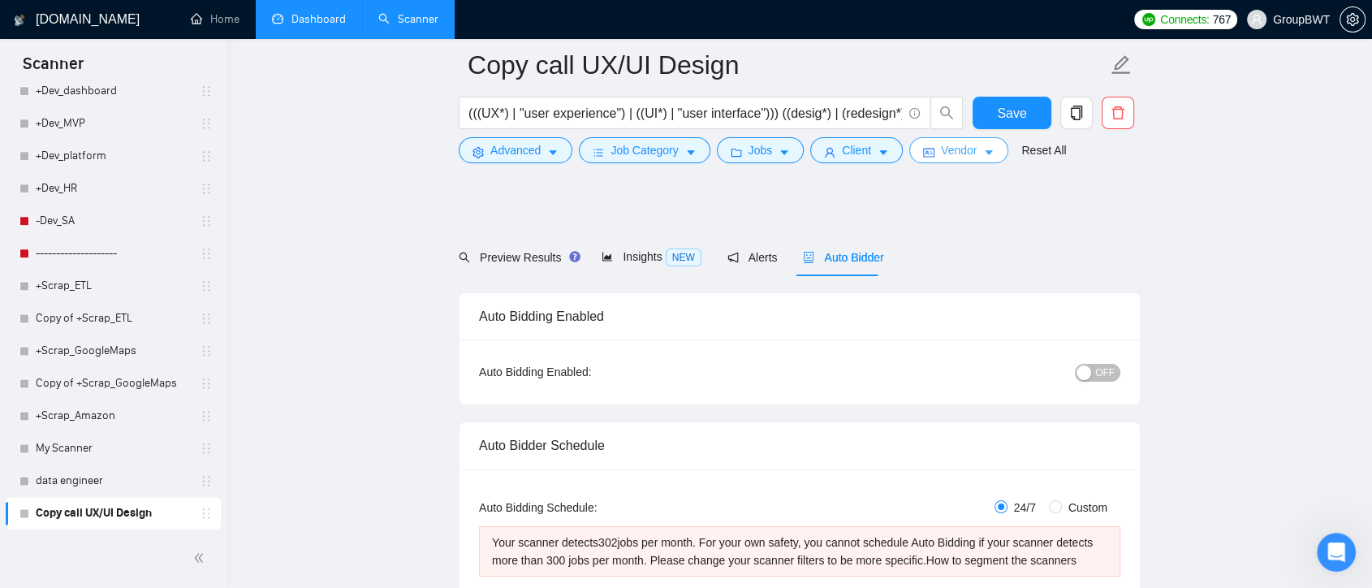
scroll to position [90, 0]
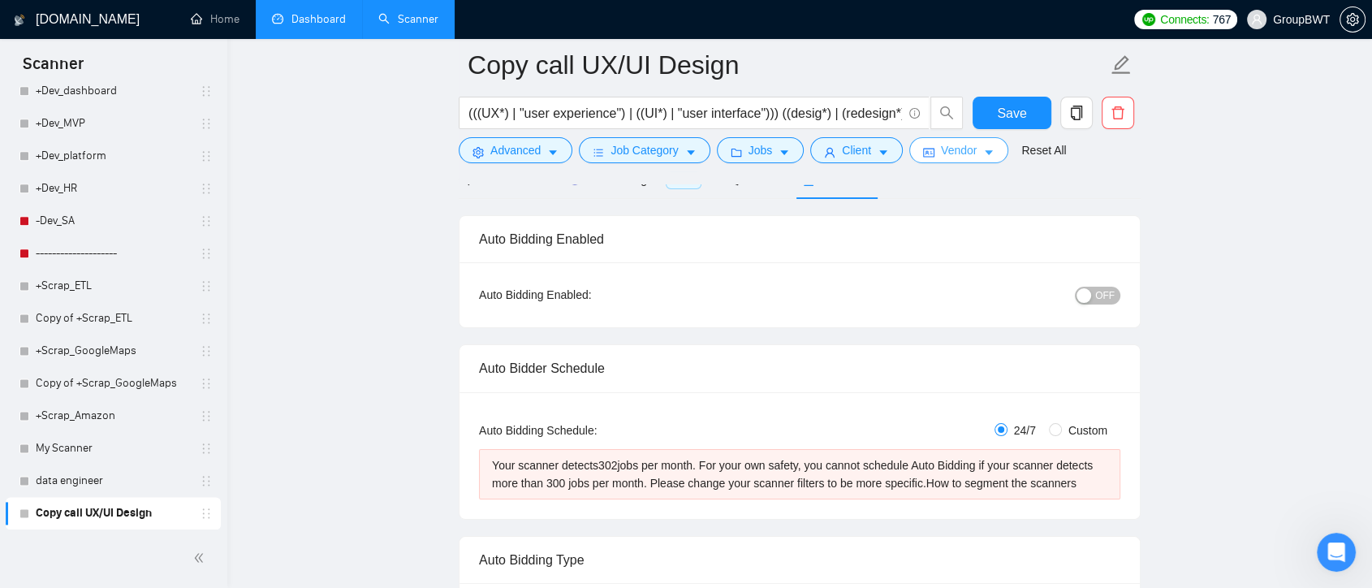
click at [985, 153] on icon "caret-down" at bounding box center [989, 153] width 8 height 5
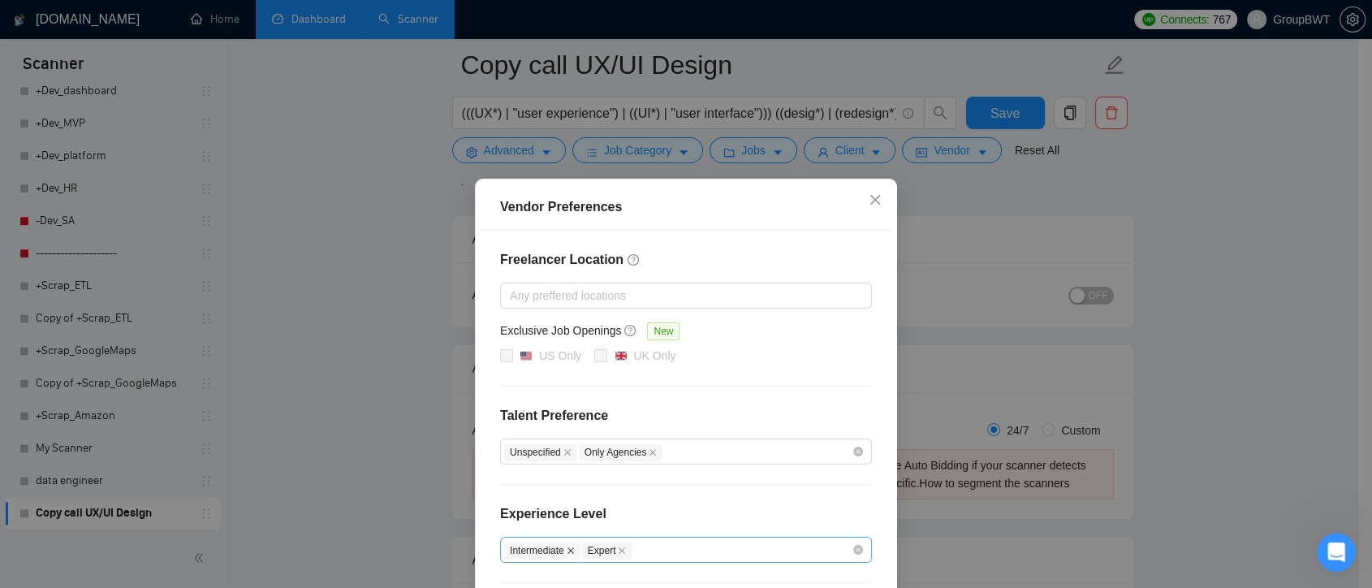
scroll to position [162, 0]
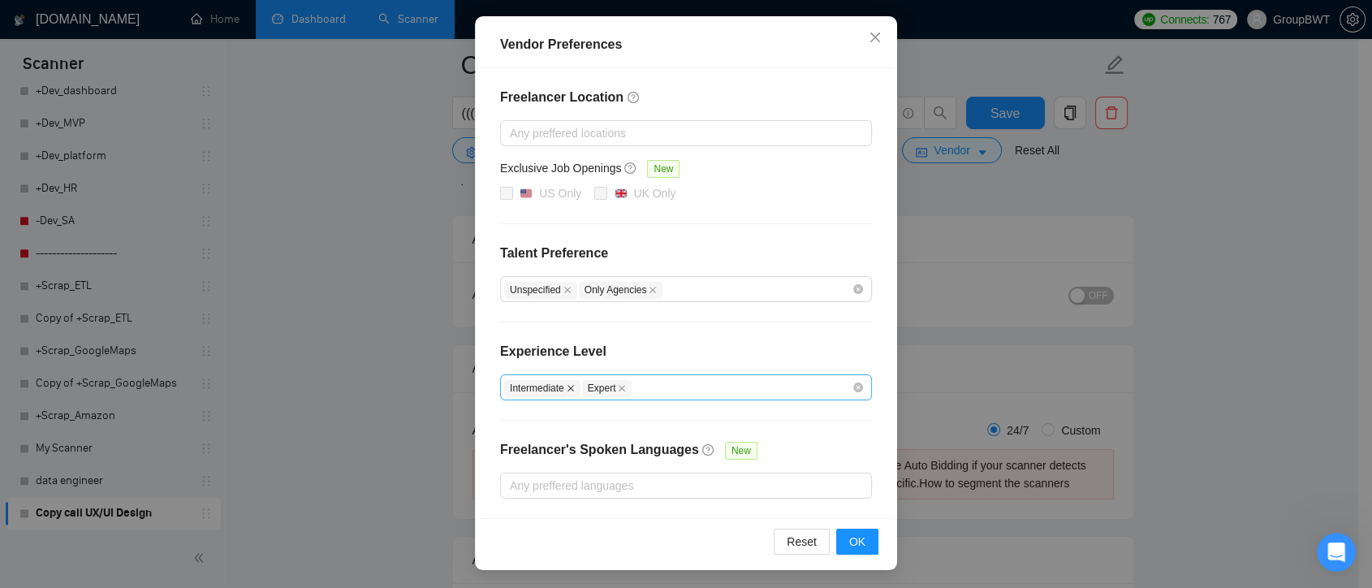
click at [568, 385] on icon "close" at bounding box center [571, 388] width 6 height 6
click at [849, 538] on span "OK" at bounding box center [857, 542] width 16 height 18
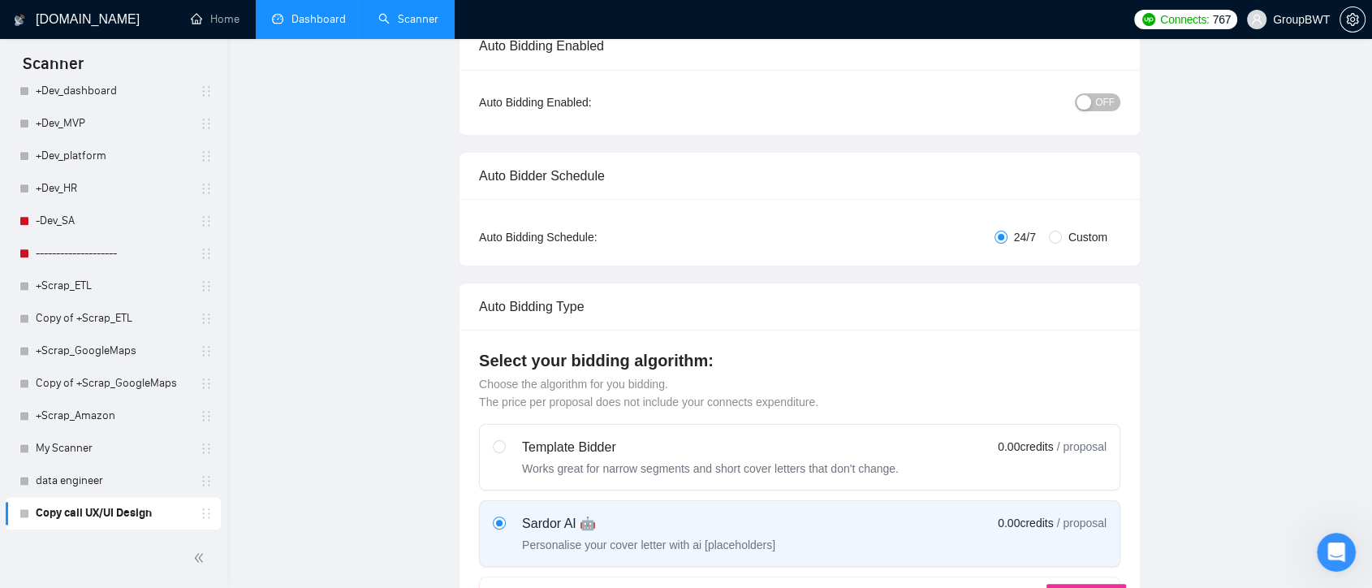
scroll to position [0, 0]
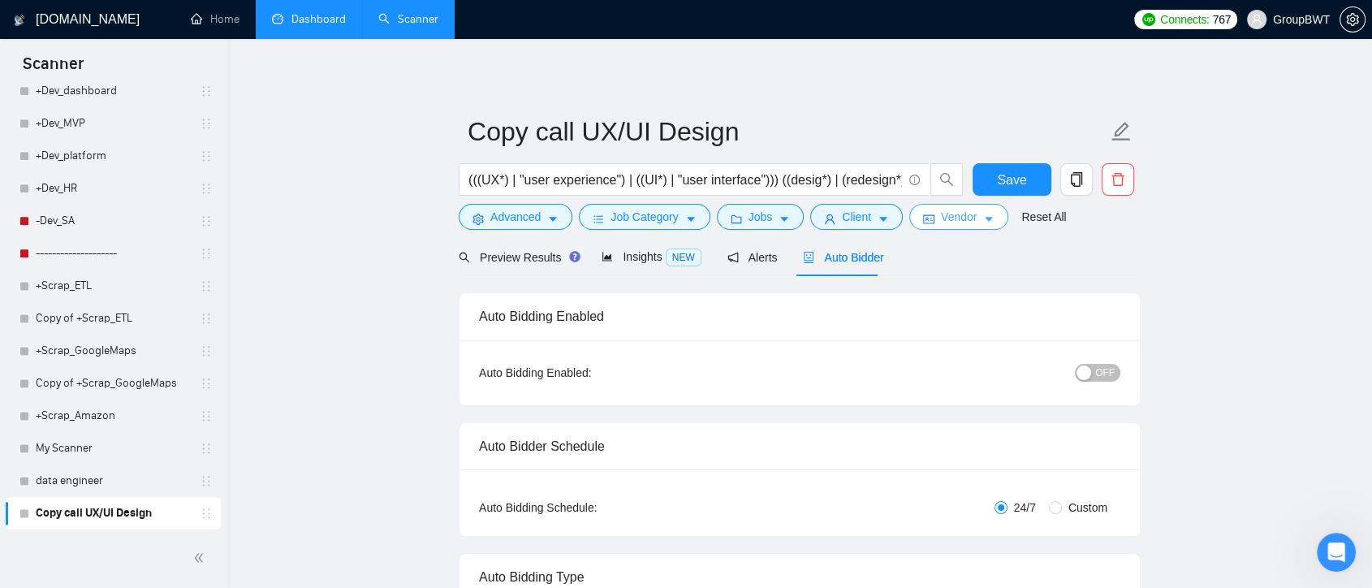
click at [966, 222] on span "Vendor" at bounding box center [959, 217] width 36 height 18
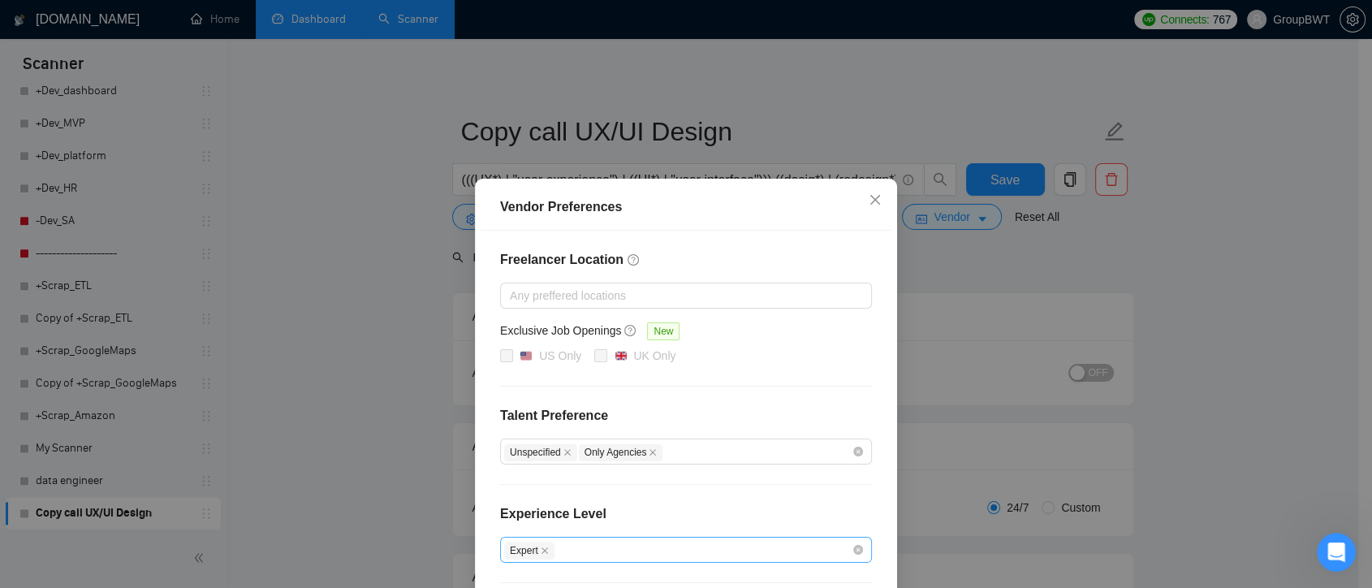
scroll to position [162, 0]
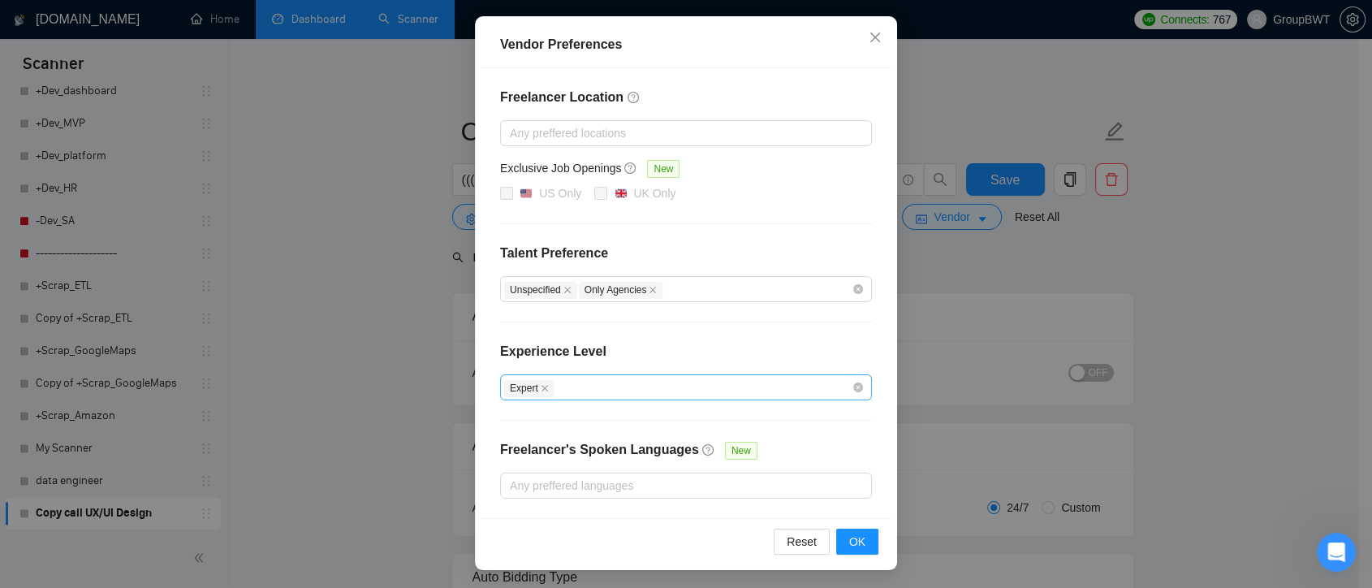
click at [575, 391] on div "Expert" at bounding box center [678, 387] width 348 height 19
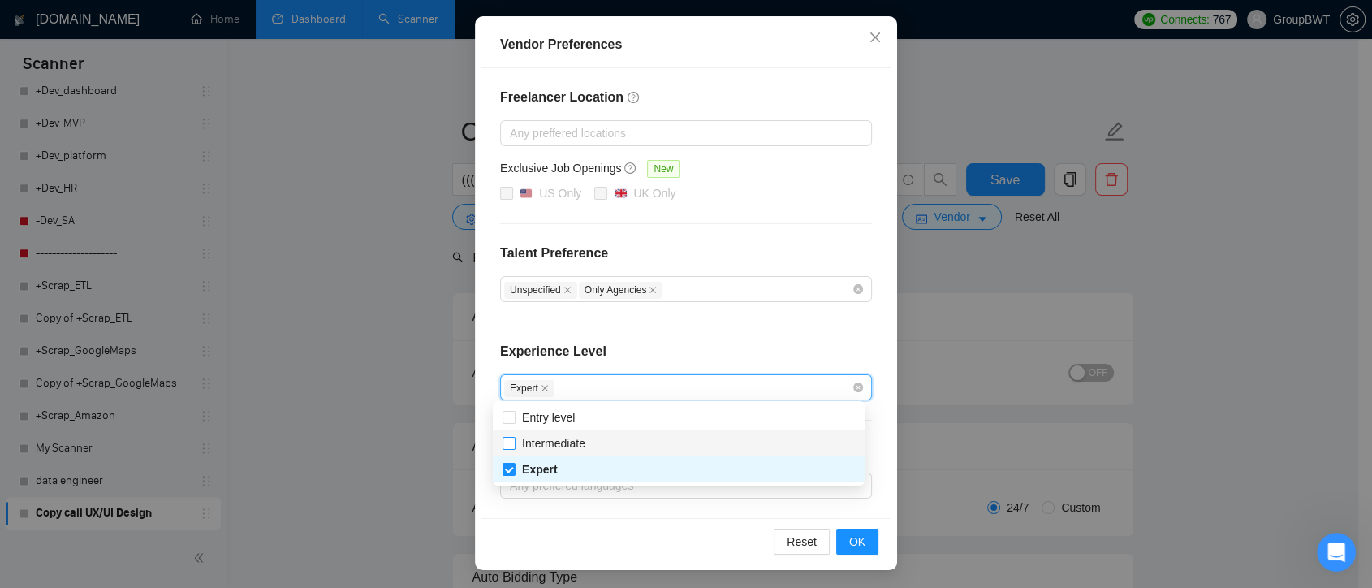
click at [513, 442] on input "Intermediate" at bounding box center [508, 442] width 11 height 11
checkbox input "true"
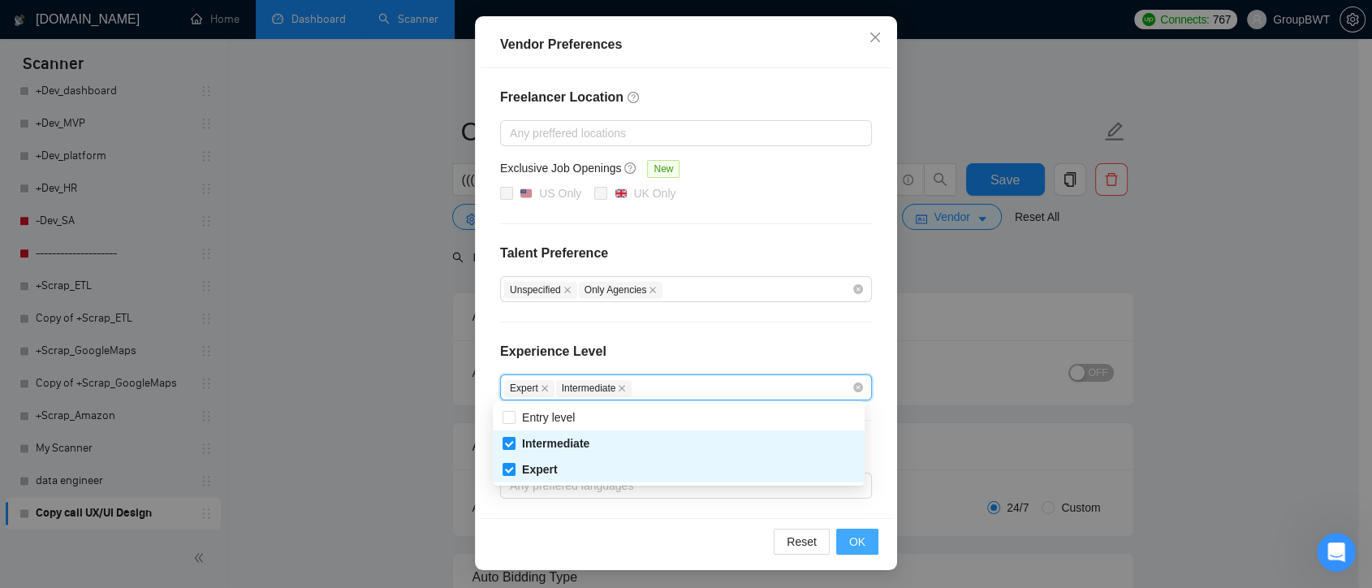
click at [849, 538] on span "OK" at bounding box center [857, 542] width 16 height 18
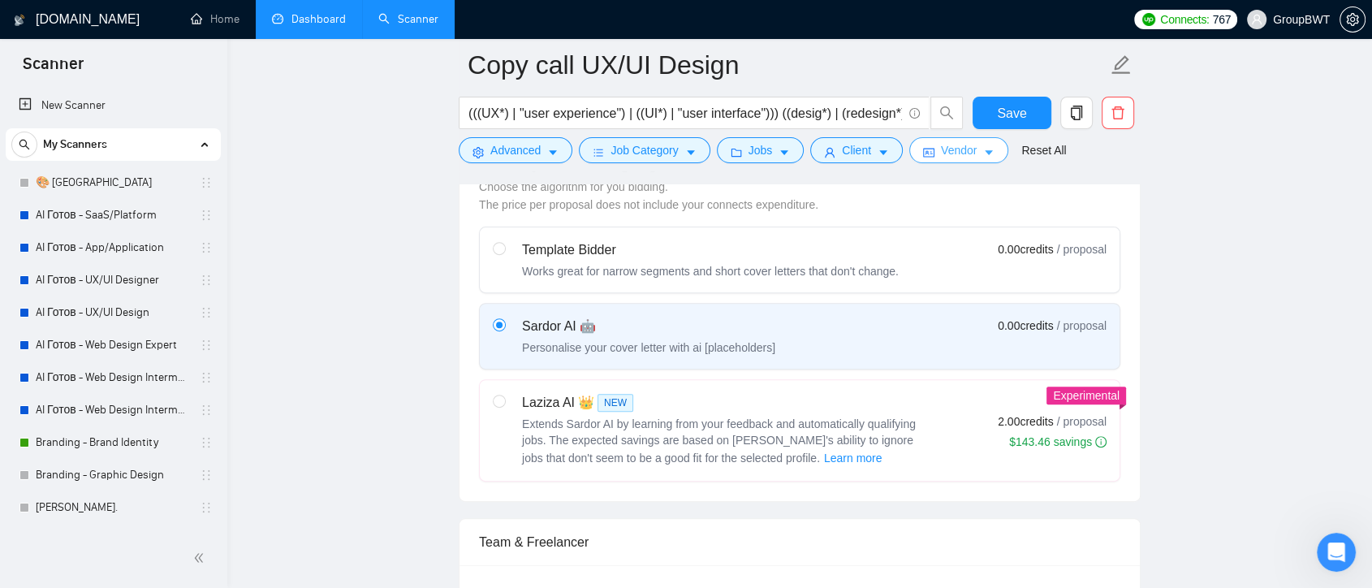
scroll to position [0, 0]
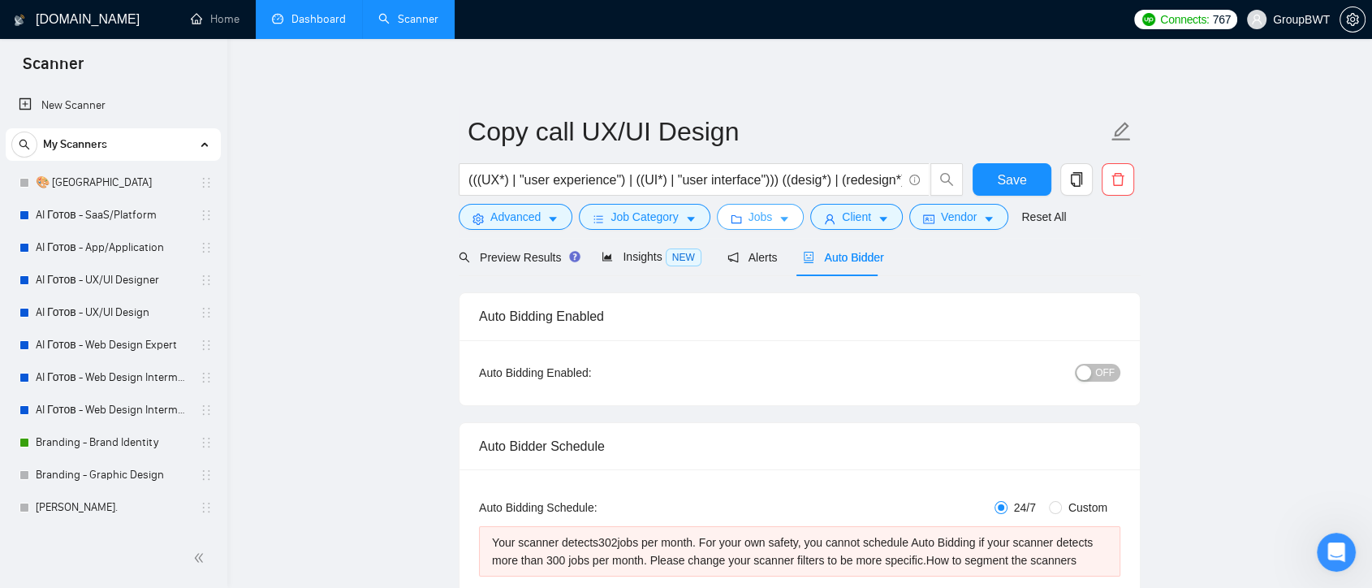
click at [760, 219] on span "Jobs" at bounding box center [761, 217] width 24 height 18
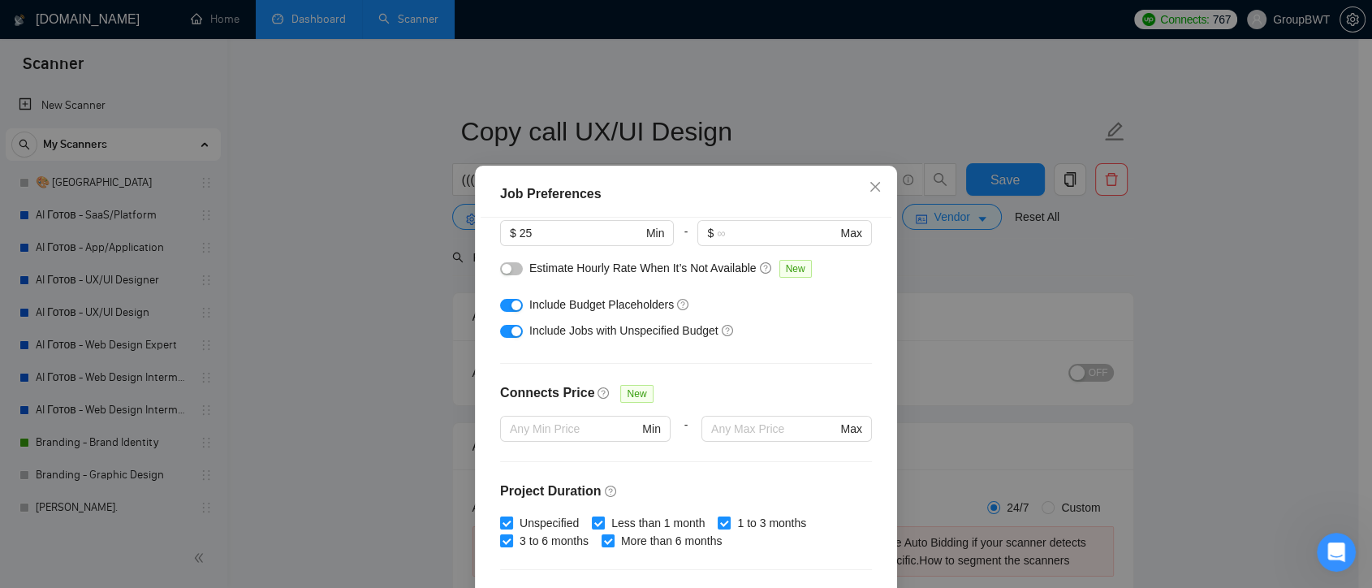
scroll to position [143, 0]
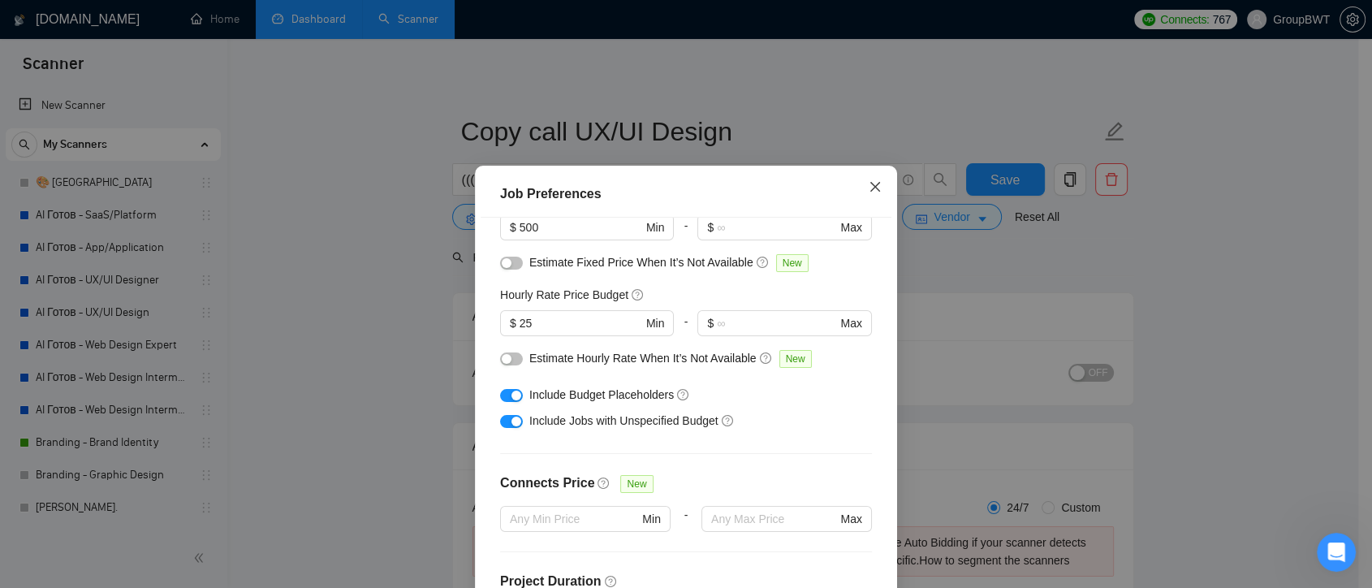
click at [871, 188] on icon "close" at bounding box center [875, 186] width 13 height 13
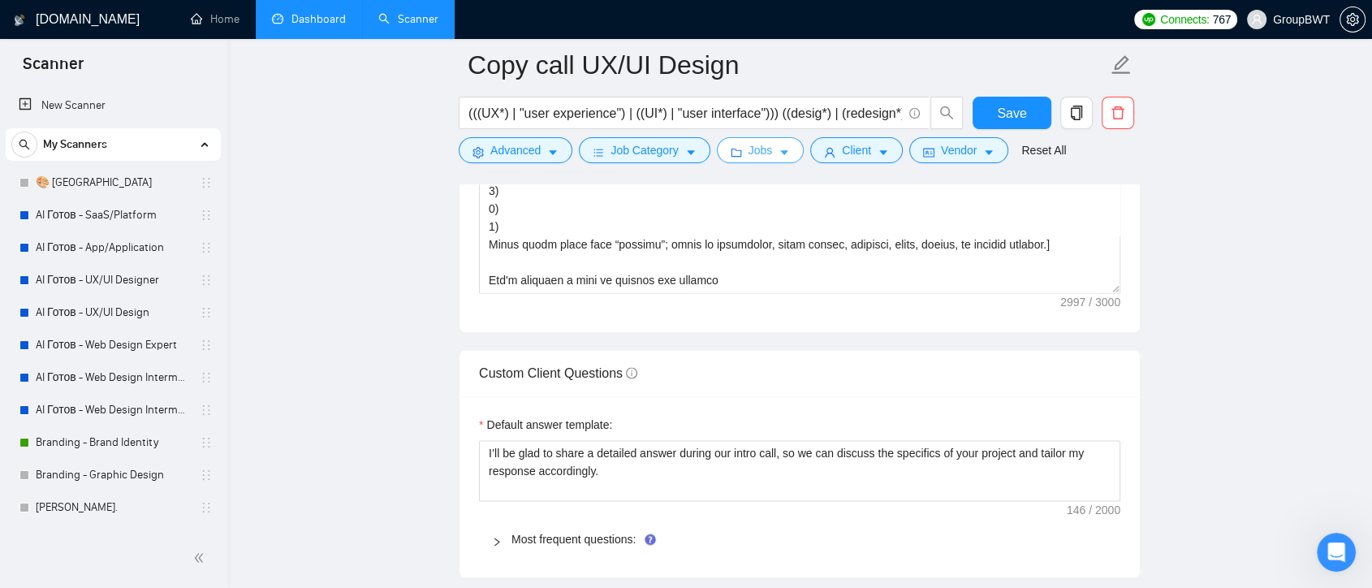
scroll to position [2267, 0]
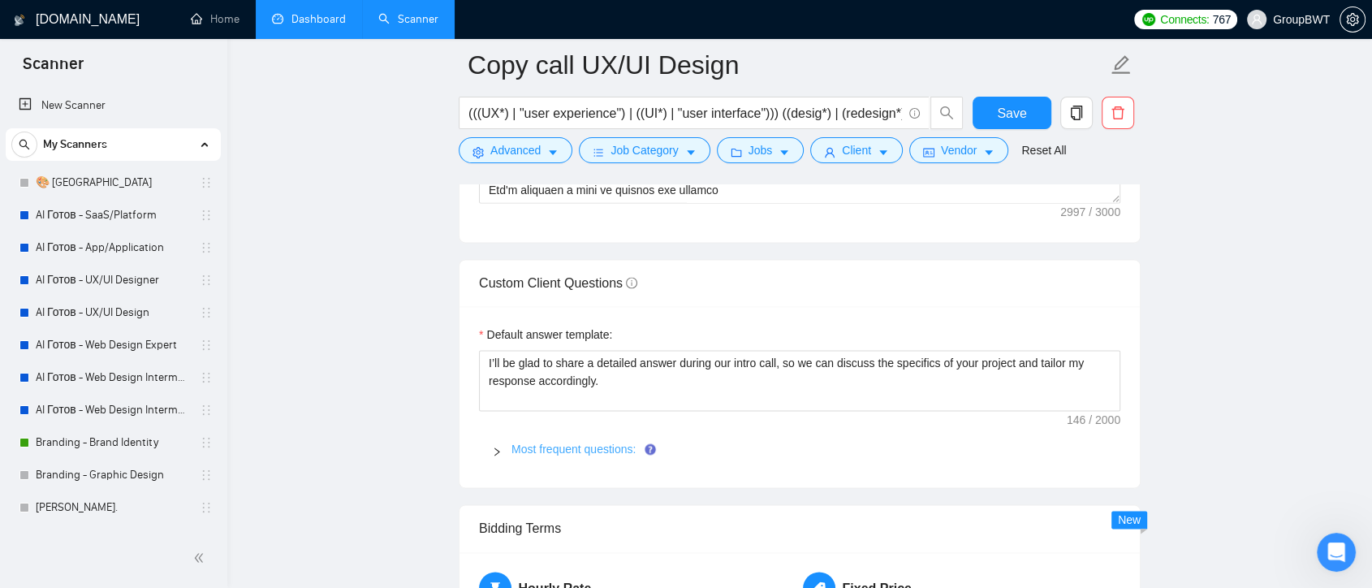
click at [564, 446] on link "Most frequent questions:" at bounding box center [574, 449] width 124 height 13
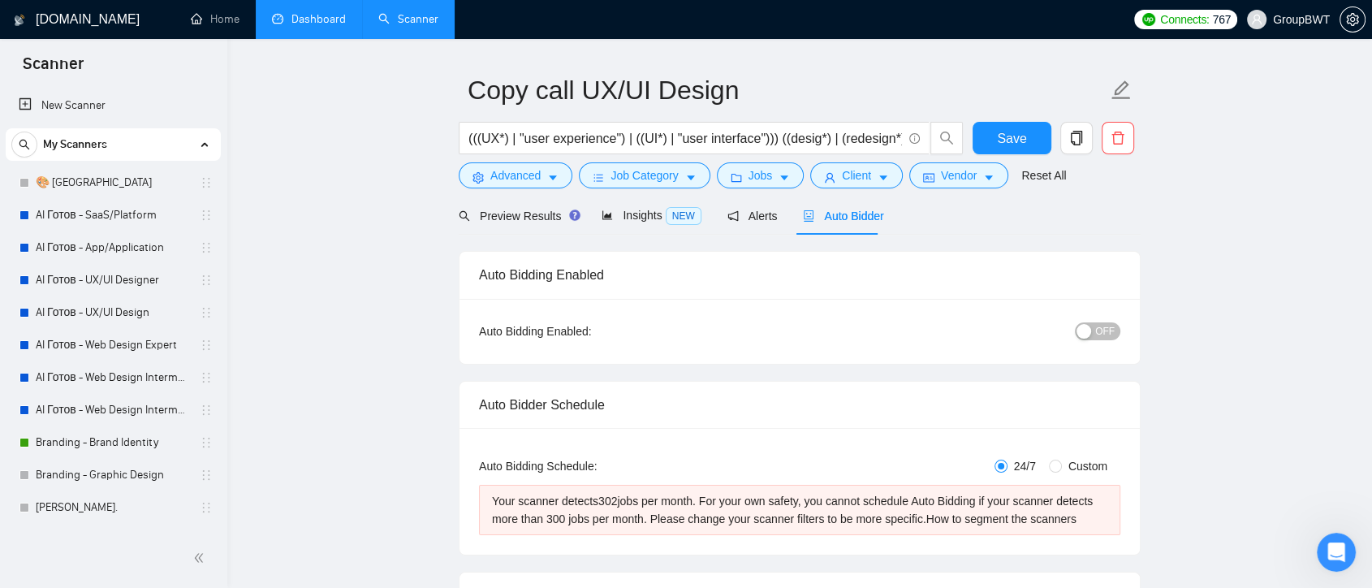
scroll to position [0, 0]
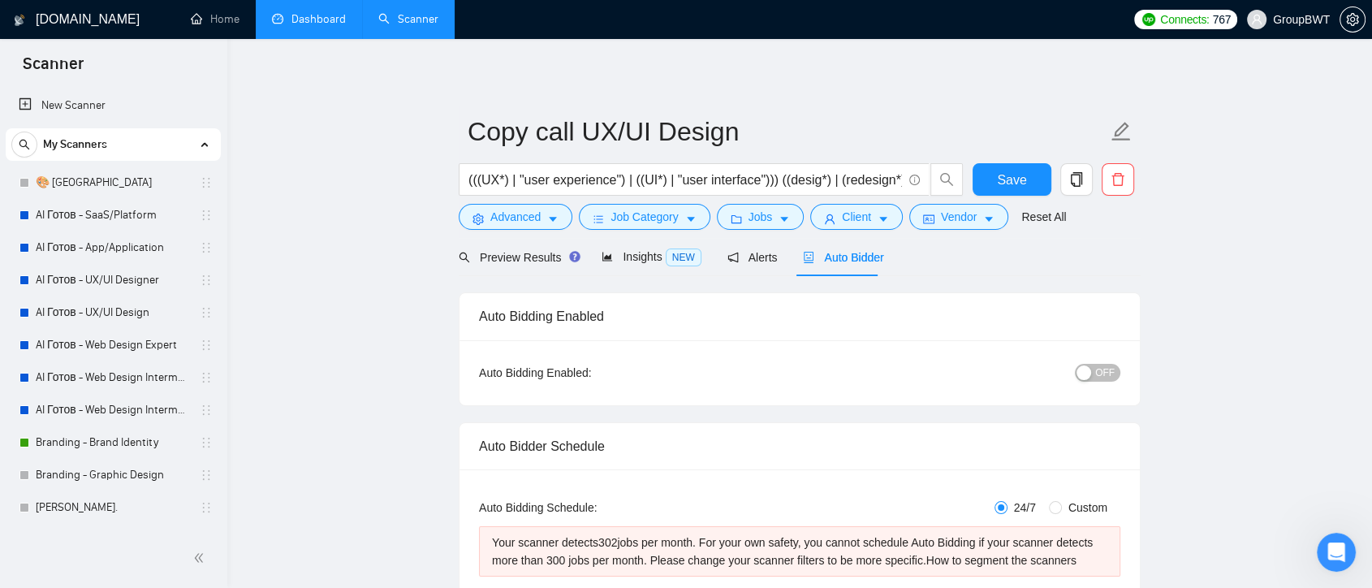
click at [288, 19] on link "Dashboard" at bounding box center [309, 19] width 74 height 14
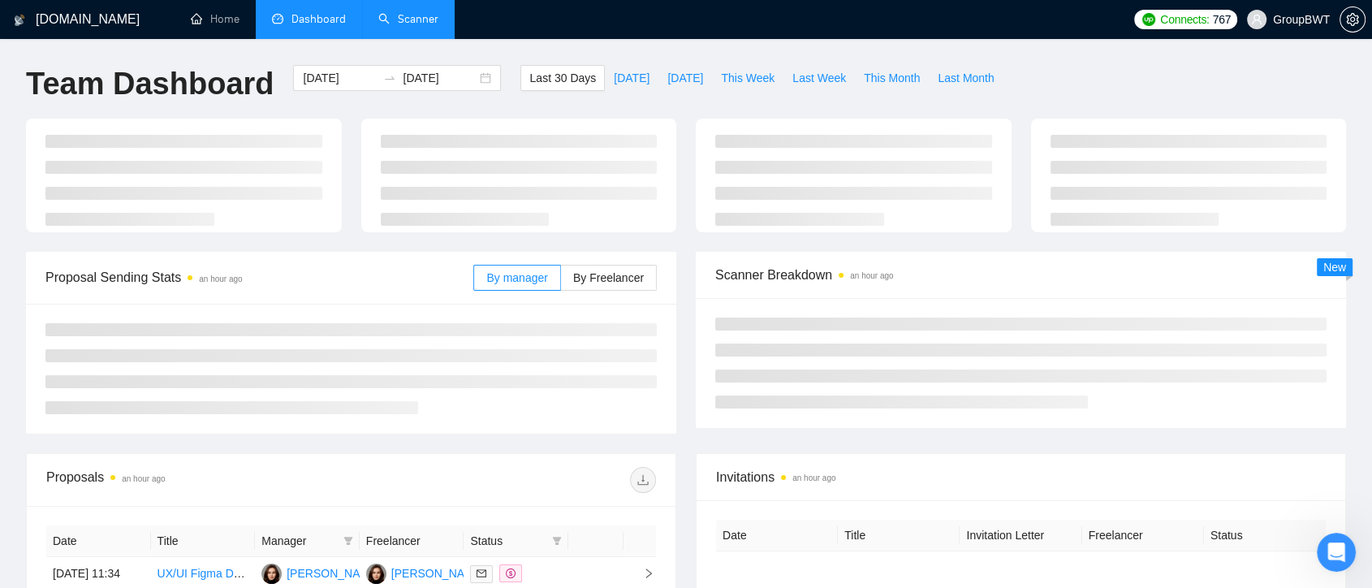
type input "[DATE]"
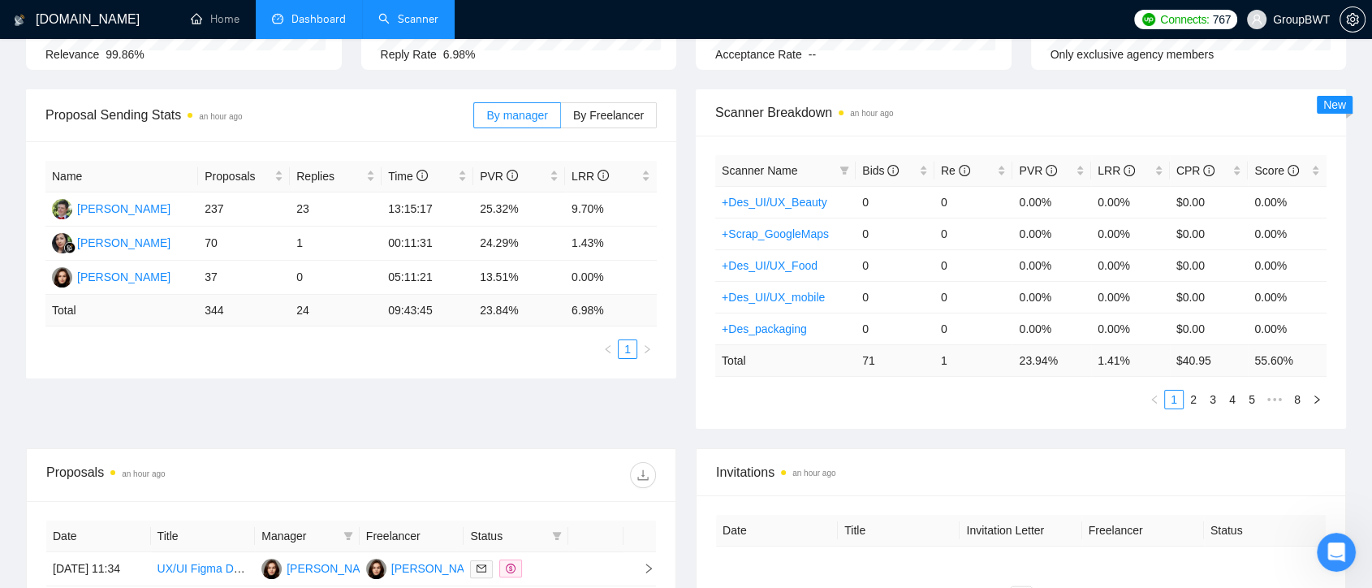
scroll to position [287, 0]
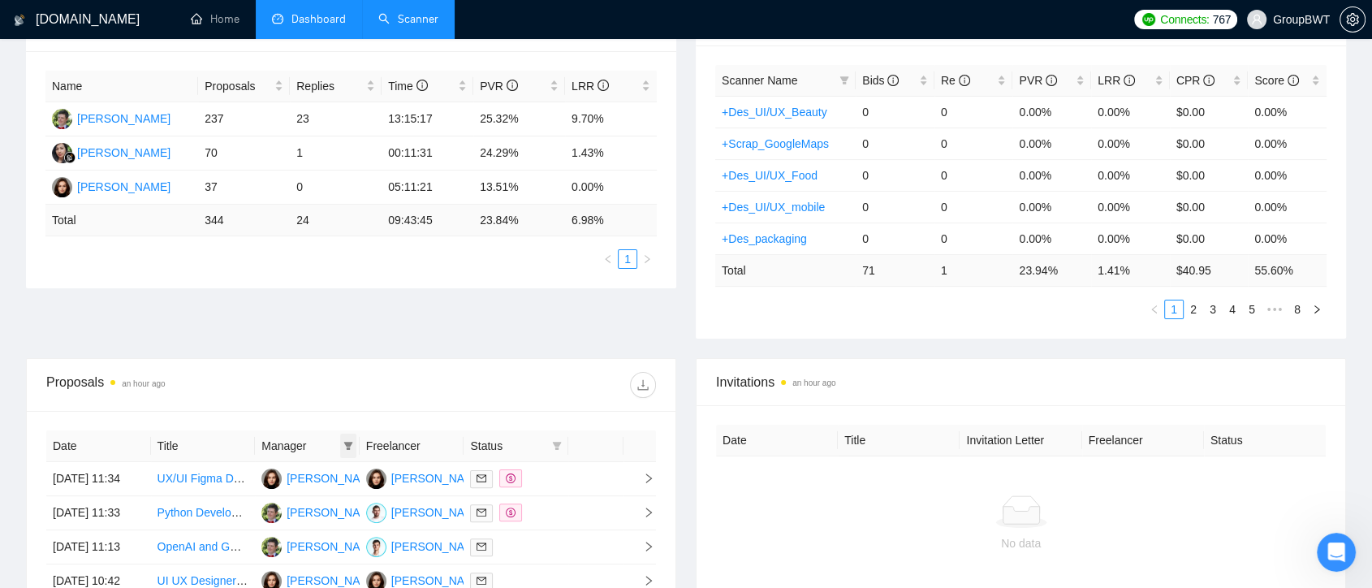
click at [347, 442] on icon "filter" at bounding box center [348, 446] width 9 height 8
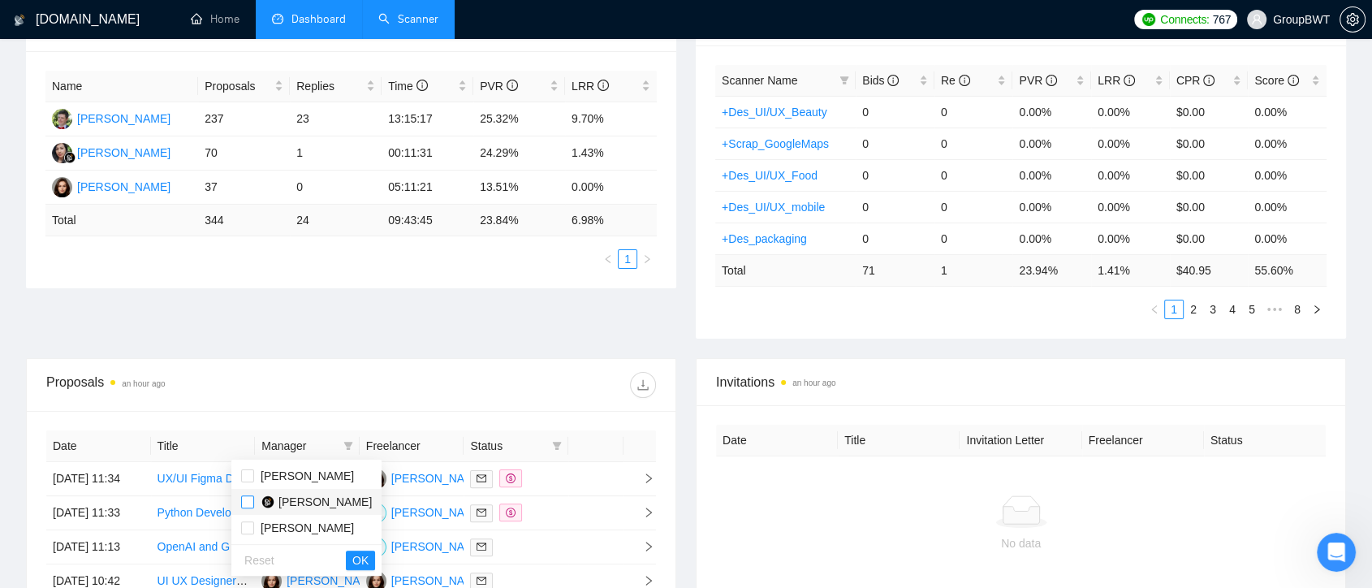
click at [247, 505] on input "checkbox" at bounding box center [247, 501] width 13 height 13
checkbox input "true"
click at [352, 560] on span "OK" at bounding box center [360, 560] width 16 height 18
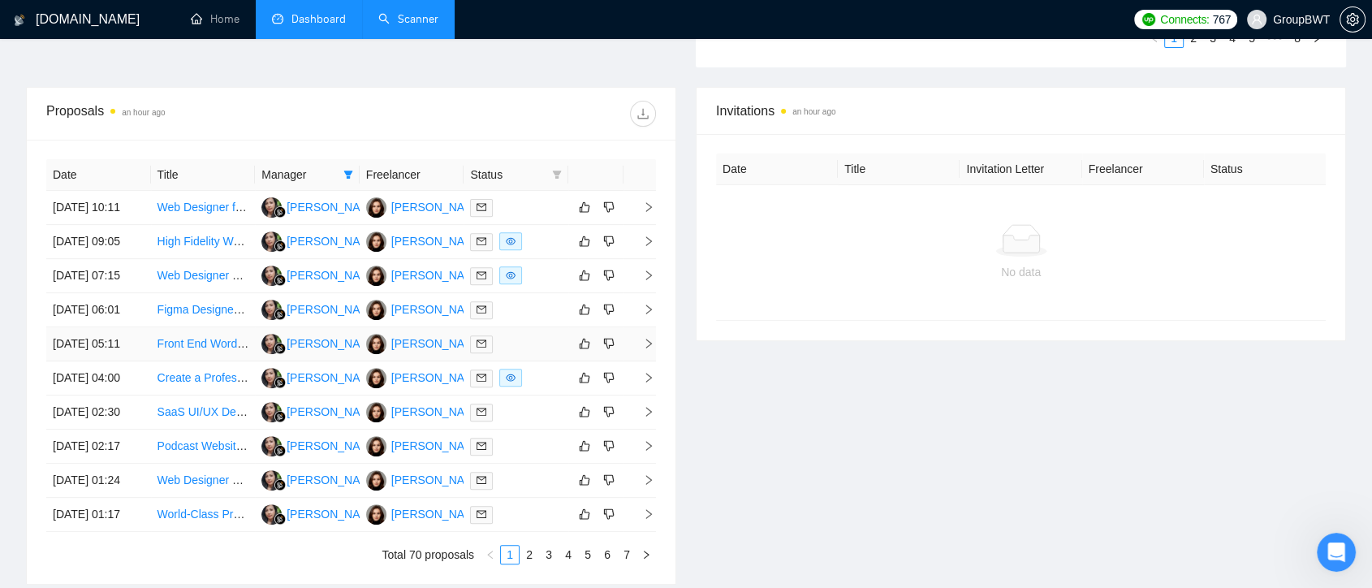
scroll to position [851, 0]
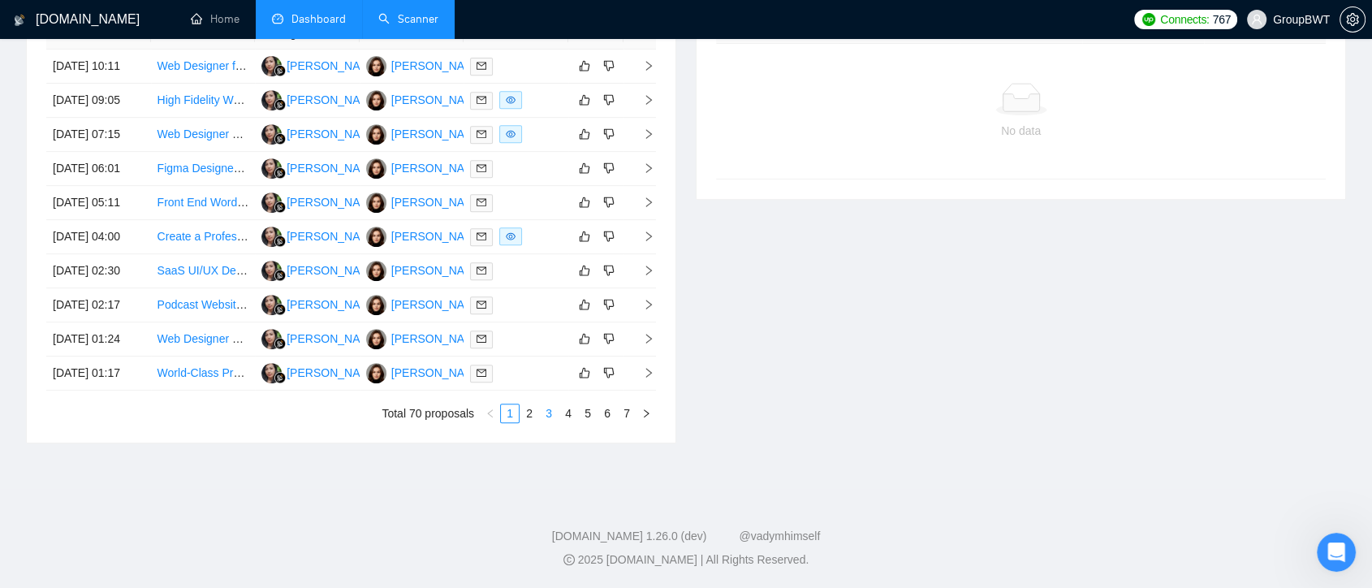
click at [551, 414] on link "3" at bounding box center [549, 413] width 18 height 18
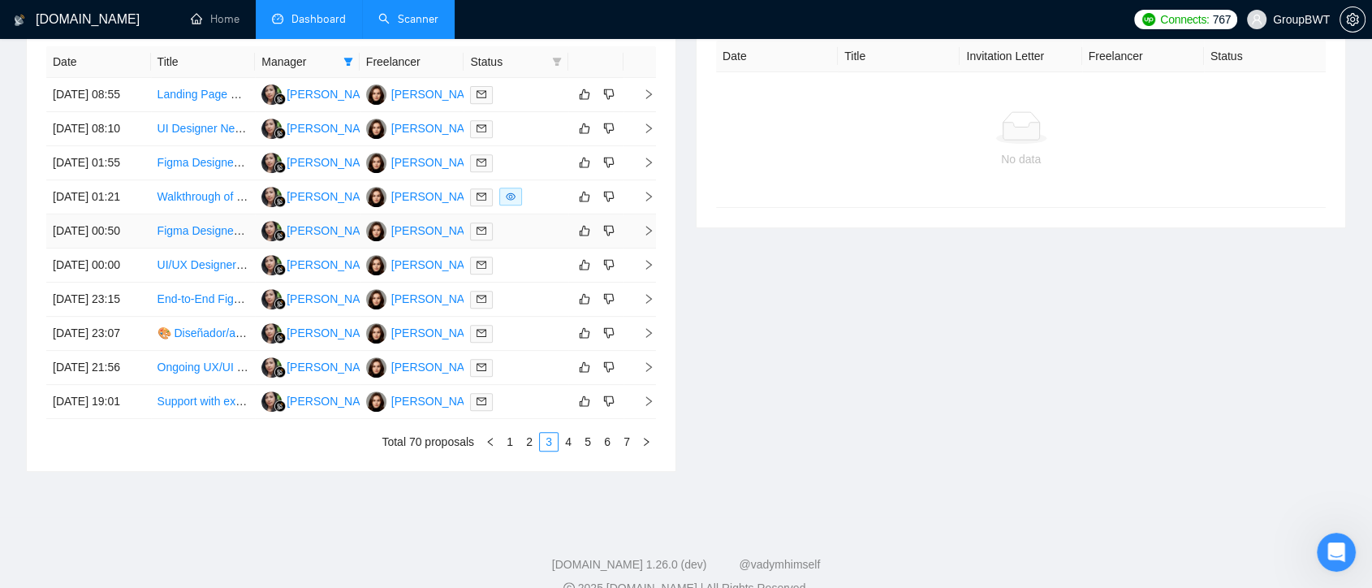
click at [512, 240] on div at bounding box center [516, 231] width 92 height 19
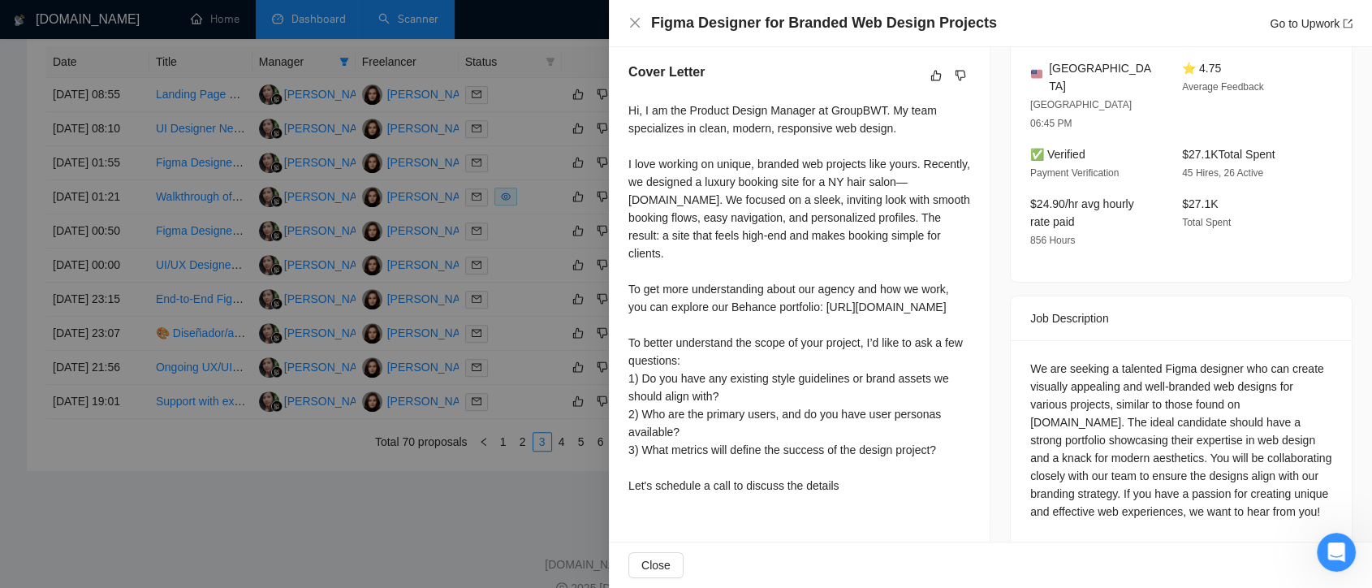
scroll to position [761, 0]
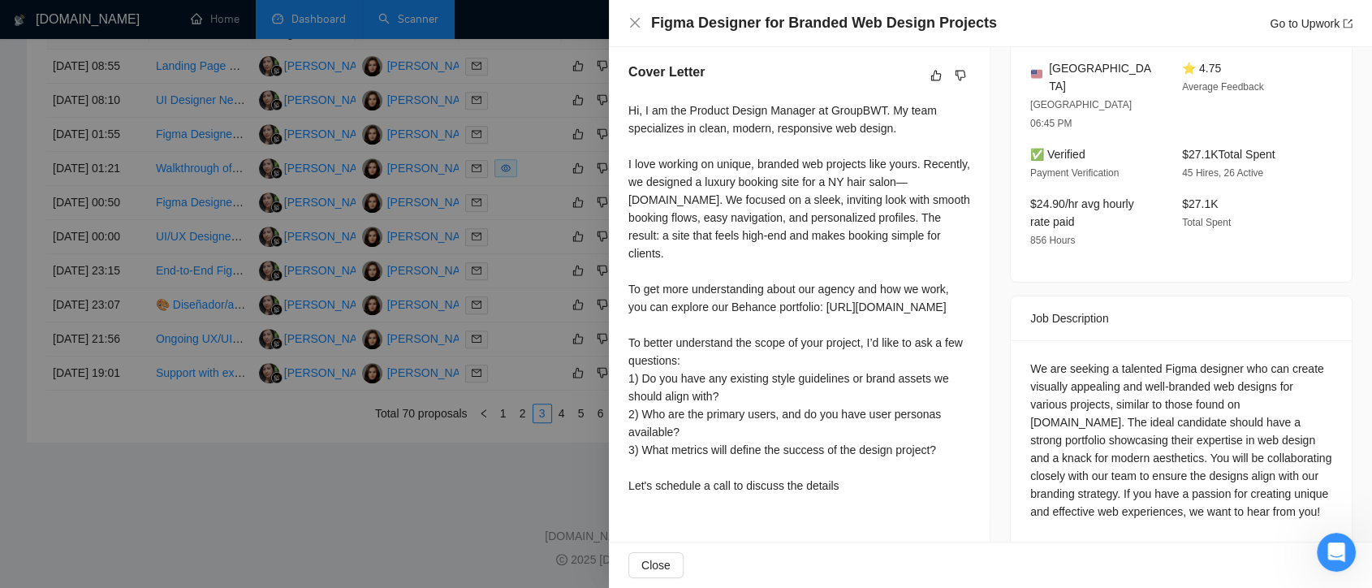
click at [502, 374] on div at bounding box center [686, 294] width 1372 height 588
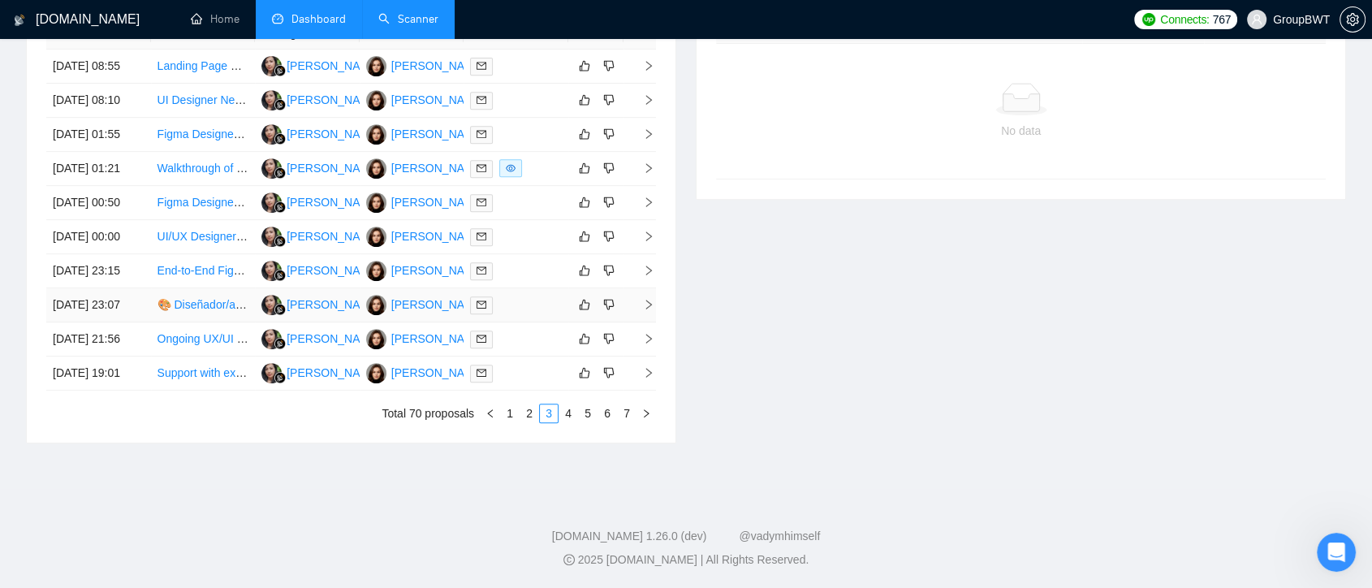
click at [509, 314] on div at bounding box center [516, 305] width 92 height 19
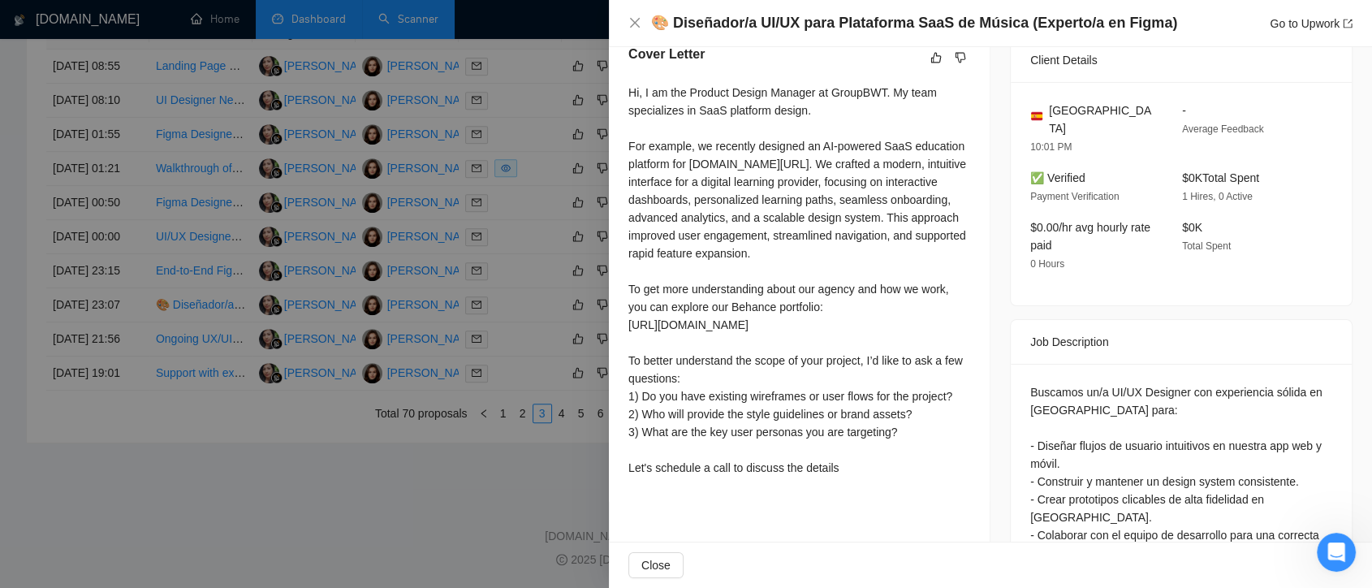
scroll to position [611, 0]
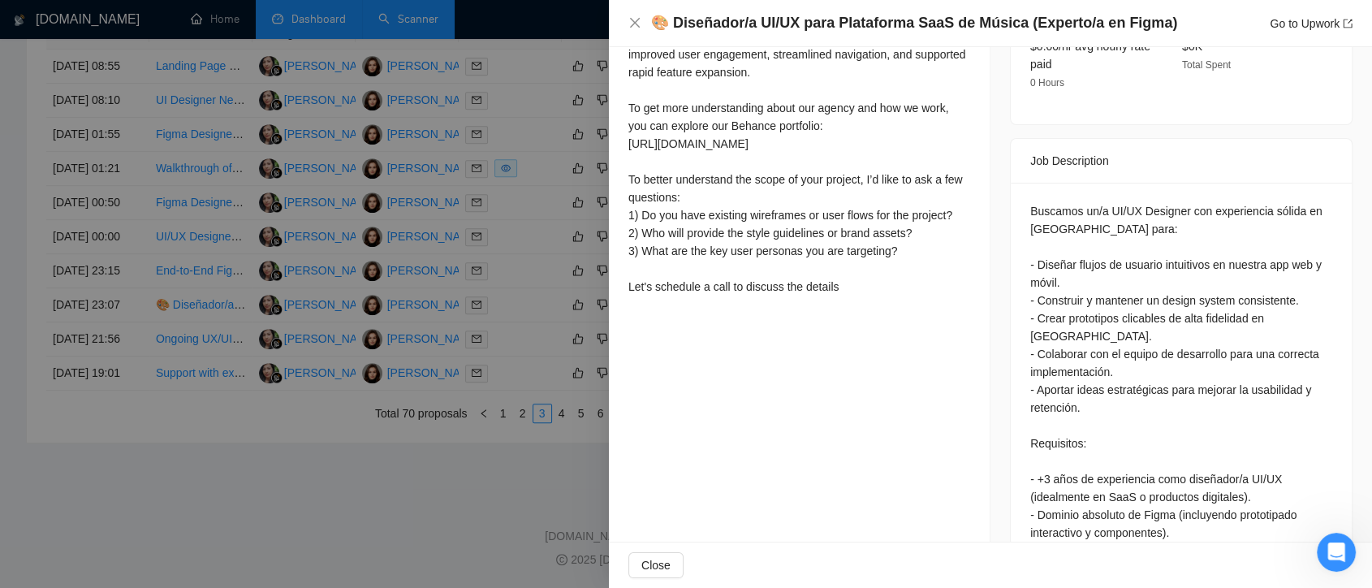
click at [526, 321] on div at bounding box center [686, 294] width 1372 height 588
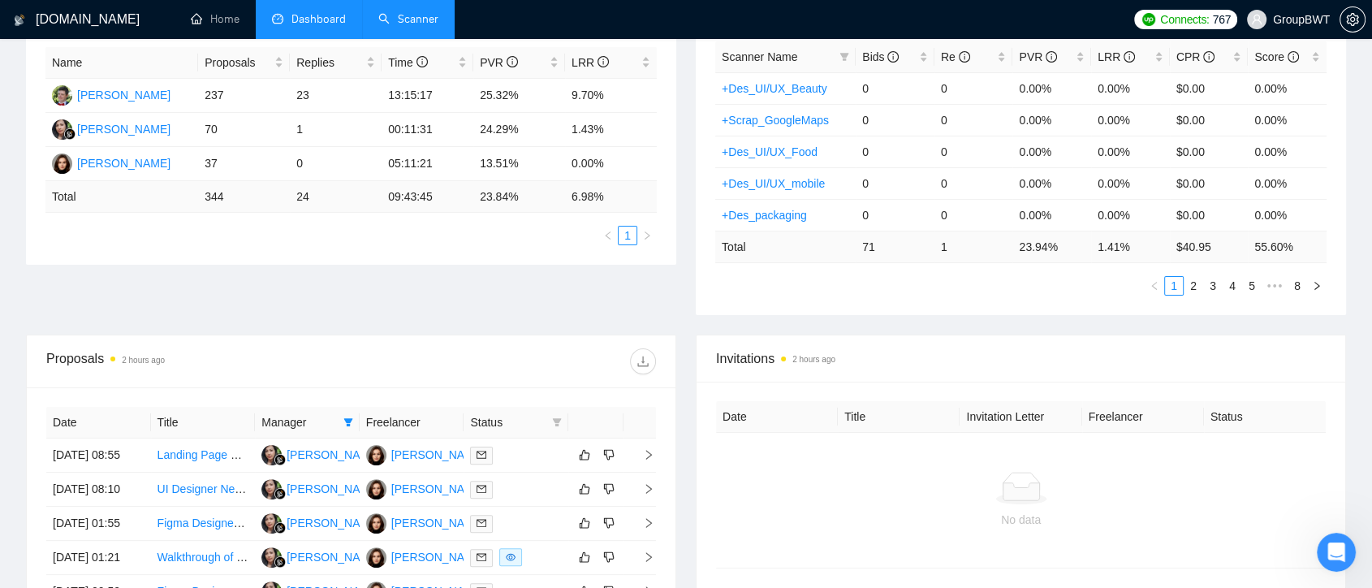
scroll to position [400, 0]
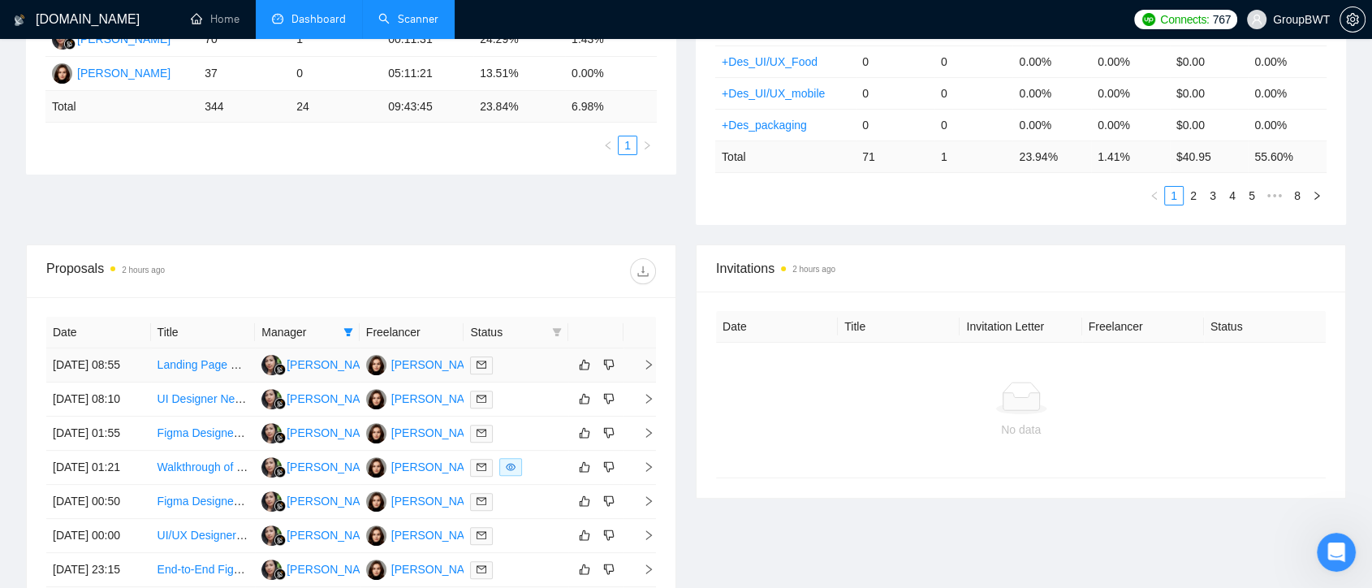
click at [420, 375] on div "[PERSON_NAME]" at bounding box center [425, 365] width 119 height 20
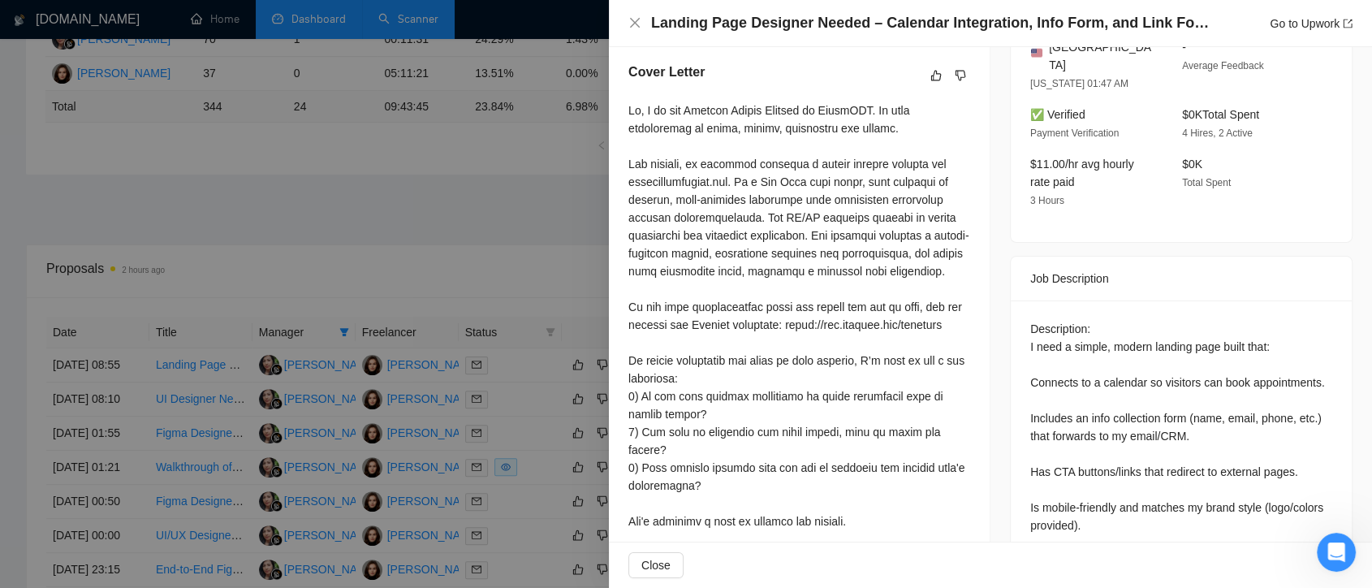
scroll to position [339, 0]
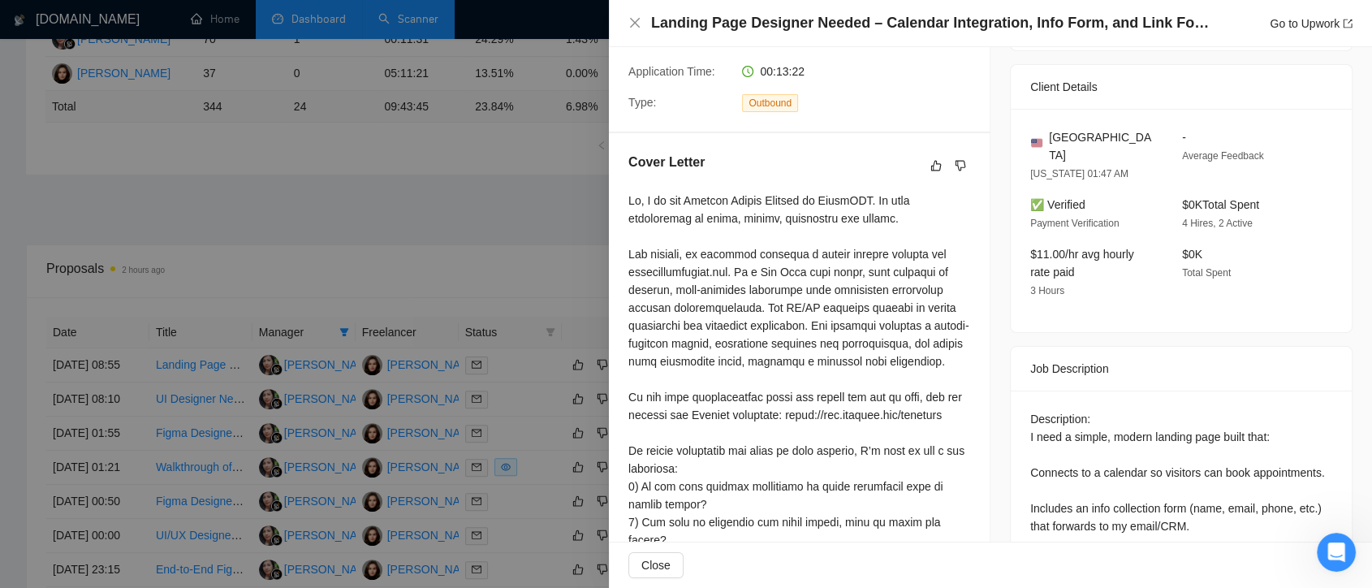
click at [513, 247] on div at bounding box center [686, 294] width 1372 height 588
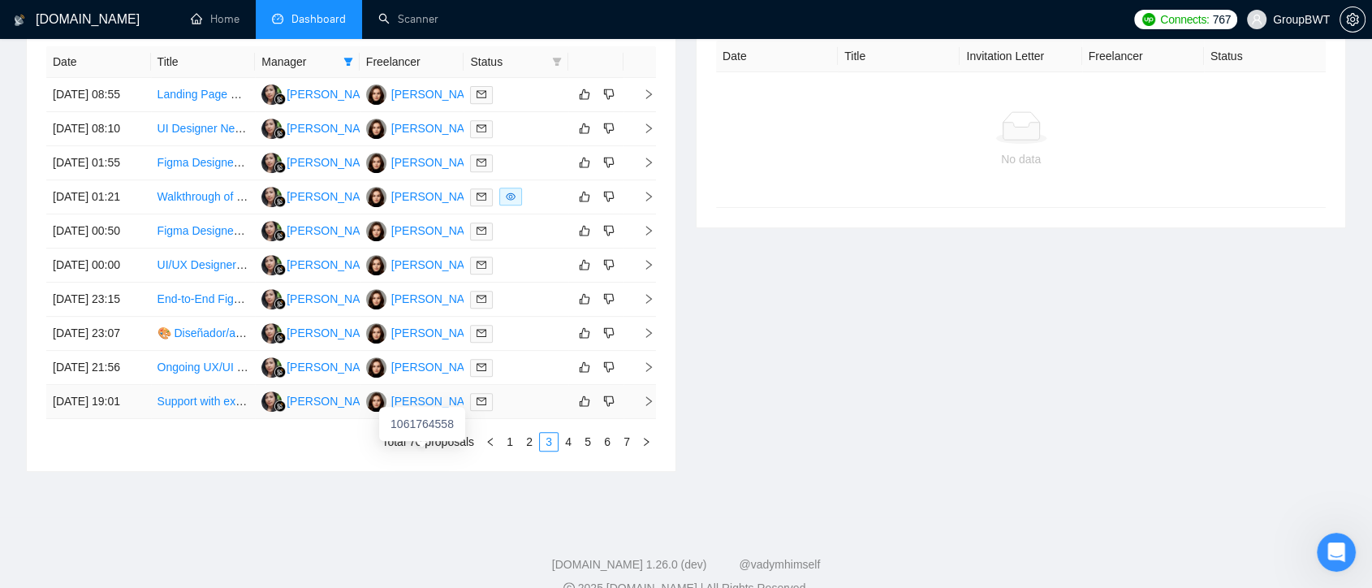
scroll to position [761, 0]
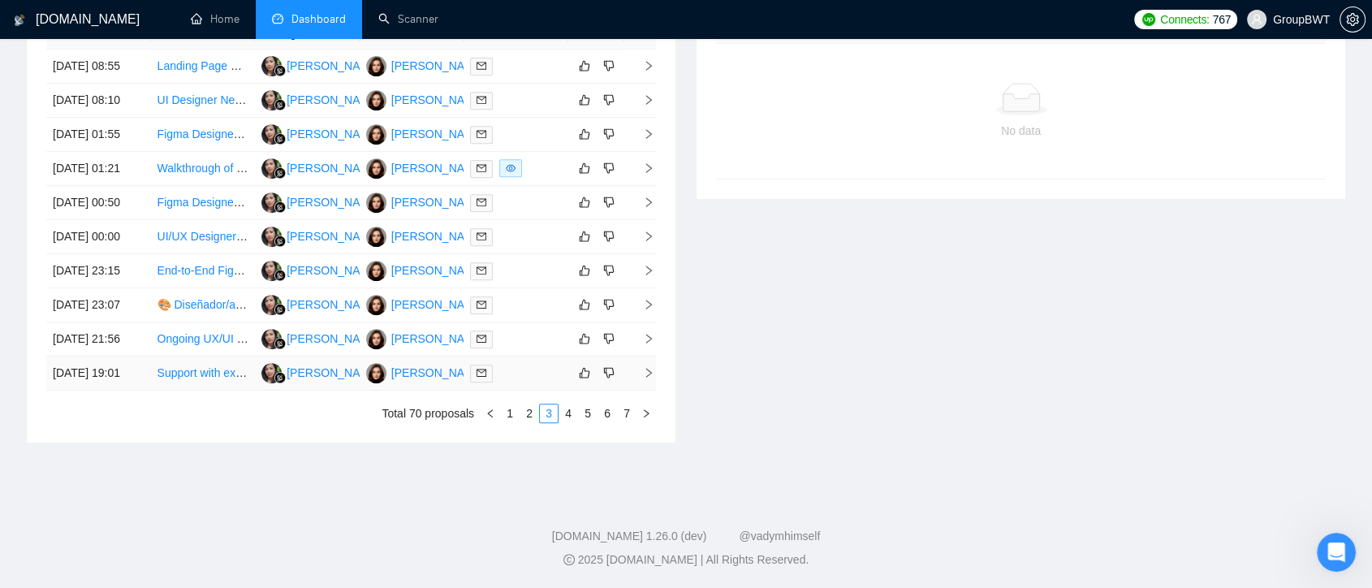
click at [420, 391] on td "[PERSON_NAME]" at bounding box center [412, 374] width 105 height 34
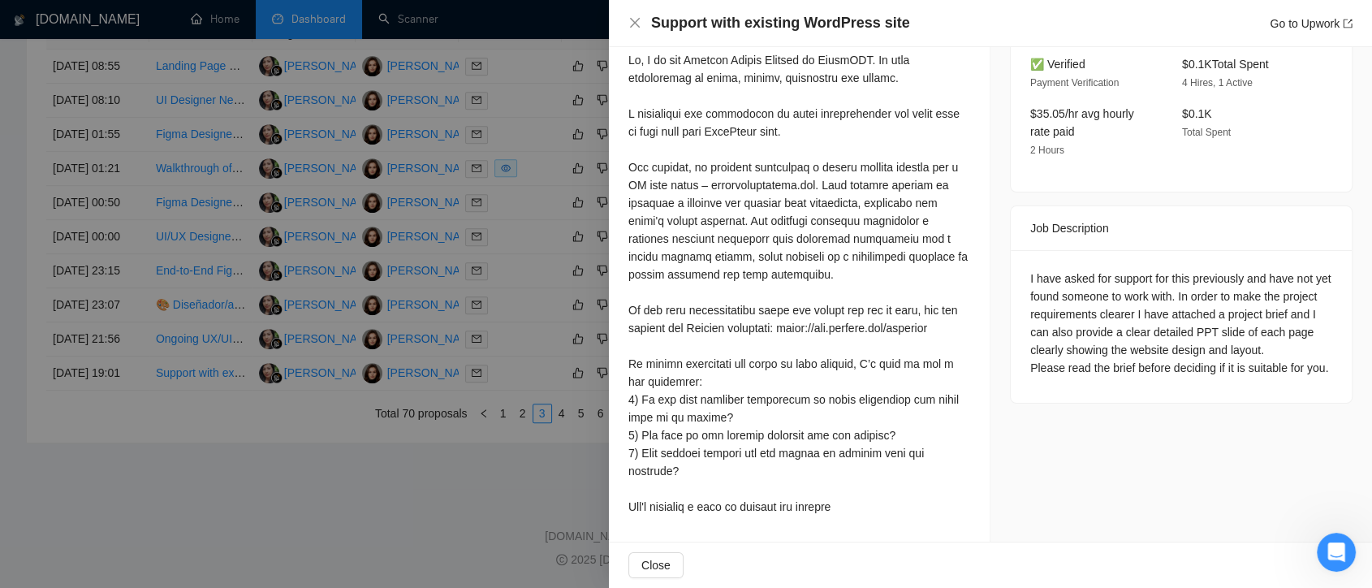
scroll to position [406, 0]
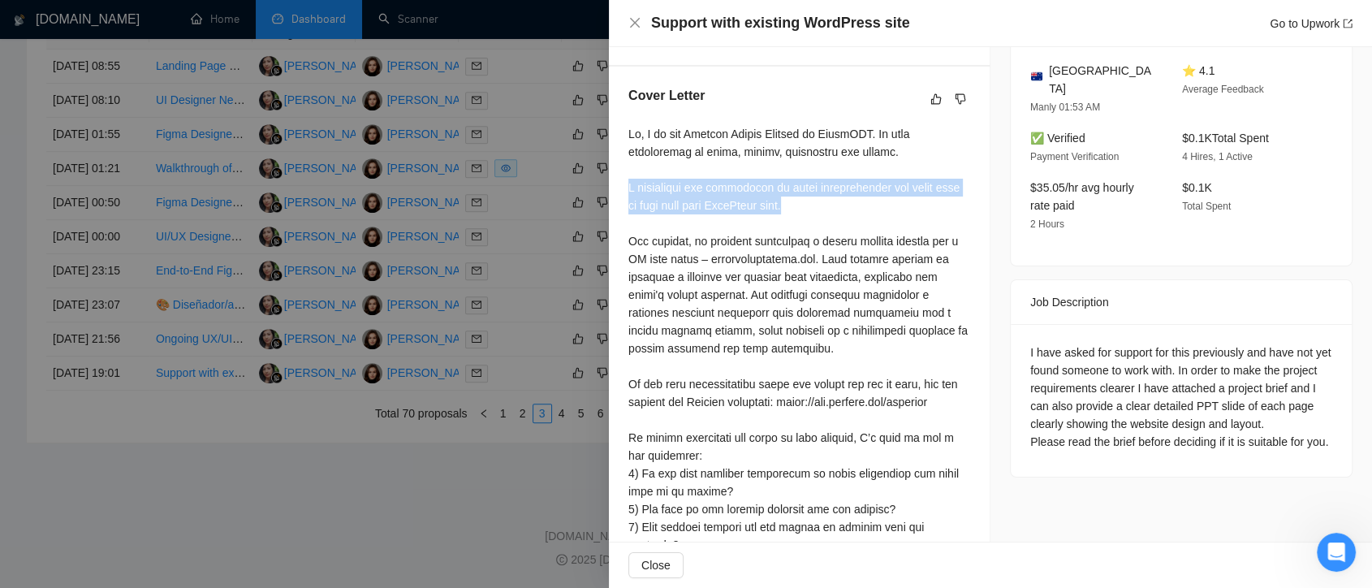
drag, startPoint x: 820, startPoint y: 209, endPoint x: 623, endPoint y: 181, distance: 199.3
click at [623, 181] on div "Cover Letter" at bounding box center [799, 341] width 381 height 549
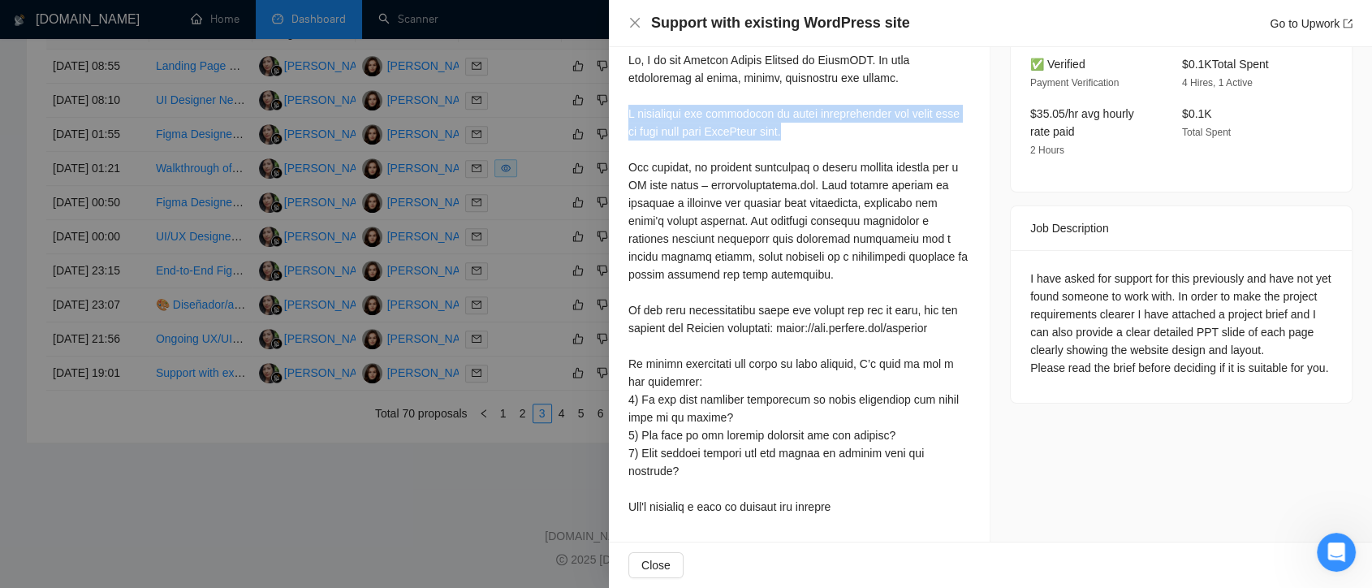
scroll to position [407, 0]
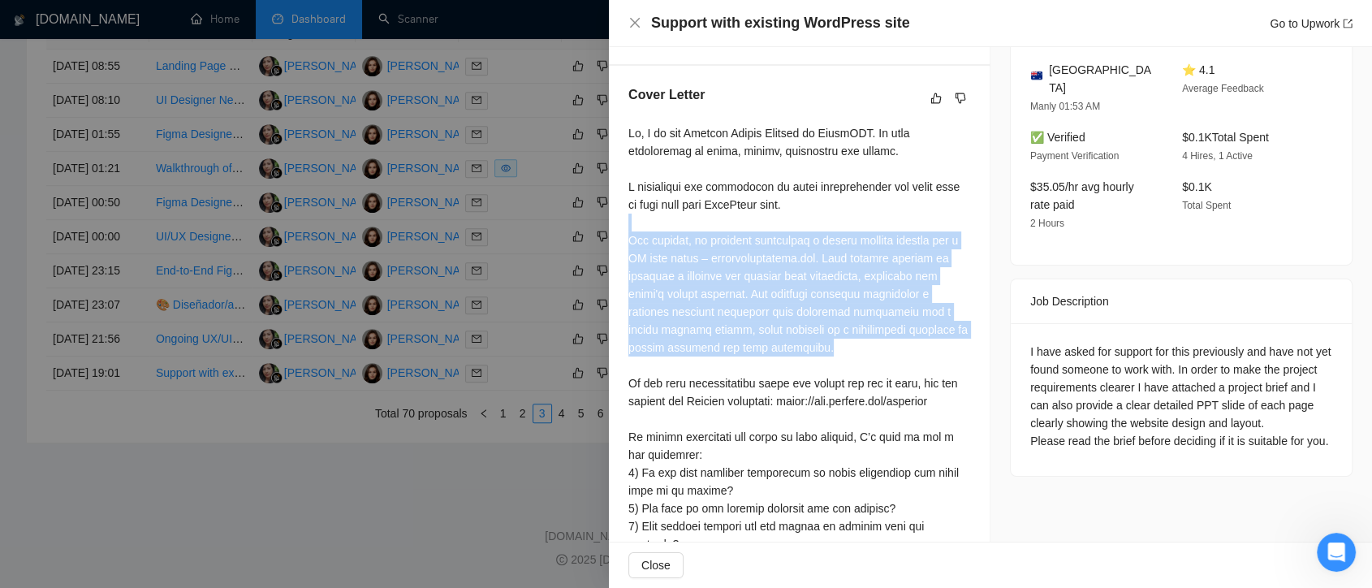
drag, startPoint x: 819, startPoint y: 349, endPoint x: 647, endPoint y: 236, distance: 205.6
click at [626, 216] on div "Cover Letter" at bounding box center [799, 340] width 381 height 549
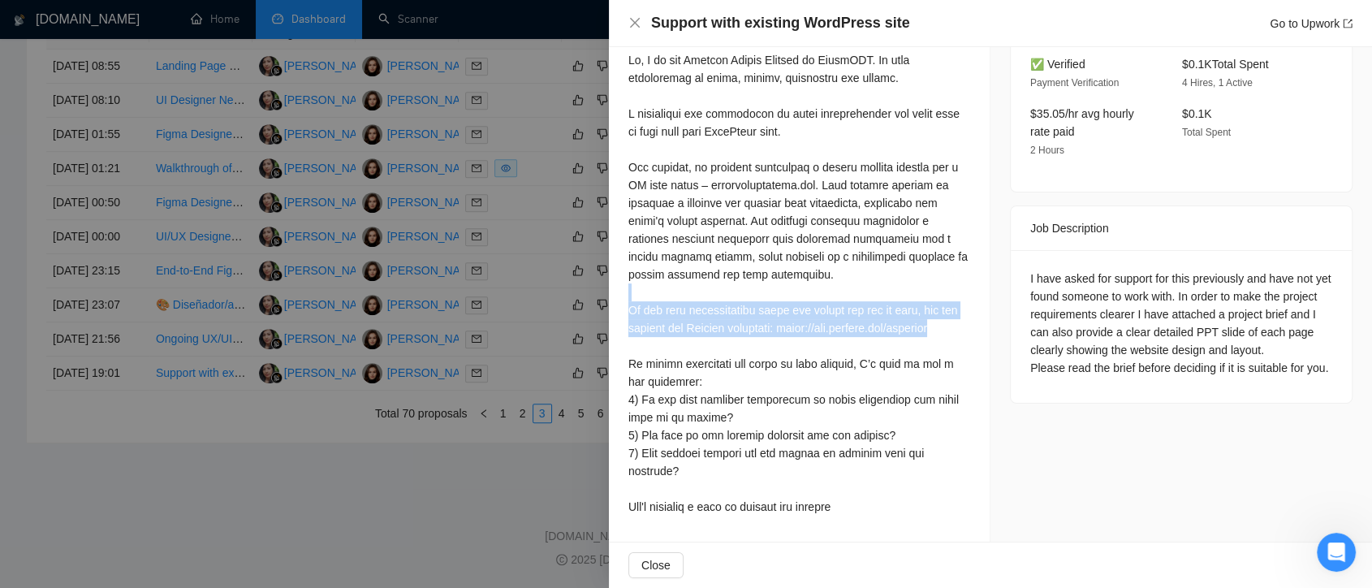
drag, startPoint x: 815, startPoint y: 330, endPoint x: 646, endPoint y: 278, distance: 177.5
click at [646, 278] on div at bounding box center [800, 283] width 342 height 465
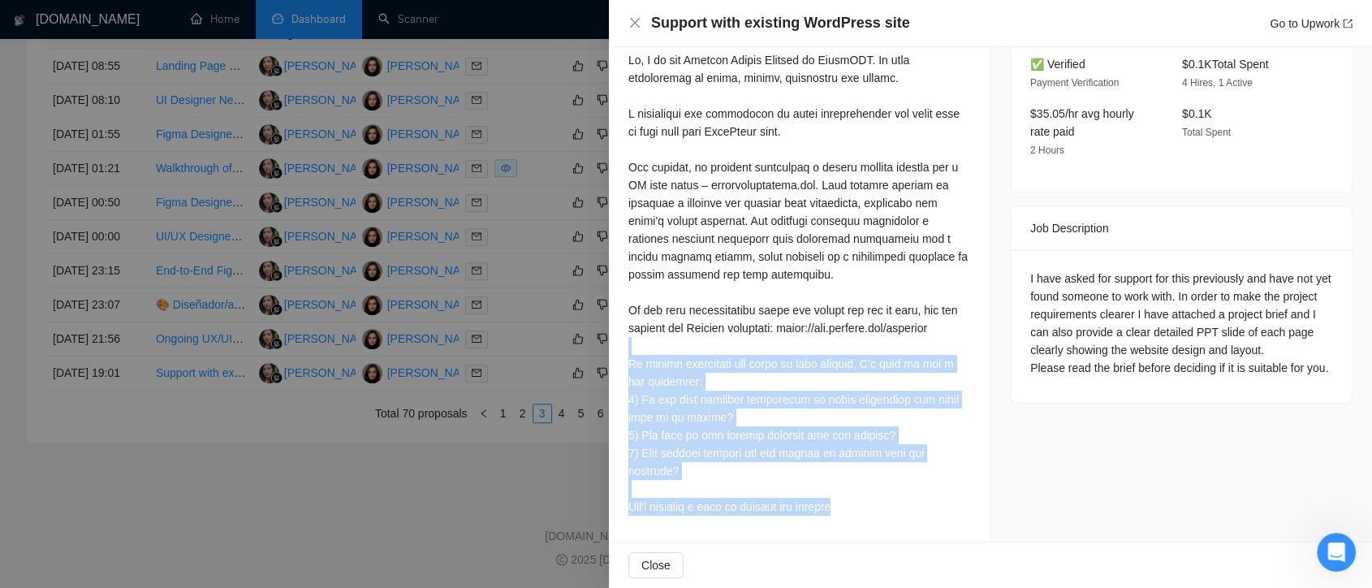
drag, startPoint x: 790, startPoint y: 491, endPoint x: 629, endPoint y: 352, distance: 212.5
click at [629, 352] on div at bounding box center [800, 283] width 342 height 465
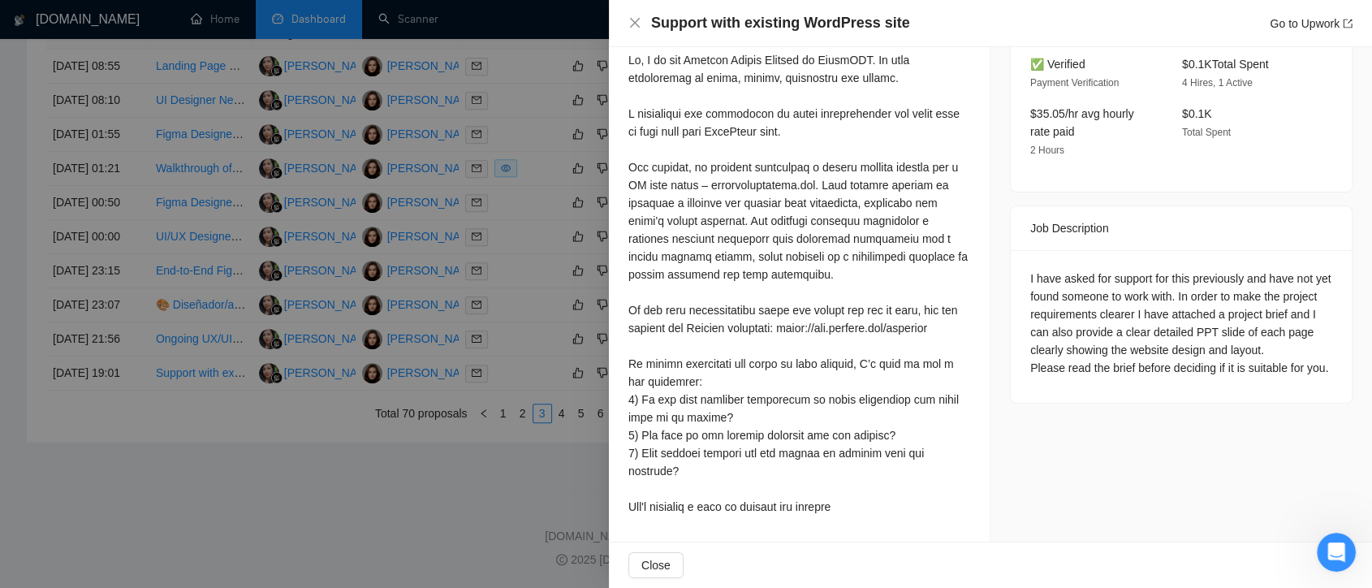
click at [949, 326] on div at bounding box center [800, 283] width 342 height 465
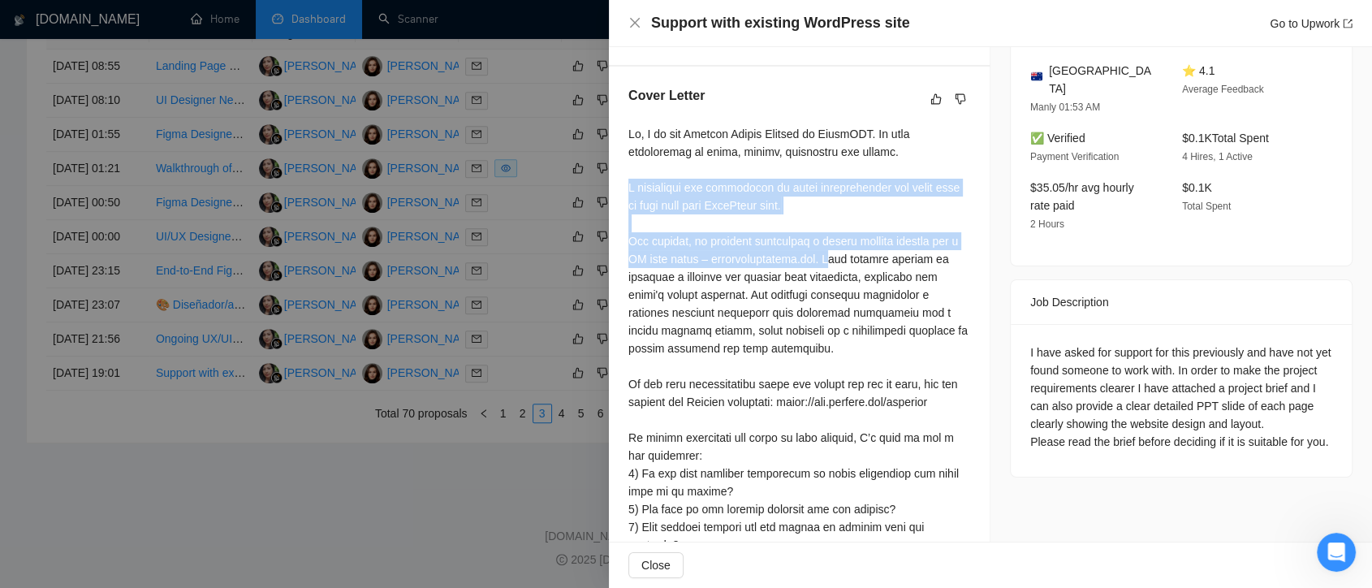
drag, startPoint x: 629, startPoint y: 187, endPoint x: 832, endPoint y: 253, distance: 213.4
click at [832, 253] on div at bounding box center [800, 357] width 342 height 465
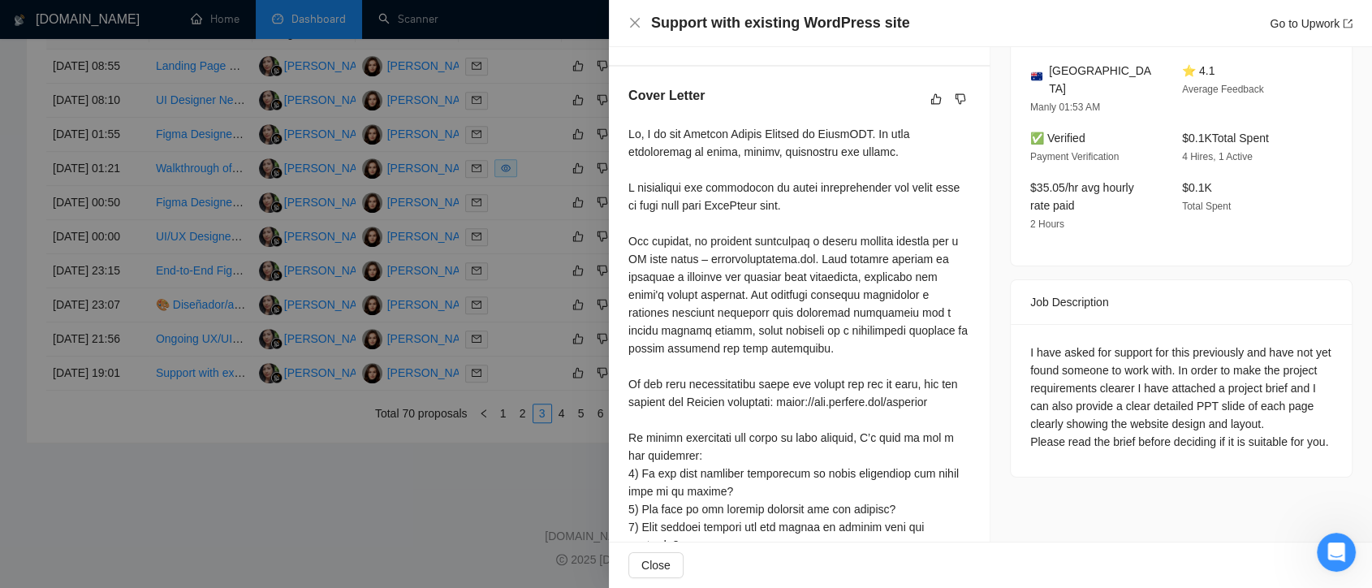
click at [802, 296] on div at bounding box center [800, 357] width 342 height 465
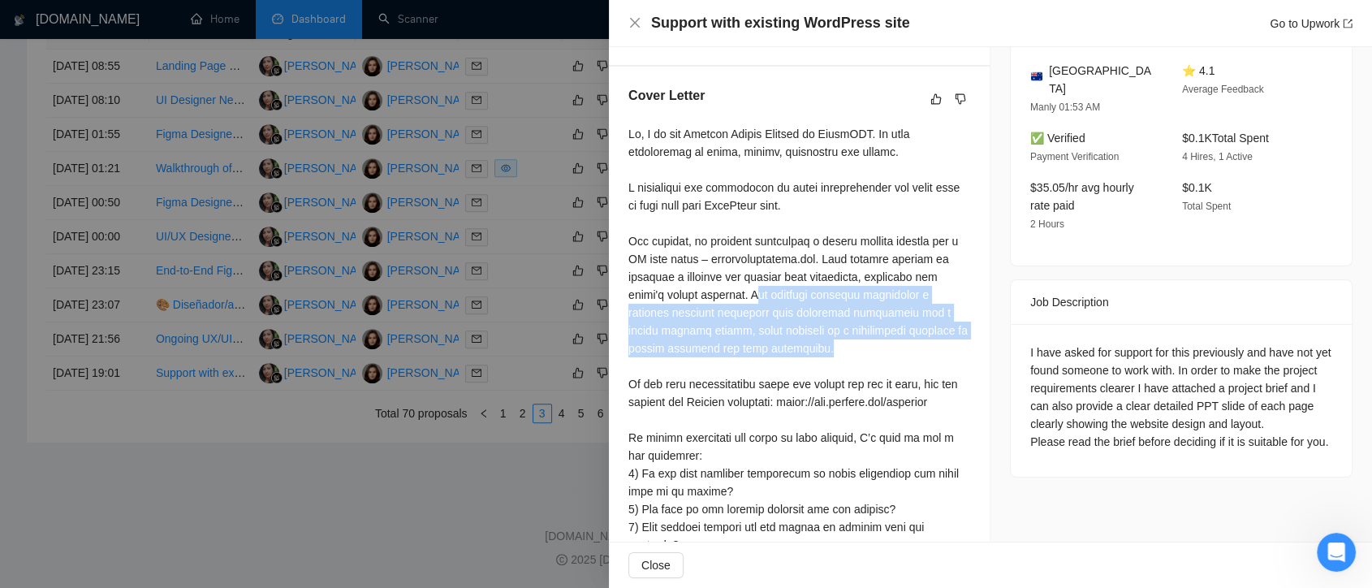
drag, startPoint x: 755, startPoint y: 295, endPoint x: 819, endPoint y: 347, distance: 82.6
click at [819, 347] on div at bounding box center [800, 357] width 342 height 465
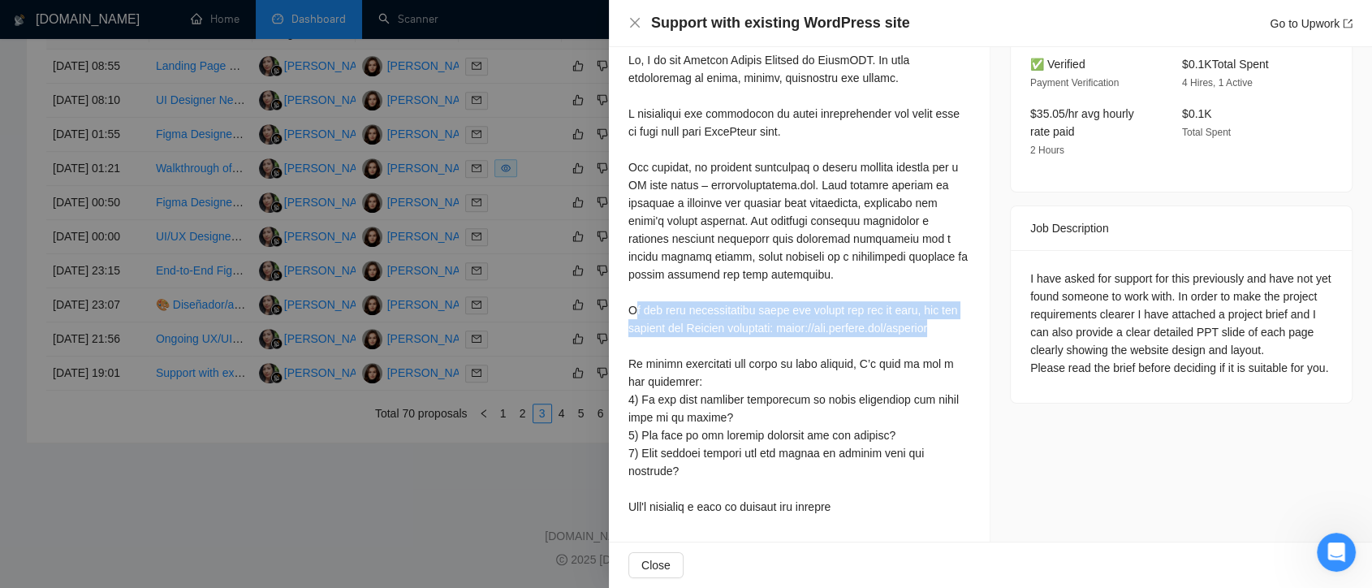
drag, startPoint x: 630, startPoint y: 293, endPoint x: 845, endPoint y: 326, distance: 217.0
click at [845, 326] on div at bounding box center [800, 283] width 342 height 465
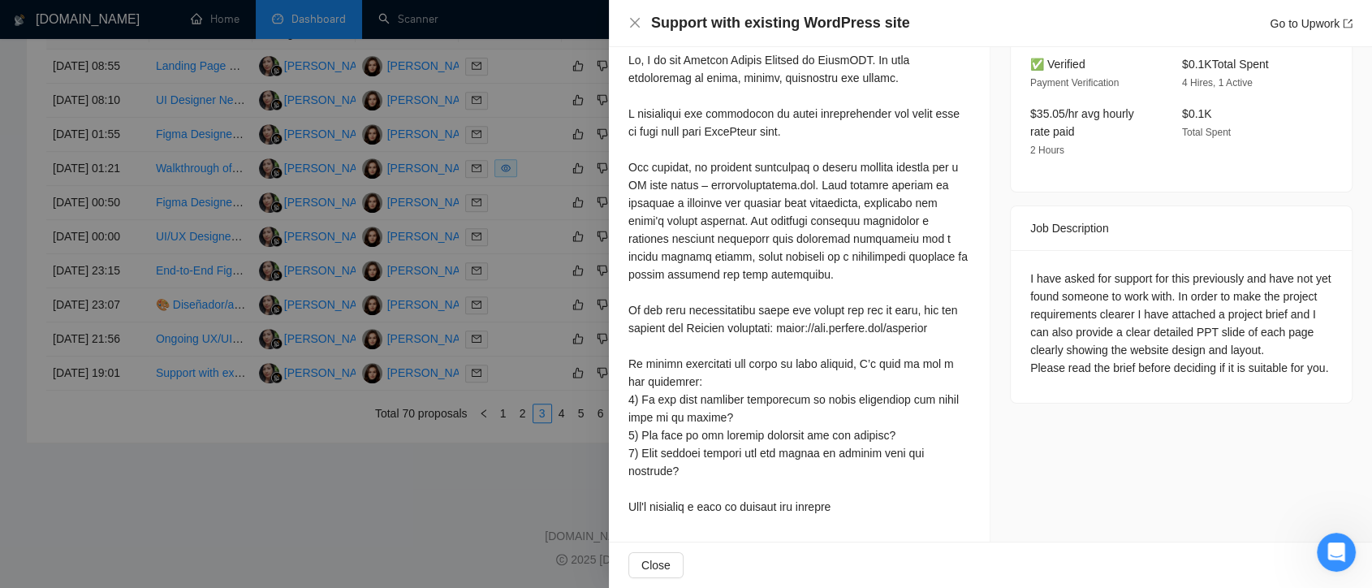
click at [482, 503] on div at bounding box center [686, 294] width 1372 height 588
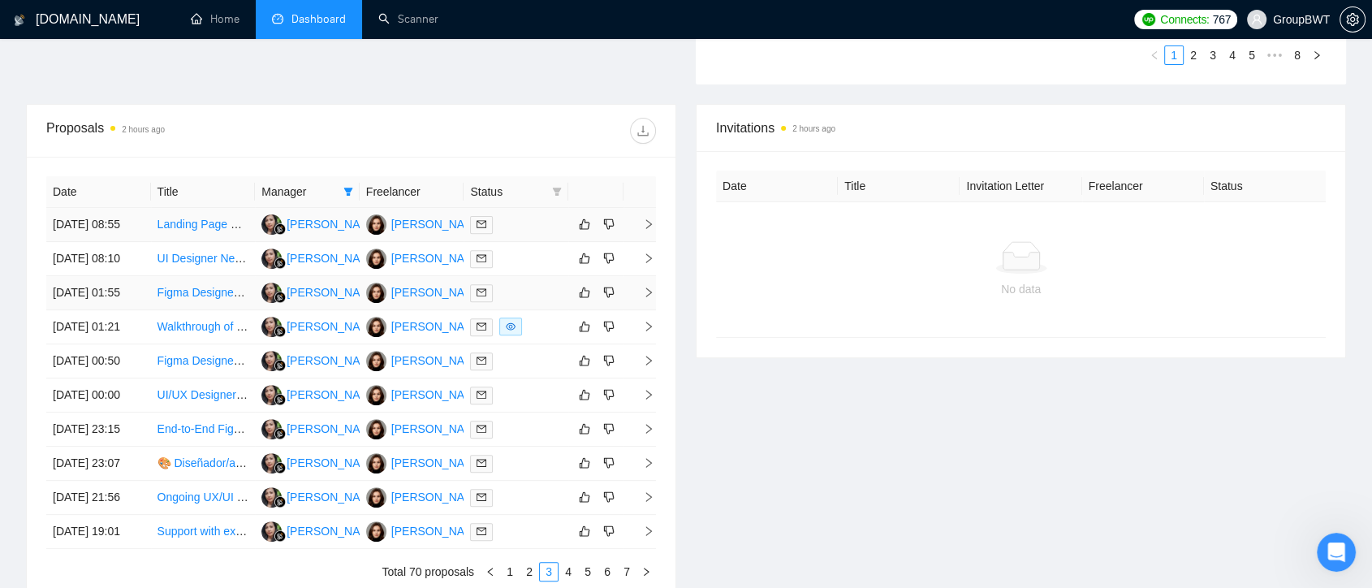
scroll to position [631, 0]
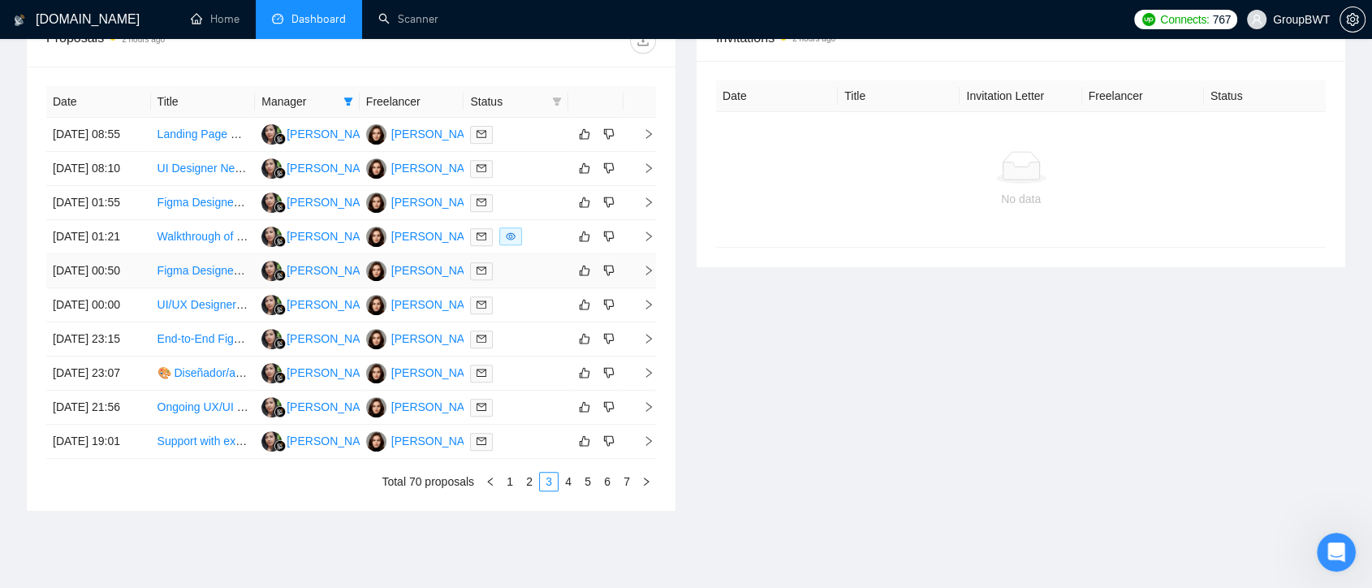
click at [426, 288] on td "[PERSON_NAME]" at bounding box center [412, 271] width 105 height 34
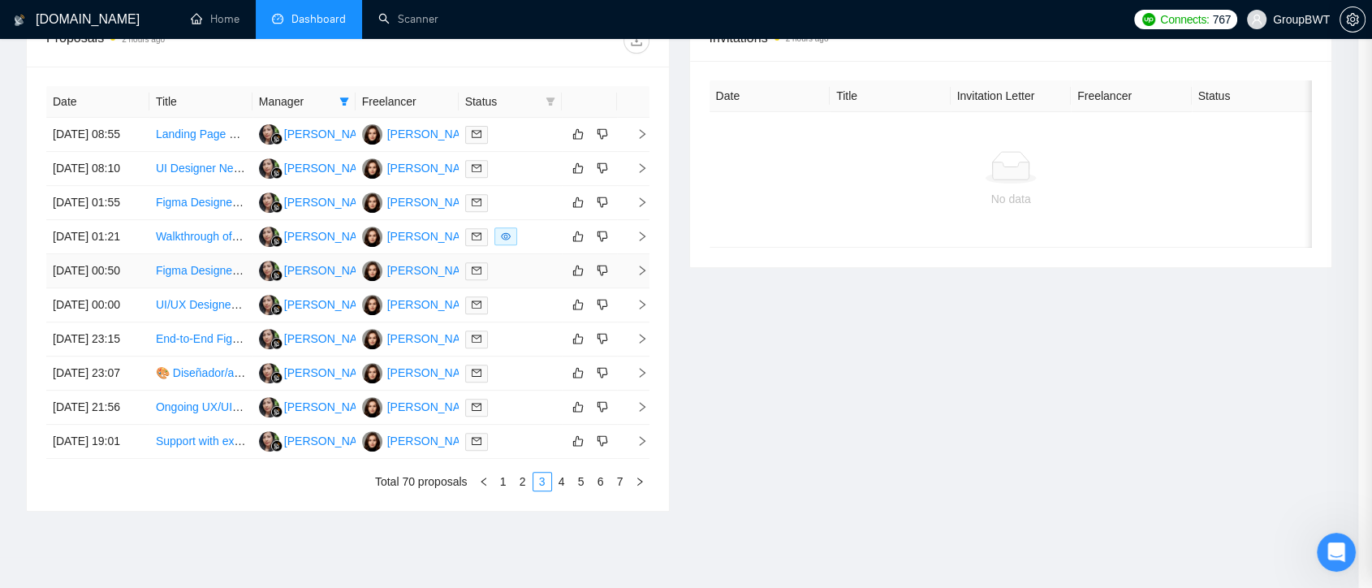
scroll to position [430, 0]
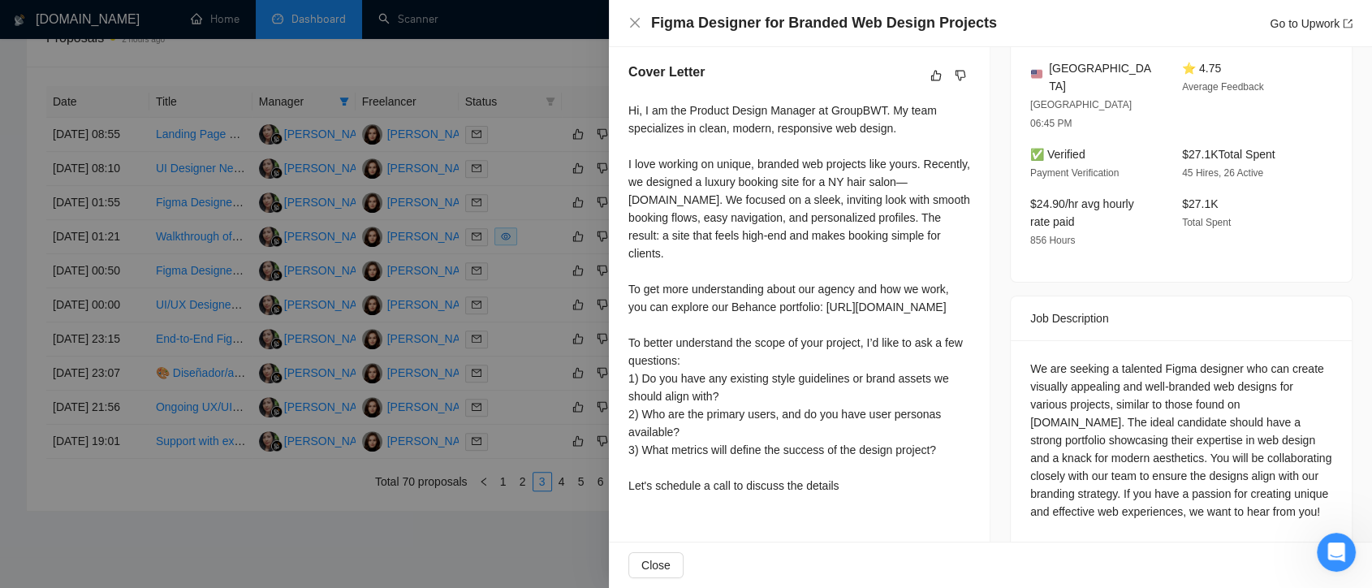
click at [487, 63] on div at bounding box center [686, 294] width 1372 height 588
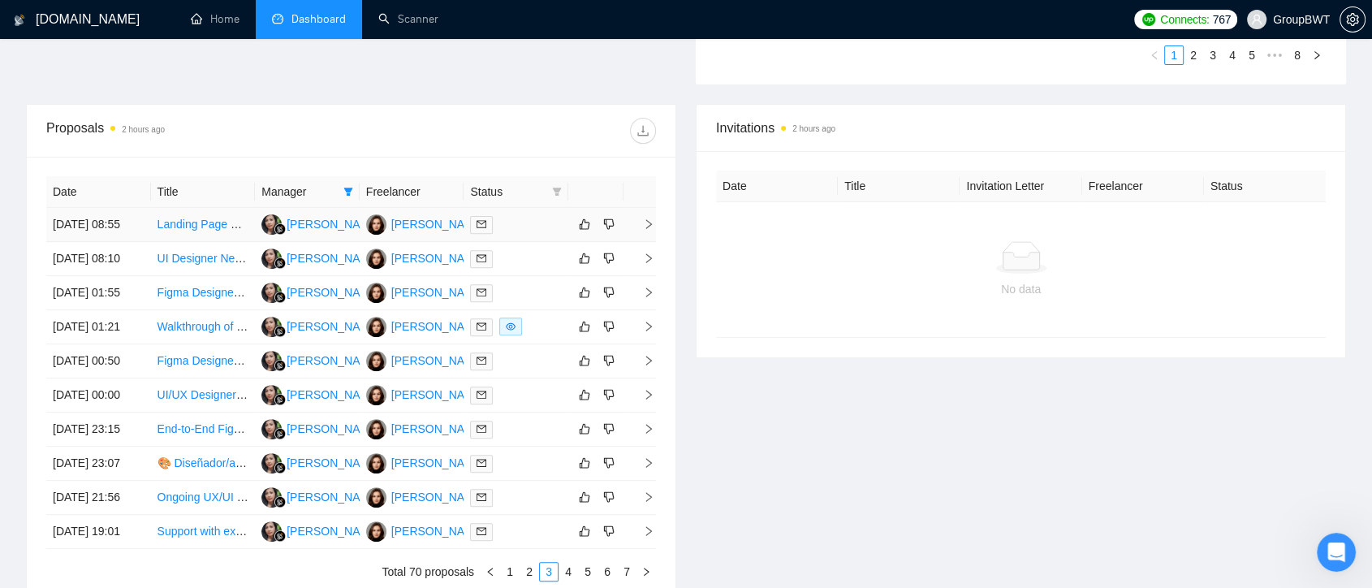
scroll to position [0, 0]
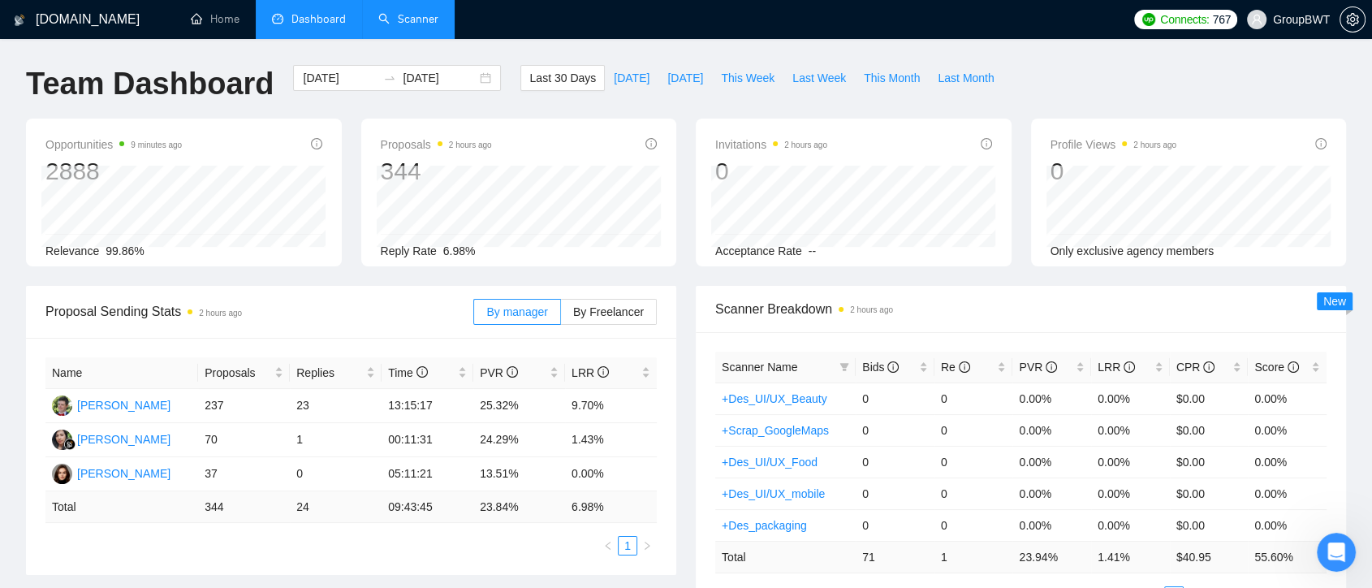
click at [420, 24] on link "Scanner" at bounding box center [408, 19] width 60 height 14
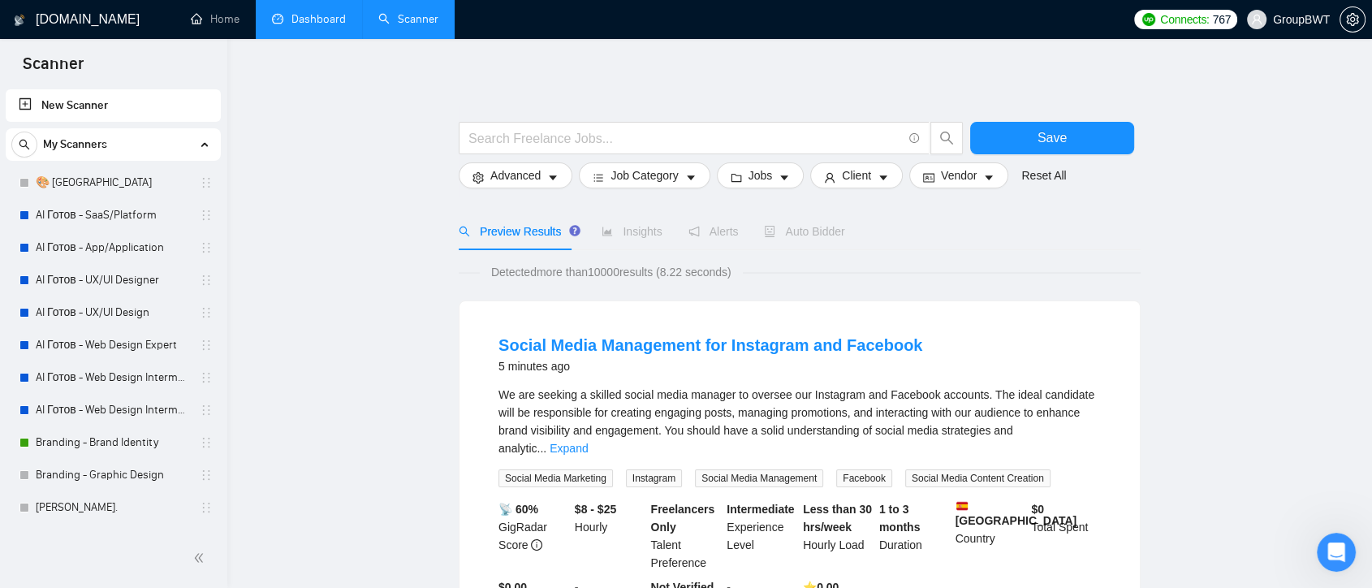
click at [300, 19] on link "Dashboard" at bounding box center [309, 19] width 74 height 14
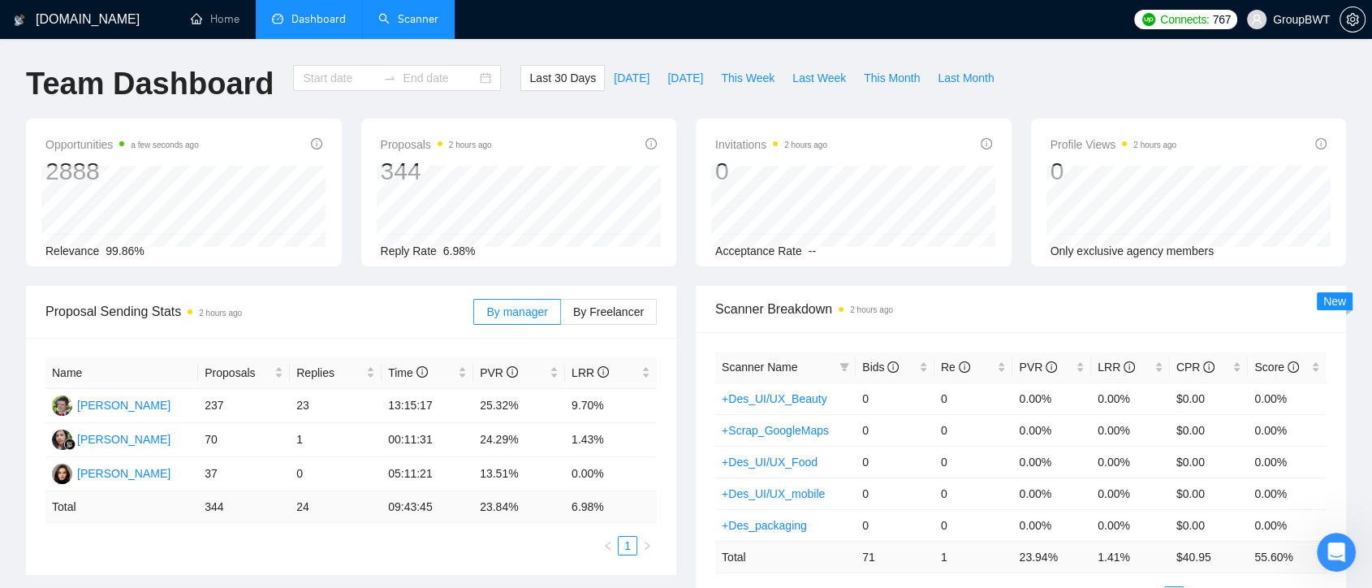
type input "[DATE]"
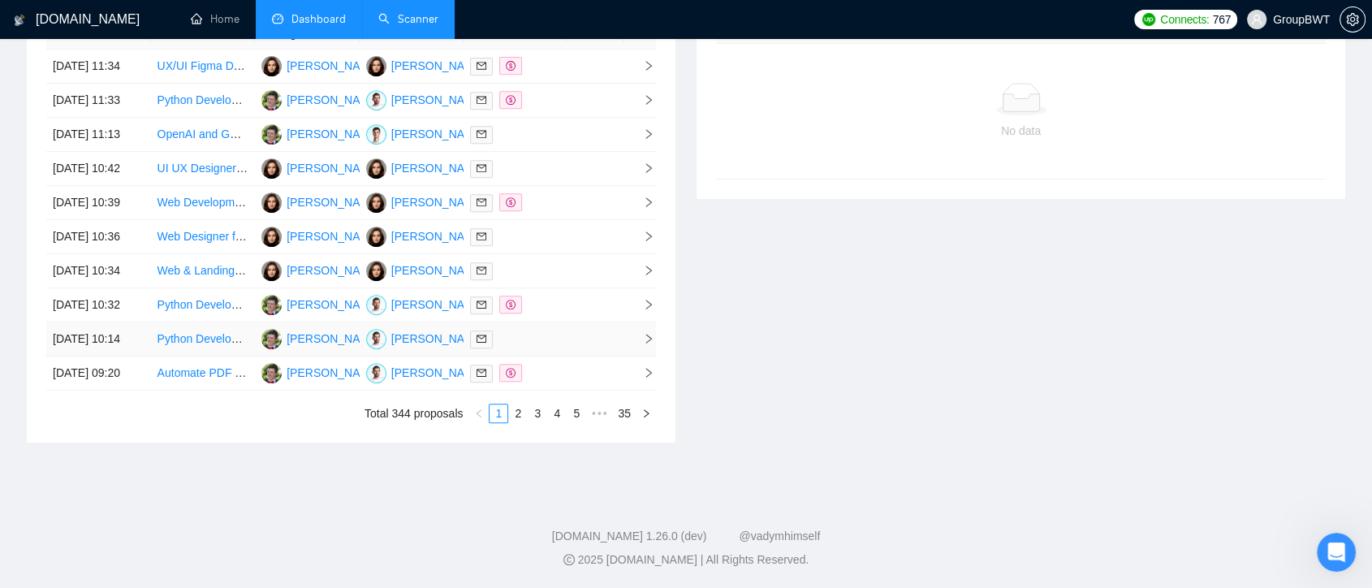
scroll to position [310, 0]
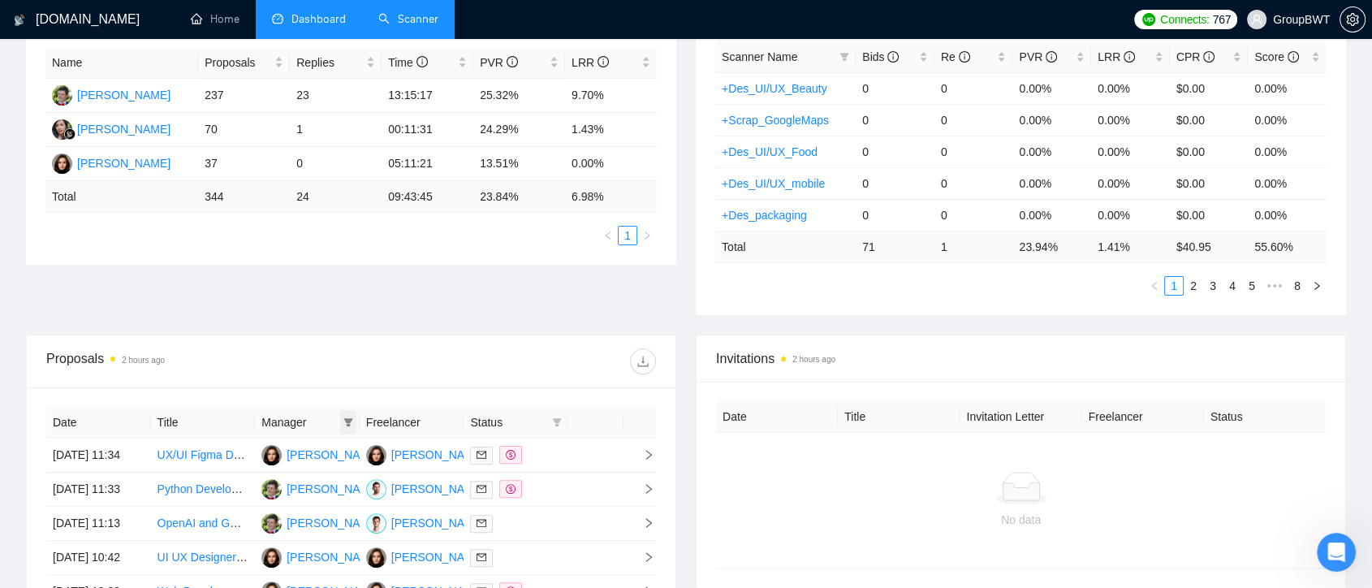
click at [352, 417] on icon "filter" at bounding box center [349, 422] width 10 height 10
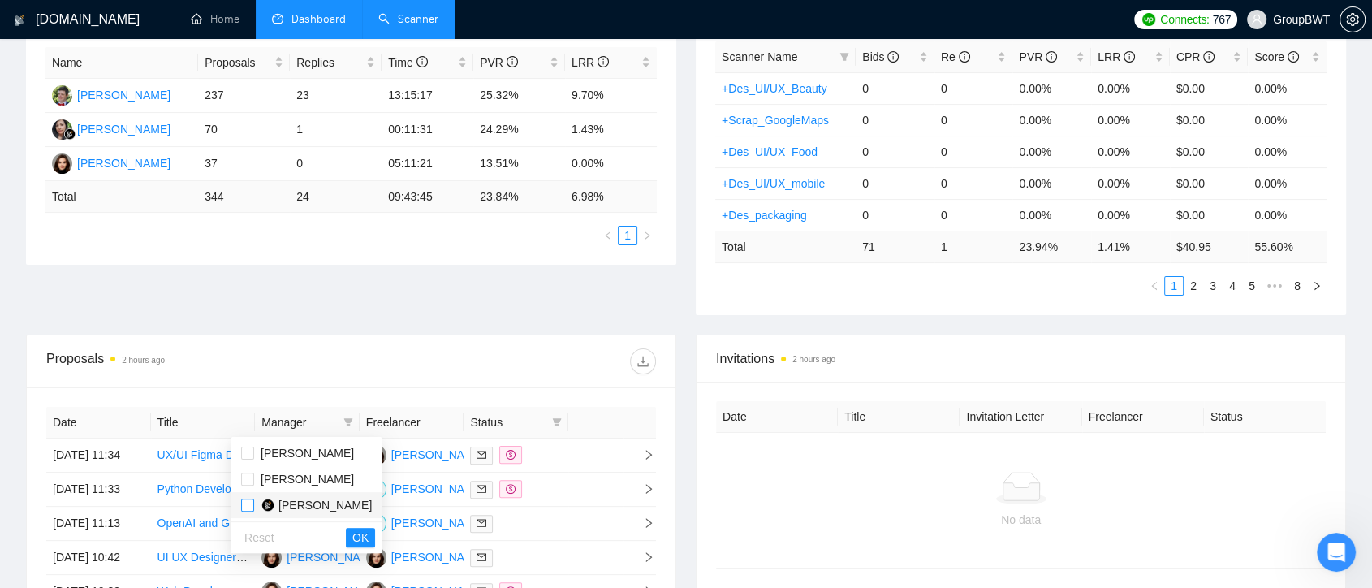
click at [241, 502] on input "checkbox" at bounding box center [247, 505] width 13 height 13
checkbox input "true"
click at [352, 532] on span "OK" at bounding box center [360, 538] width 16 height 18
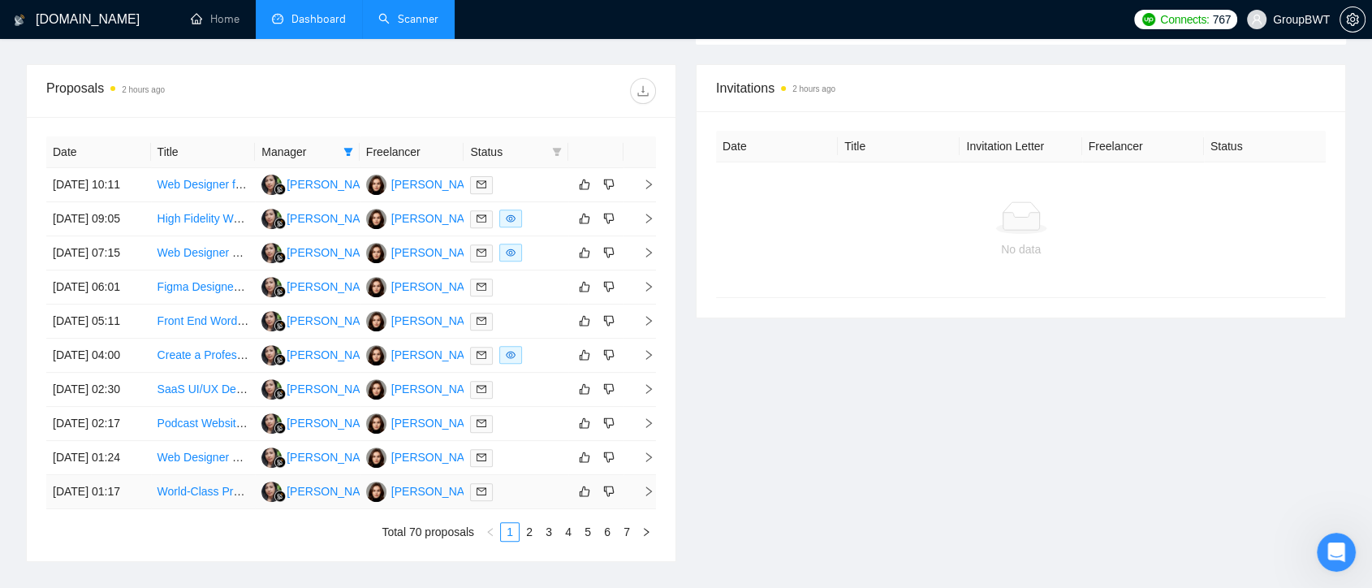
scroll to position [851, 0]
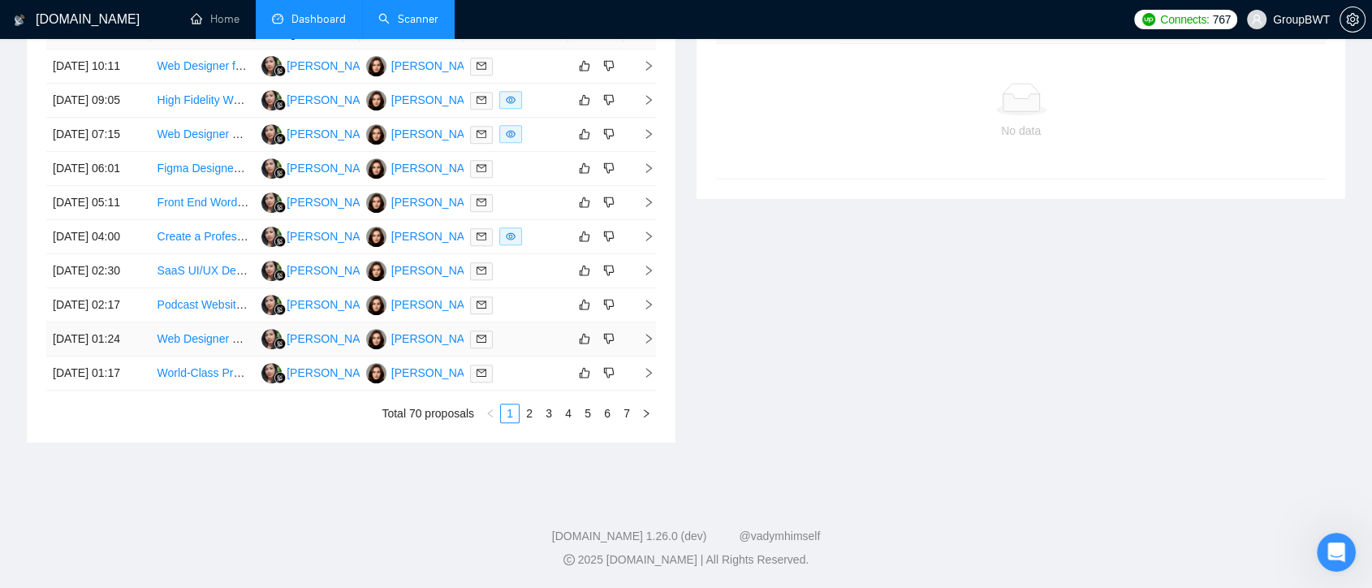
click at [441, 329] on td "[PERSON_NAME]" at bounding box center [412, 339] width 105 height 34
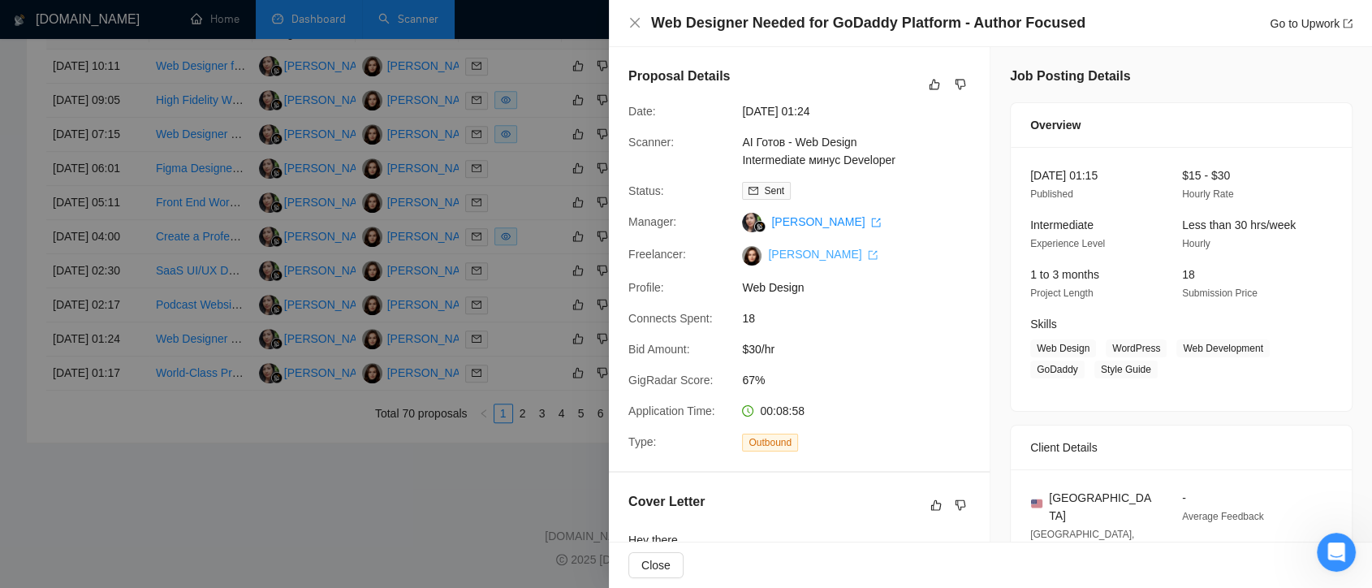
click at [850, 254] on link "[PERSON_NAME]" at bounding box center [823, 254] width 110 height 13
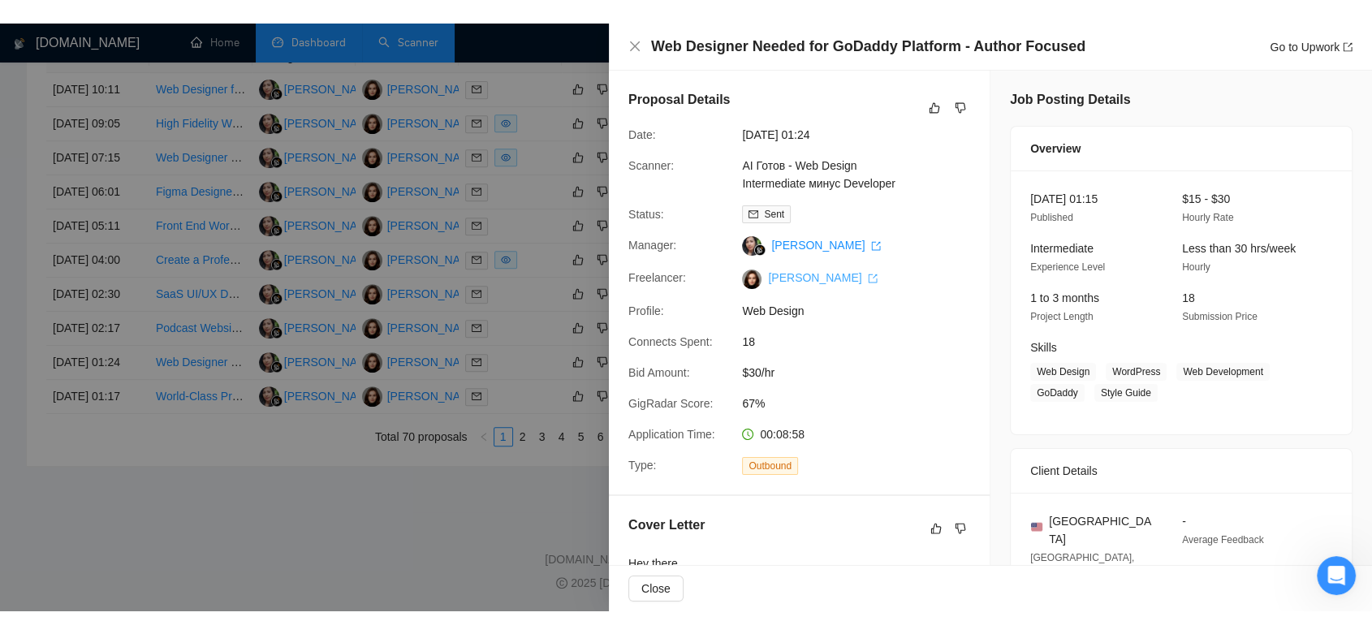
scroll to position [805, 0]
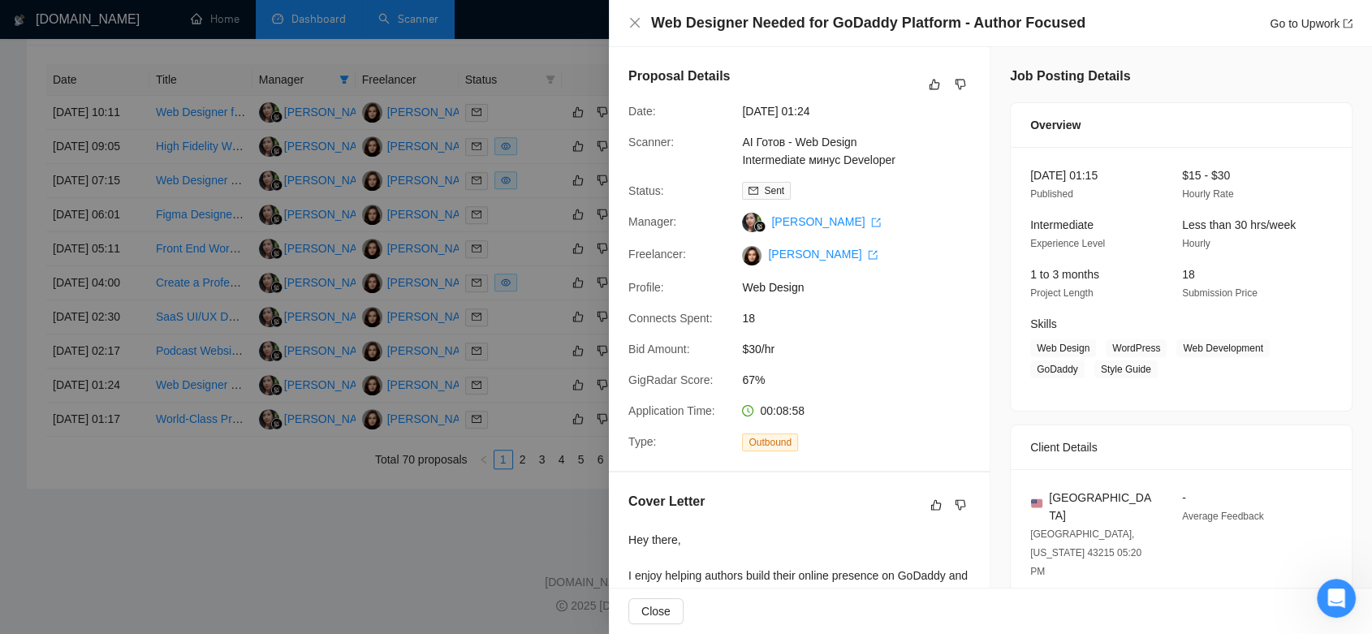
click at [270, 499] on div at bounding box center [686, 317] width 1372 height 634
